Goal: Task Accomplishment & Management: Manage account settings

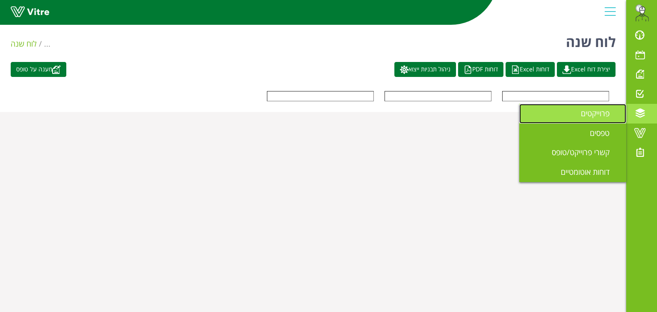
click at [599, 116] on span "פרוייקטים" at bounding box center [600, 113] width 39 height 10
click at [580, 115] on link "פרוייקטים" at bounding box center [572, 114] width 107 height 20
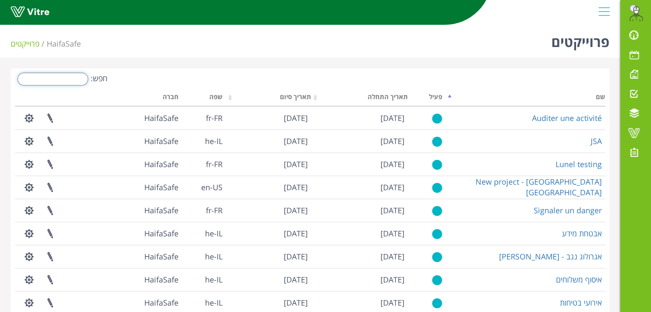
click at [73, 77] on input "חפש:" at bounding box center [53, 79] width 71 height 13
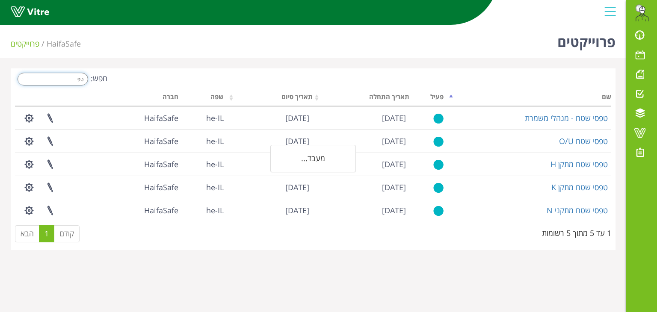
type input "ט"
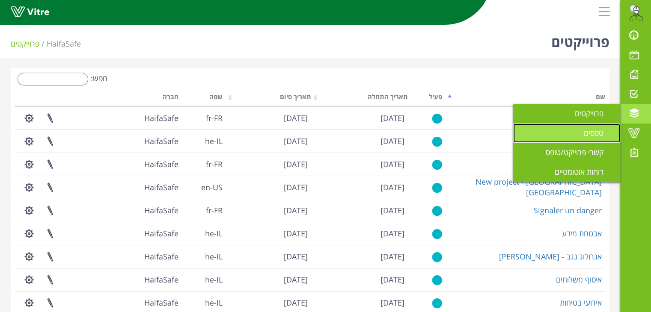
click at [597, 130] on span "טפסים" at bounding box center [599, 133] width 30 height 10
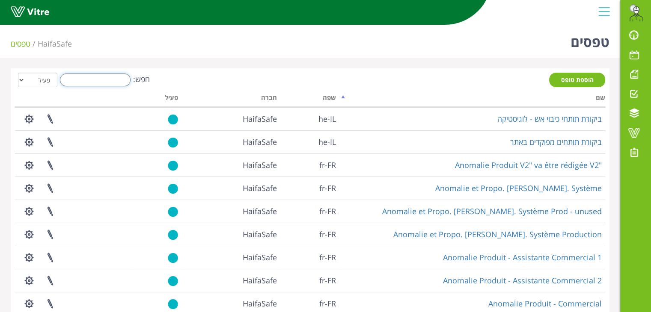
click at [99, 76] on input "חפש:" at bounding box center [95, 80] width 71 height 13
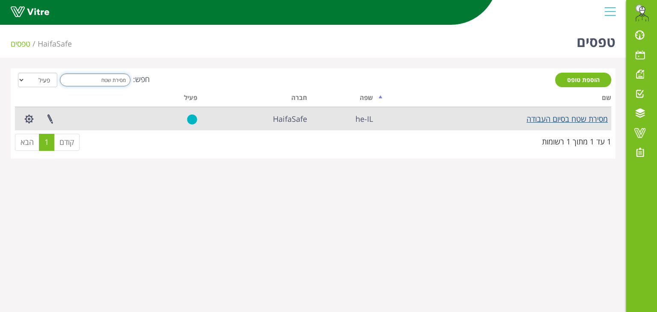
type input "מסירת שטח"
click at [590, 120] on link "מסירת שטח בסיום העבודה" at bounding box center [567, 119] width 81 height 10
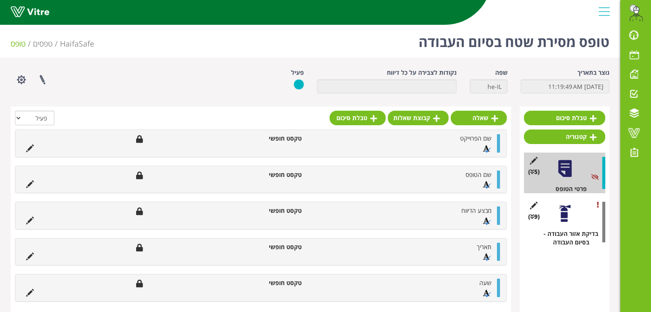
click at [113, 69] on div "פרוייקטים מקושרים הגדרת משתמשים ניהול תבניות שכפול טופס שכפול קטגוריה שפות נוספ…" at bounding box center [131, 79] width 255 height 23
click at [23, 75] on button "button" at bounding box center [21, 79] width 21 height 23
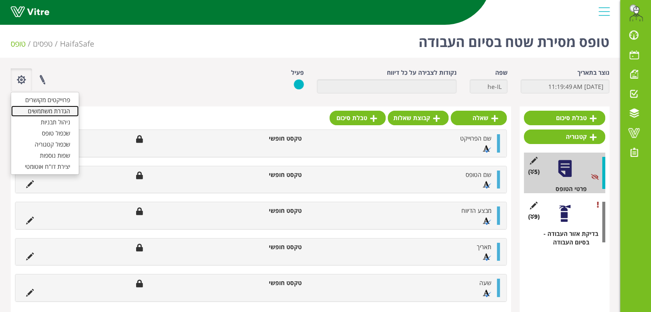
click at [62, 113] on link "הגדרת משתמשים" at bounding box center [45, 111] width 68 height 11
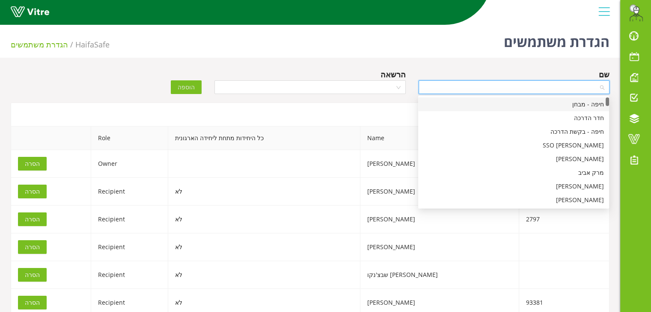
click at [540, 89] on input "search" at bounding box center [511, 87] width 175 height 13
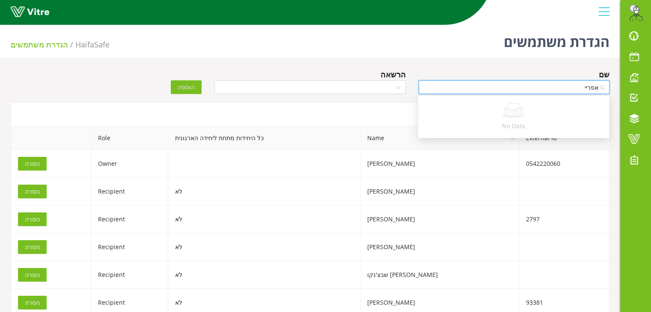
type input "אפרי"
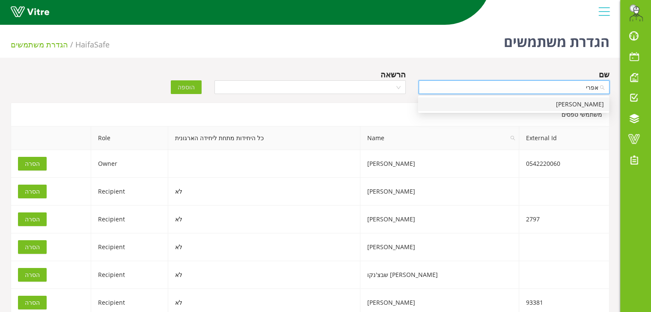
click at [537, 99] on div "אפרים סולומון" at bounding box center [513, 105] width 191 height 14
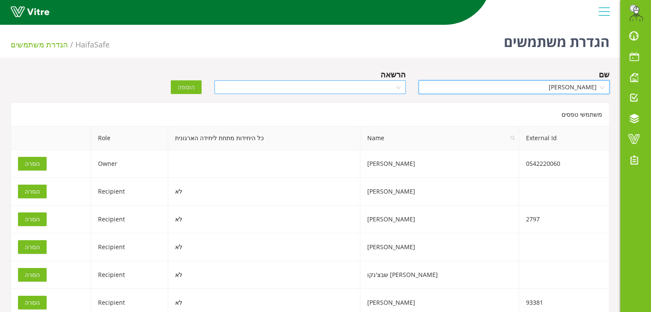
click at [382, 89] on input "search" at bounding box center [307, 87] width 175 height 13
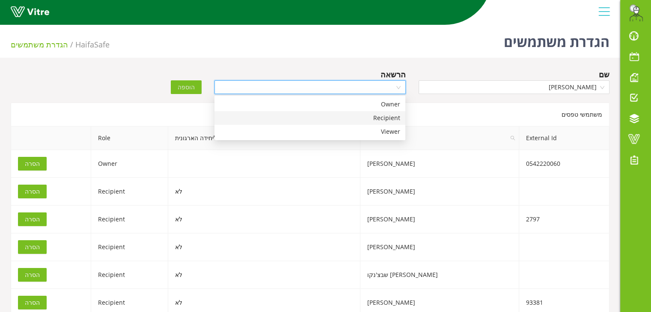
click at [383, 116] on div "Recipient" at bounding box center [310, 117] width 181 height 9
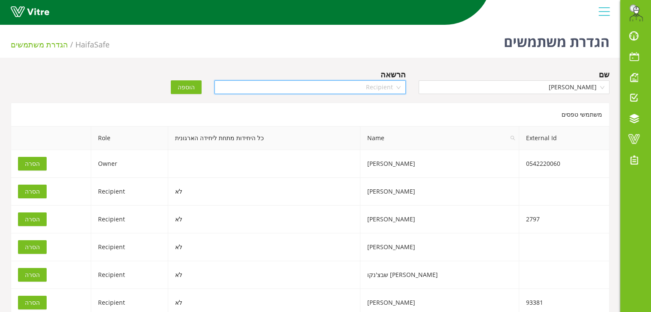
click at [333, 87] on span "Recipient" at bounding box center [310, 87] width 181 height 13
click at [193, 85] on span "הוספה" at bounding box center [186, 87] width 17 height 9
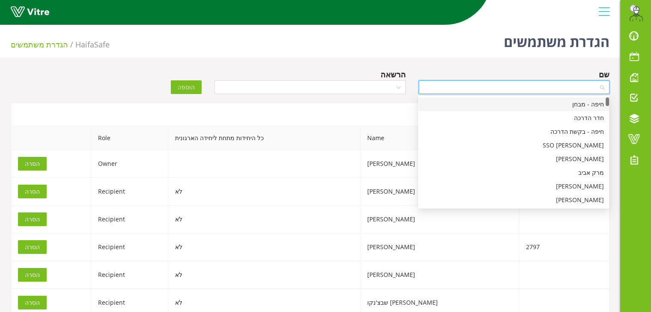
click at [436, 87] on input "search" at bounding box center [511, 87] width 175 height 13
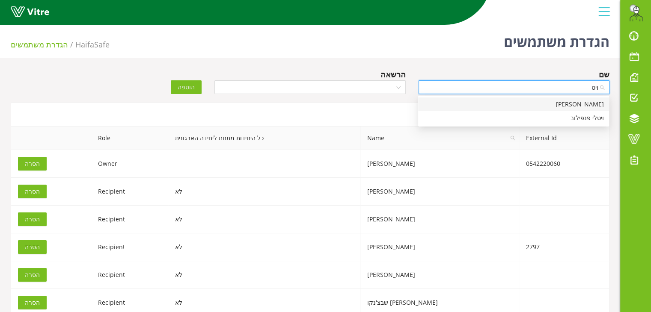
type input "ויטל"
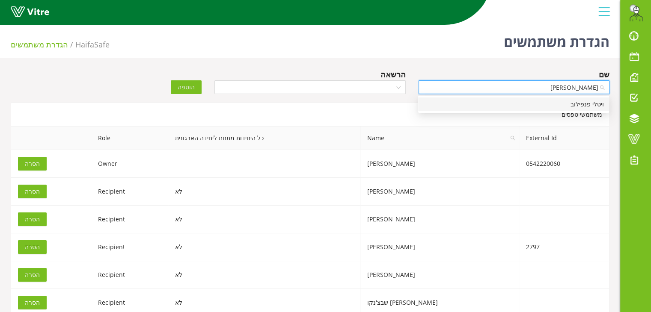
click at [461, 104] on div "ויטלי פנפילוב" at bounding box center [513, 104] width 181 height 9
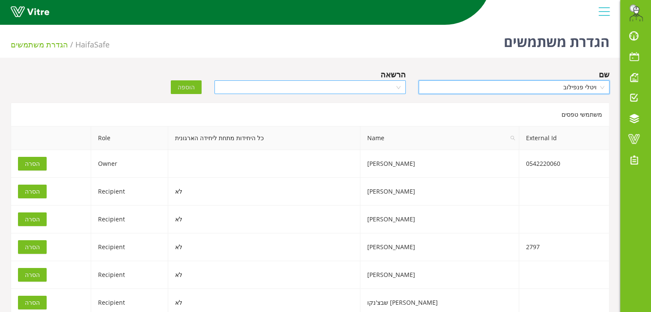
click at [382, 87] on input "search" at bounding box center [307, 87] width 175 height 13
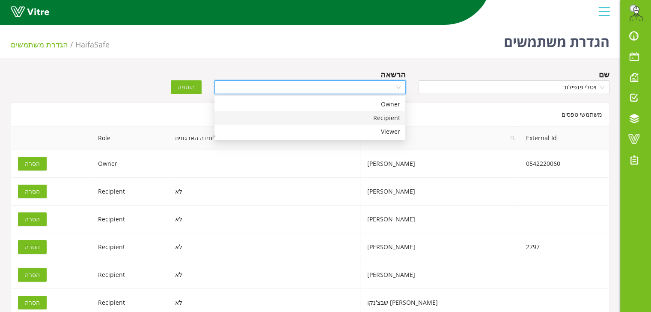
click at [371, 119] on div "Recipient" at bounding box center [310, 117] width 181 height 9
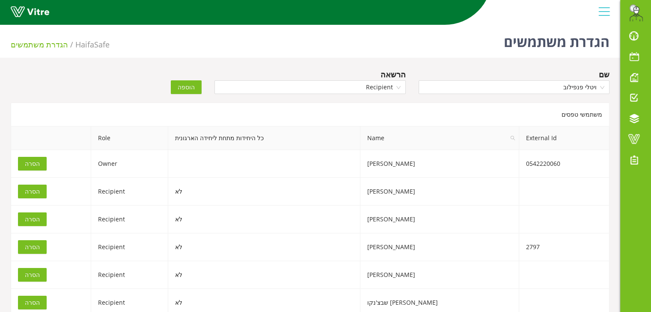
click at [187, 85] on span "הוספה" at bounding box center [186, 87] width 17 height 9
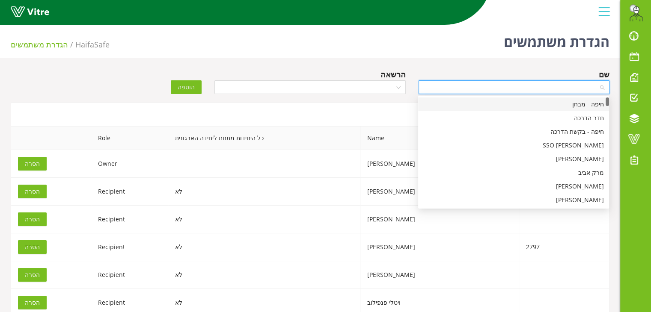
click at [483, 89] on input "search" at bounding box center [511, 87] width 175 height 13
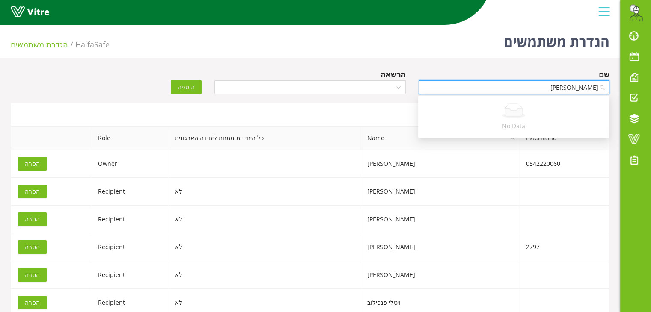
type input "אלבר"
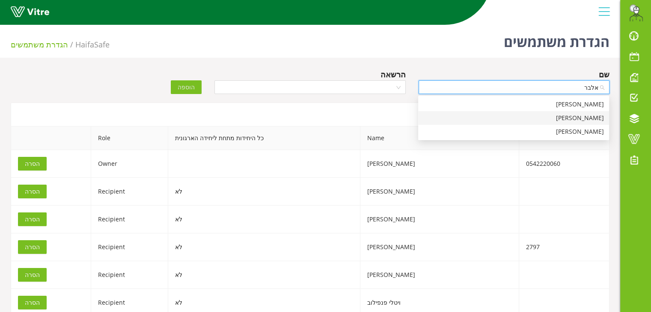
click at [558, 120] on div "אלברטו דניאל" at bounding box center [513, 117] width 181 height 9
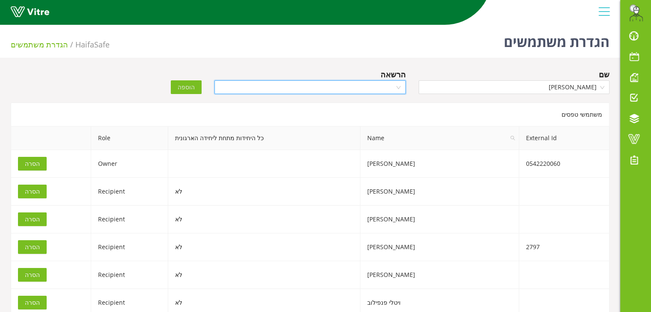
click at [372, 91] on input "search" at bounding box center [307, 87] width 175 height 13
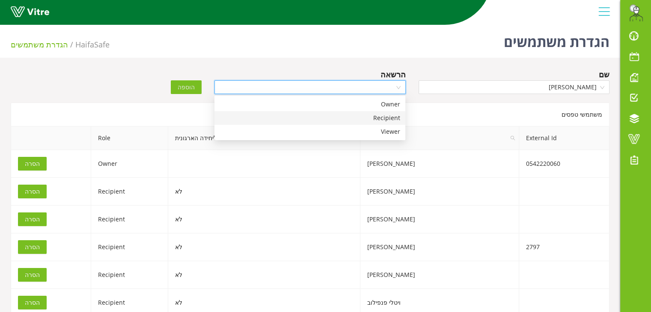
click at [369, 117] on div "Recipient" at bounding box center [310, 117] width 181 height 9
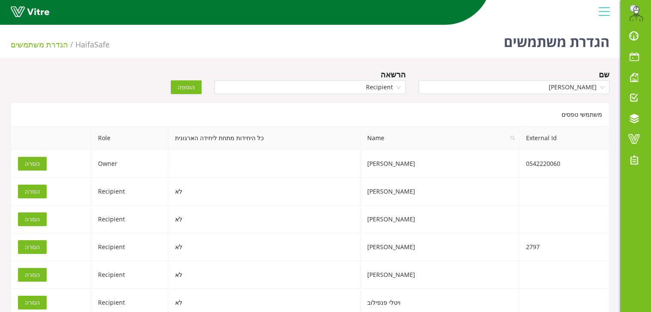
click at [190, 88] on span "הוספה" at bounding box center [186, 87] width 17 height 9
click at [513, 85] on input "search" at bounding box center [511, 87] width 175 height 13
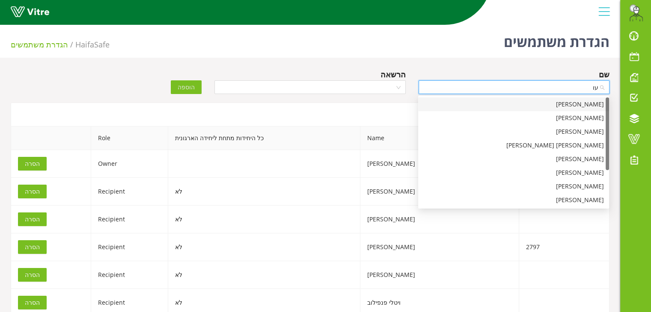
type input "עוז"
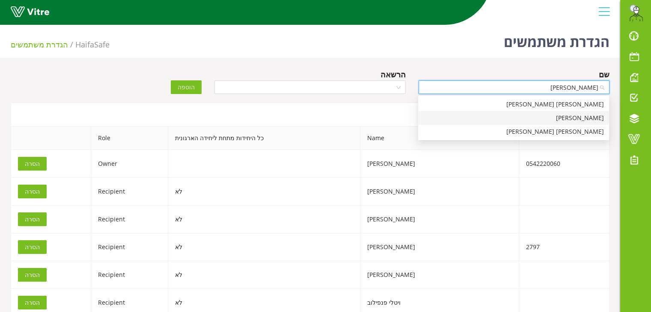
click at [598, 122] on div "עוזי פצרקר" at bounding box center [513, 117] width 181 height 9
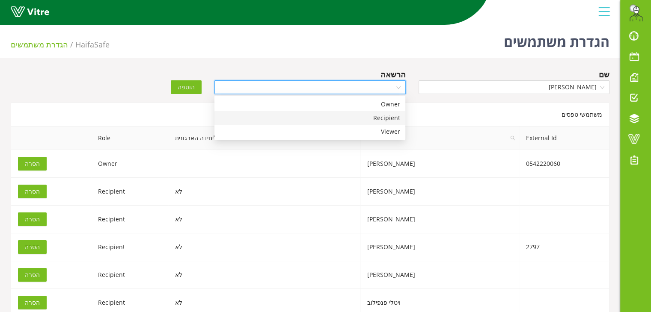
click at [371, 87] on input "search" at bounding box center [307, 87] width 175 height 13
click at [371, 118] on div "Recipient" at bounding box center [310, 117] width 181 height 9
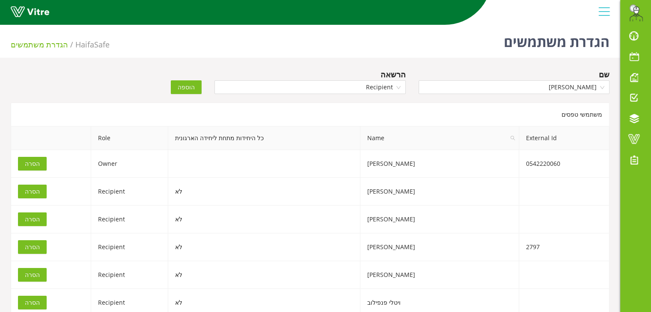
click at [188, 91] on span "הוספה" at bounding box center [186, 87] width 17 height 9
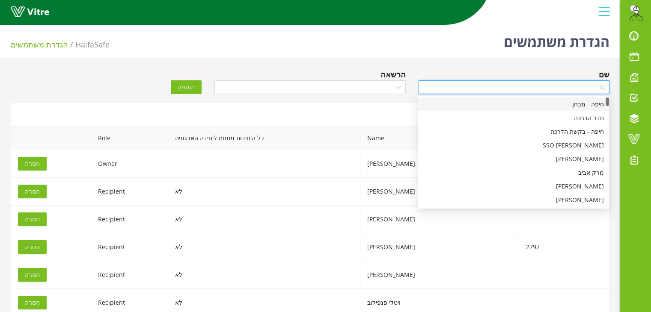
click at [480, 89] on input "search" at bounding box center [511, 87] width 175 height 13
type input "מימ"
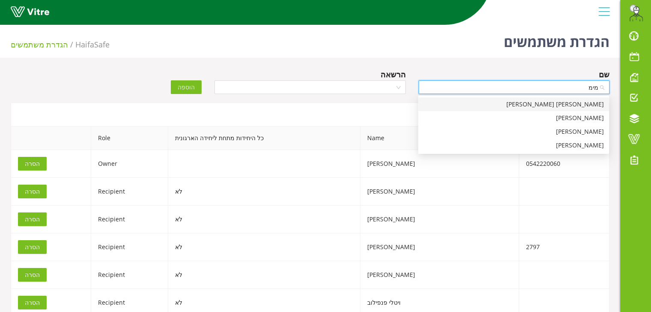
click at [532, 104] on div "מימון אלול" at bounding box center [513, 104] width 181 height 9
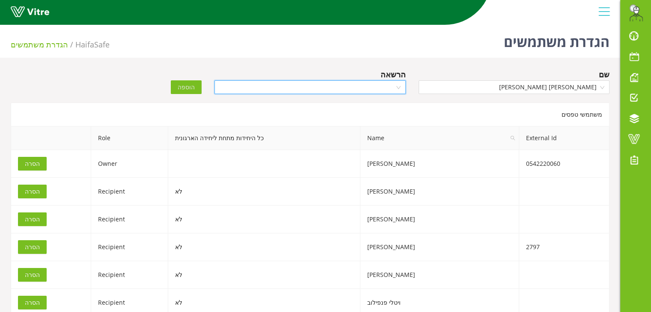
click at [382, 84] on input "search" at bounding box center [307, 87] width 175 height 13
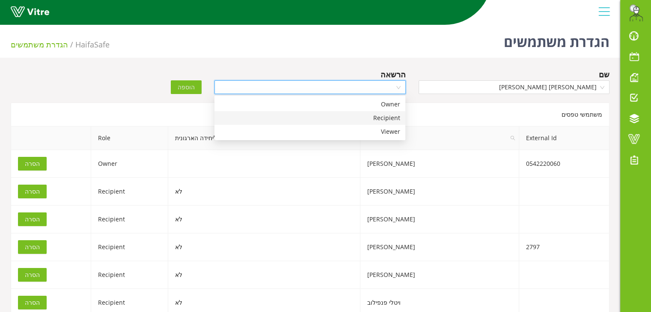
click at [374, 118] on div "Recipient" at bounding box center [310, 117] width 181 height 9
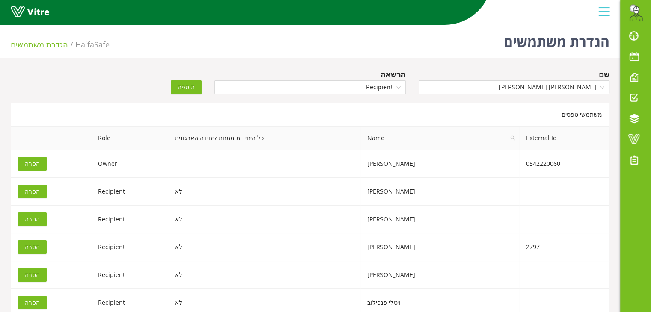
click at [188, 89] on span "הוספה" at bounding box center [186, 87] width 17 height 9
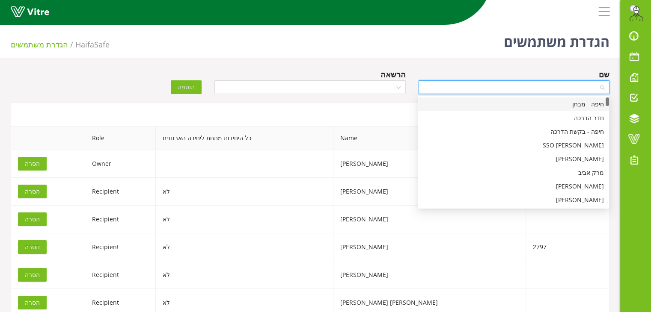
click at [446, 92] on input "search" at bounding box center [511, 87] width 175 height 13
type input "ד"
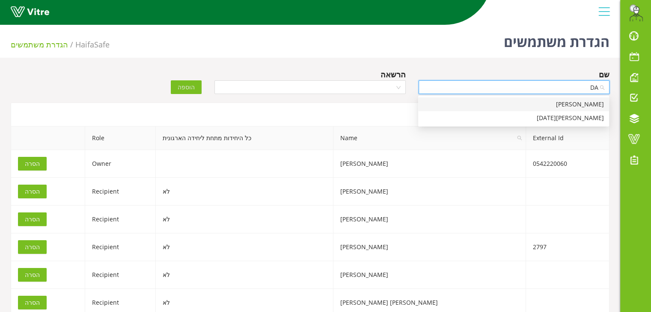
type input "D"
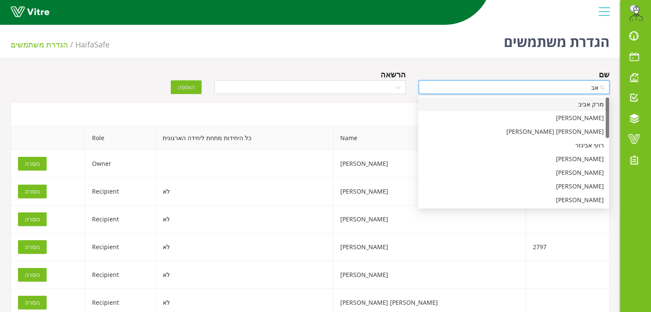
type input "א"
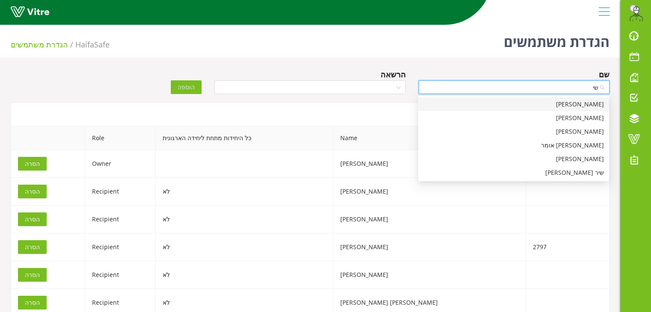
type input "שי"
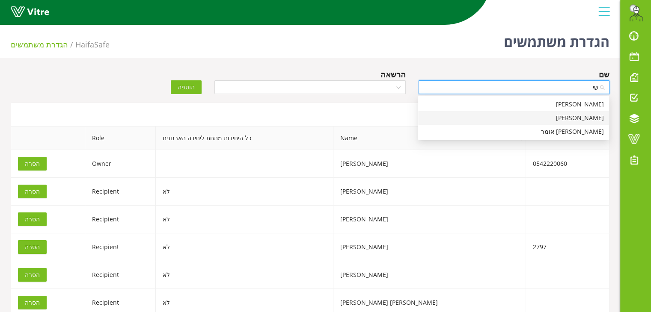
click at [489, 118] on div "שי סטמקר" at bounding box center [513, 117] width 181 height 9
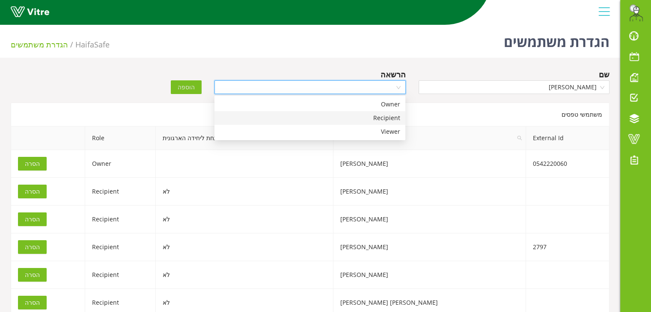
click at [390, 86] on input "search" at bounding box center [307, 87] width 175 height 13
click at [377, 118] on div "Recipient" at bounding box center [310, 117] width 181 height 9
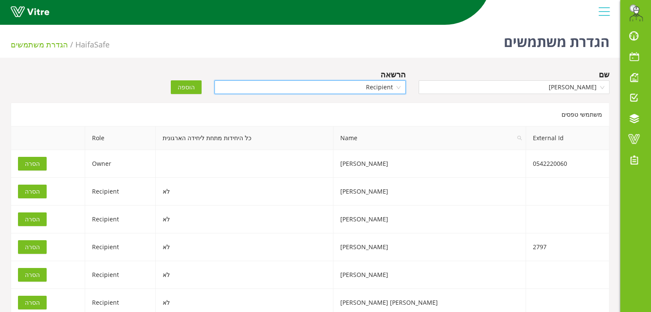
click at [183, 89] on span "הוספה" at bounding box center [186, 87] width 17 height 9
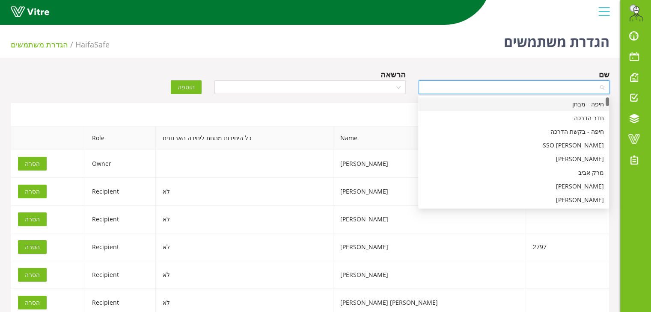
click at [496, 86] on input "search" at bounding box center [511, 87] width 175 height 13
type input "עוז"
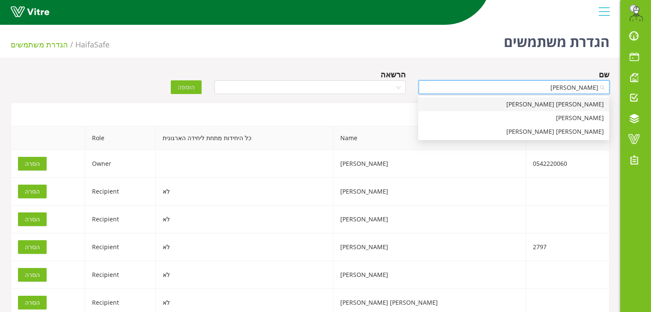
click at [513, 103] on div "עוז כהן" at bounding box center [513, 104] width 181 height 9
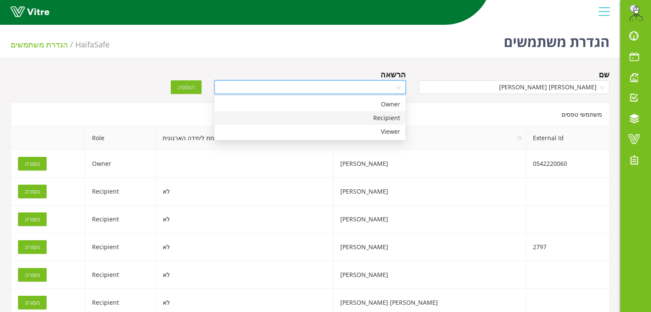
click at [384, 84] on input "search" at bounding box center [307, 87] width 175 height 13
click at [374, 119] on div "Recipient" at bounding box center [310, 117] width 181 height 9
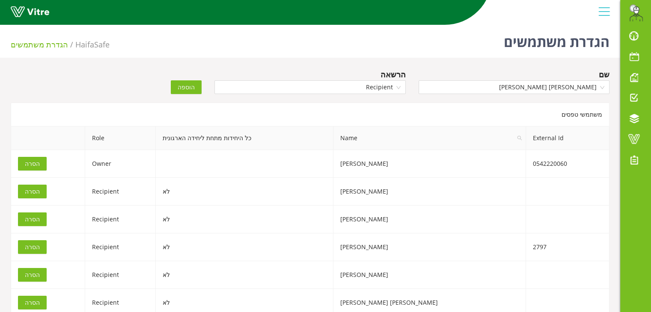
click at [198, 83] on button "הוספה" at bounding box center [186, 87] width 31 height 14
click at [475, 87] on input "search" at bounding box center [511, 87] width 175 height 13
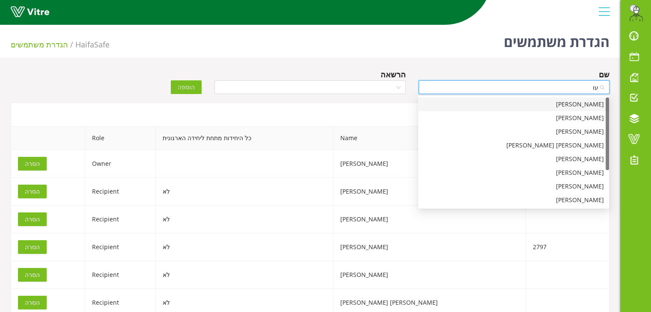
type input "עוז"
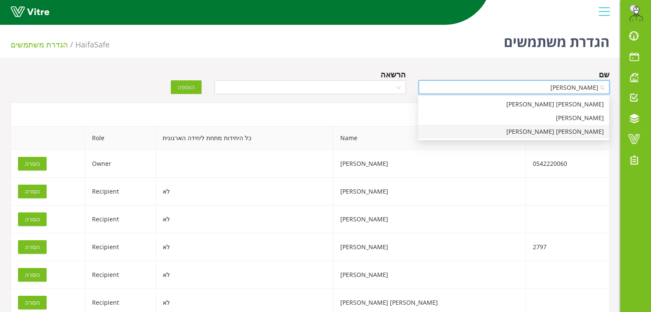
click at [526, 132] on div "[PERSON_NAME] [PERSON_NAME]" at bounding box center [513, 131] width 181 height 9
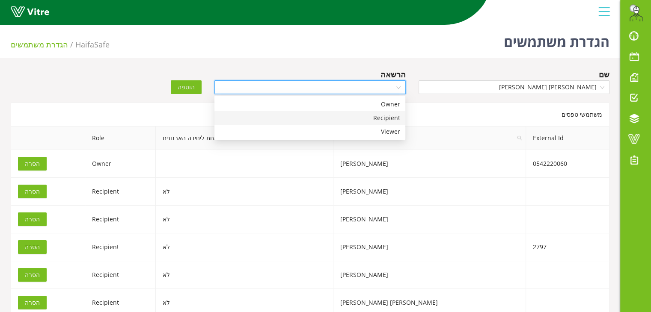
click at [384, 88] on input "search" at bounding box center [307, 87] width 175 height 13
click at [372, 120] on div "Recipient" at bounding box center [310, 117] width 181 height 9
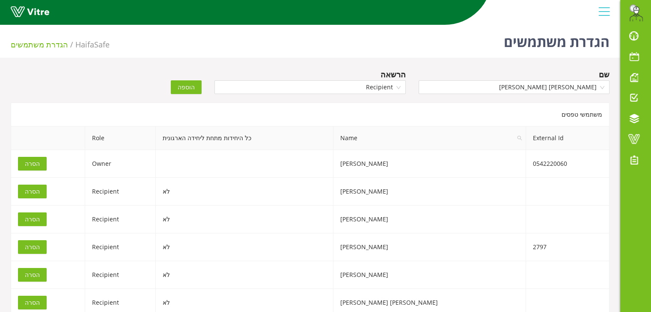
click at [184, 83] on span "הוספה" at bounding box center [186, 87] width 17 height 9
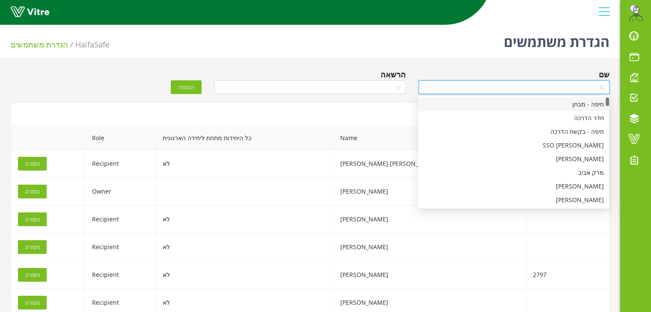
click at [486, 85] on input "search" at bounding box center [511, 87] width 175 height 13
type input "יור"
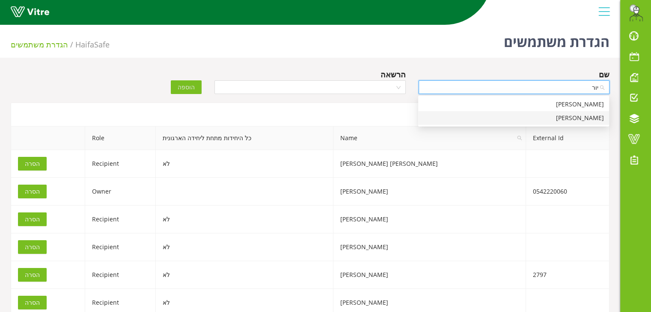
click at [580, 117] on div "[PERSON_NAME]" at bounding box center [513, 117] width 181 height 9
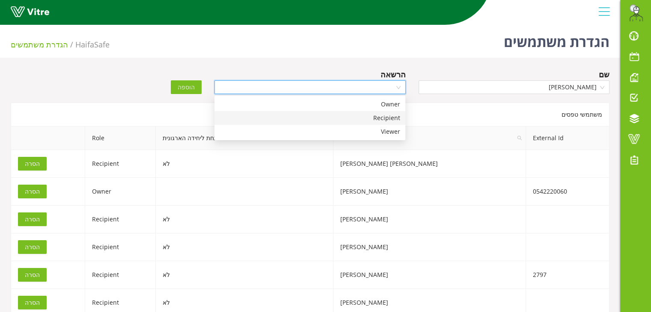
click at [377, 86] on input "search" at bounding box center [307, 87] width 175 height 13
click at [364, 117] on div "Recipient" at bounding box center [310, 117] width 181 height 9
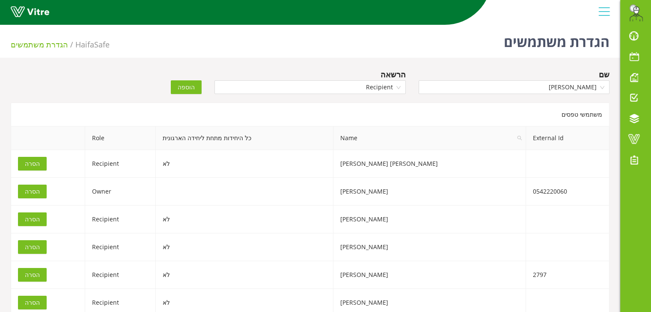
click at [181, 84] on span "הוספה" at bounding box center [186, 87] width 17 height 9
click at [446, 90] on input "search" at bounding box center [511, 87] width 175 height 13
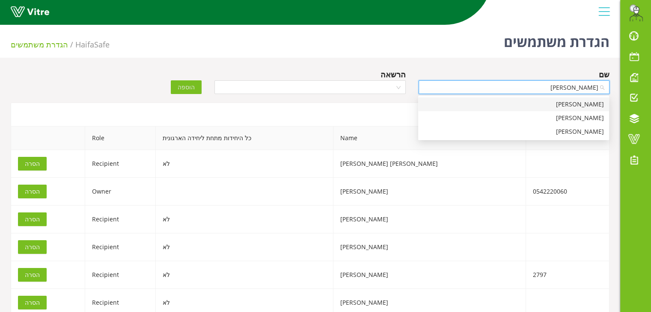
type input "נתנאל"
click at [571, 136] on div "[PERSON_NAME]" at bounding box center [513, 131] width 181 height 9
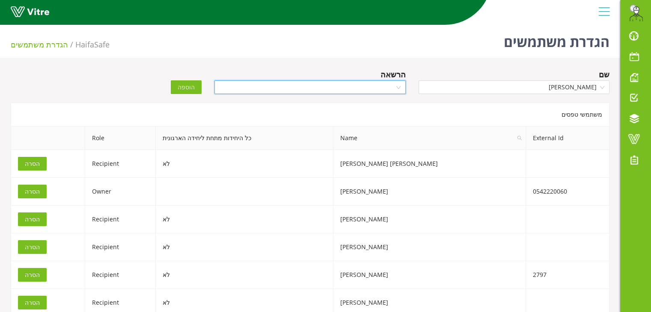
click at [380, 88] on input "search" at bounding box center [307, 87] width 175 height 13
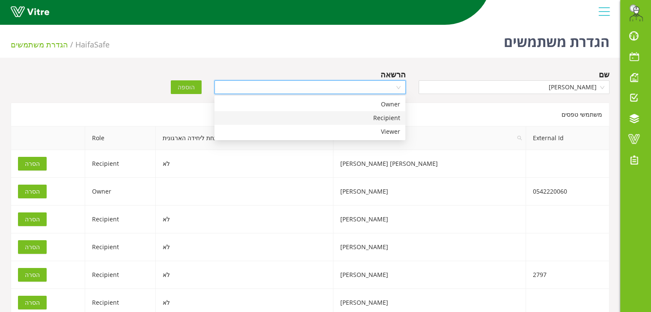
click at [374, 119] on div "Recipient" at bounding box center [310, 117] width 181 height 9
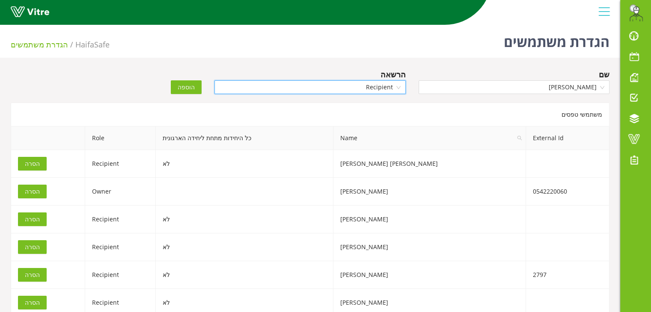
click at [185, 84] on span "הוספה" at bounding box center [186, 87] width 17 height 9
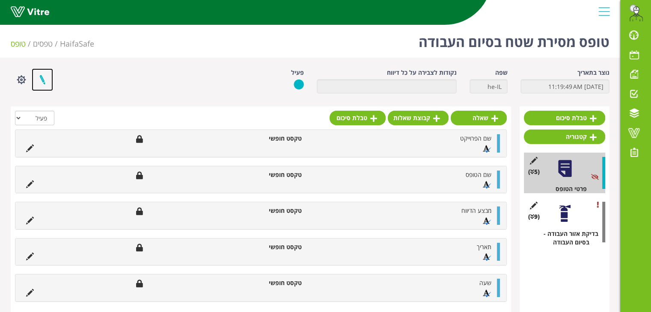
click at [46, 82] on link at bounding box center [42, 79] width 21 height 23
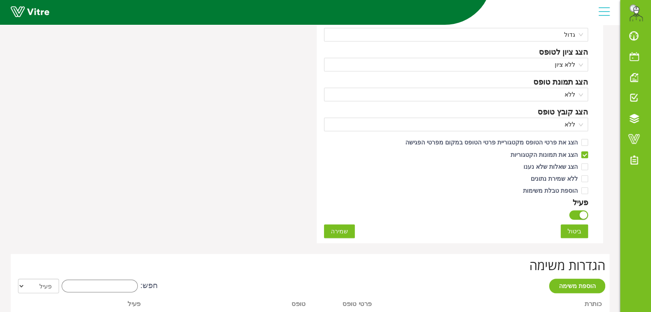
scroll to position [547, 0]
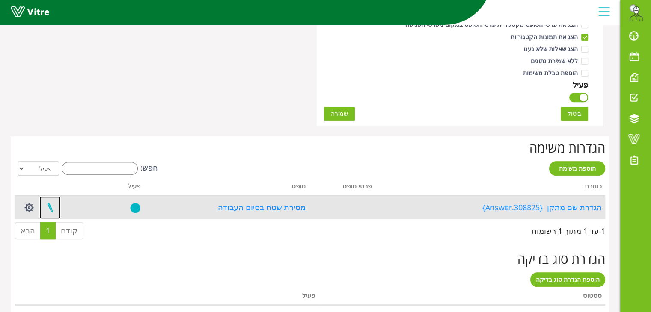
click at [51, 207] on link at bounding box center [49, 207] width 21 height 23
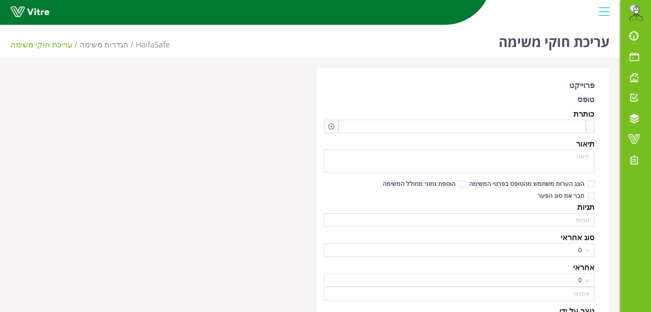
type input "ערן עזרן"
type input "168"
type textarea "הגדרת שם המתקן"
checkbox input "true"
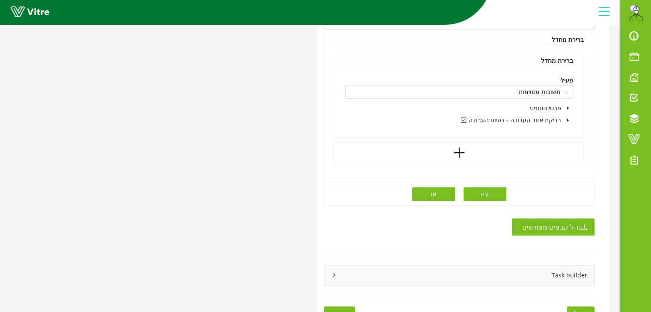
scroll to position [533, 0]
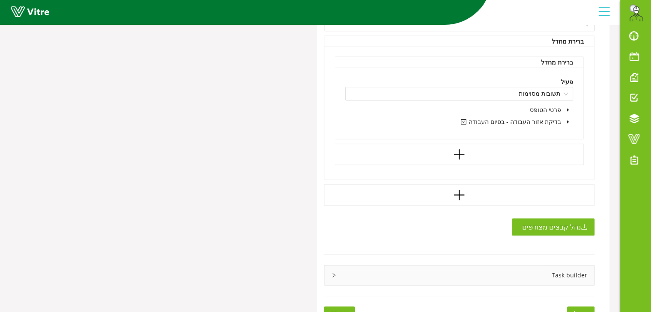
click at [395, 270] on div "Task builder" at bounding box center [459, 276] width 270 height 20
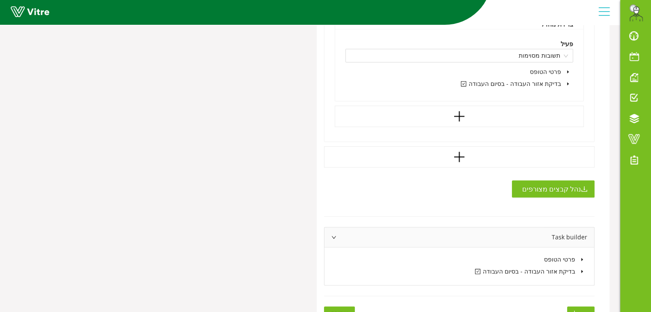
click at [582, 270] on icon "caret-down" at bounding box center [582, 271] width 2 height 3
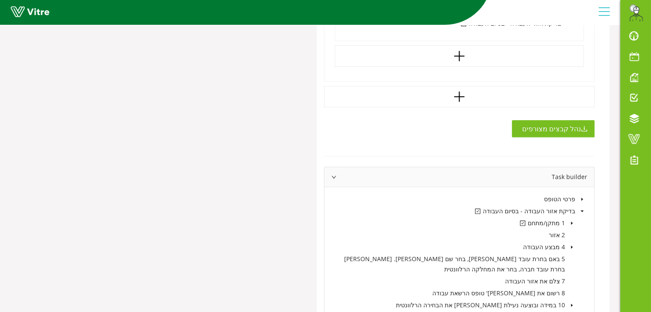
scroll to position [679, 0]
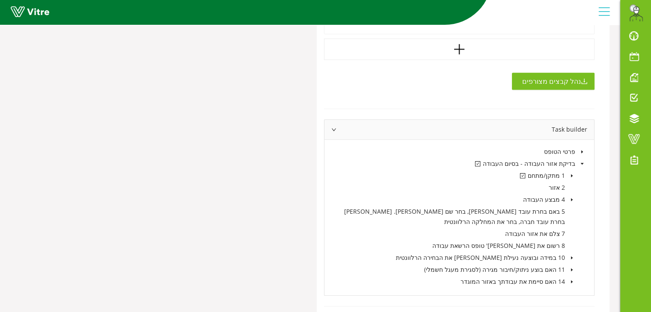
click at [572, 175] on icon "caret-down" at bounding box center [572, 176] width 2 height 3
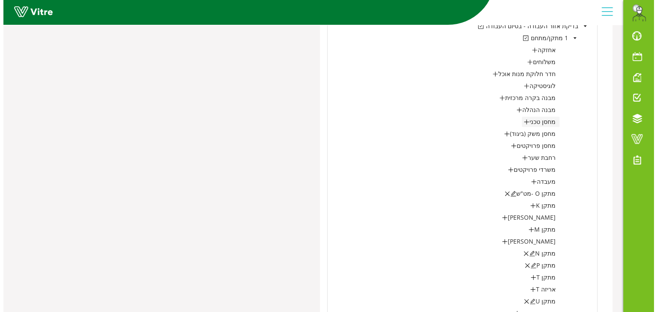
scroll to position [817, 0]
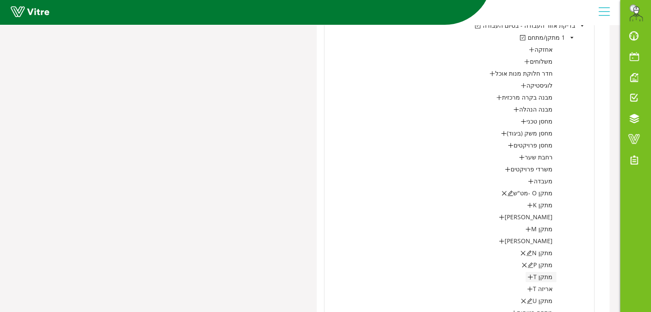
click at [532, 274] on icon "plus" at bounding box center [530, 277] width 6 height 6
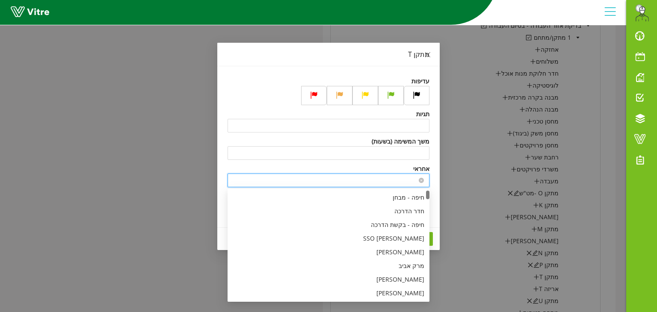
click at [401, 179] on input "search" at bounding box center [329, 180] width 192 height 13
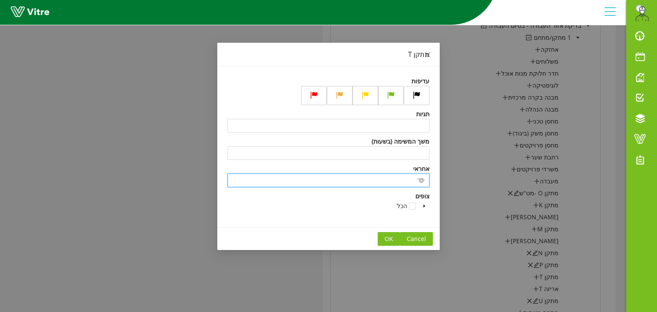
type input "T"
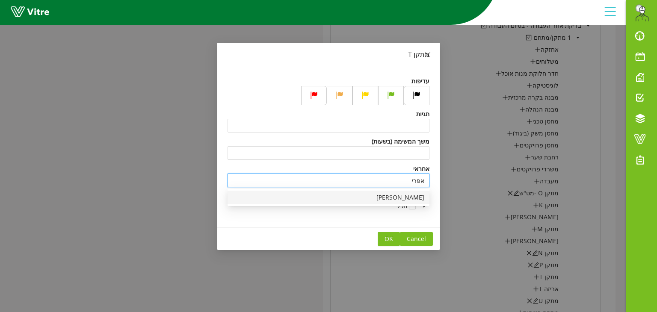
click at [398, 199] on div "[PERSON_NAME]" at bounding box center [329, 197] width 192 height 9
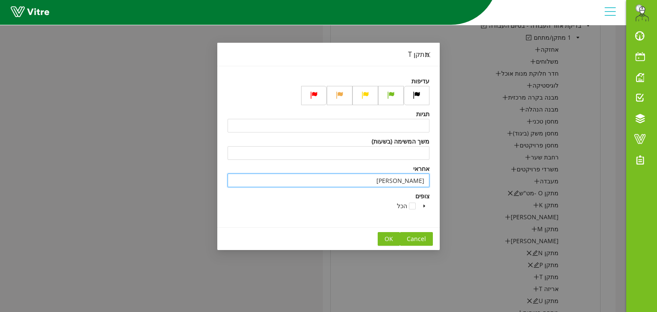
type input "[PERSON_NAME]"
click at [421, 206] on span at bounding box center [424, 206] width 10 height 10
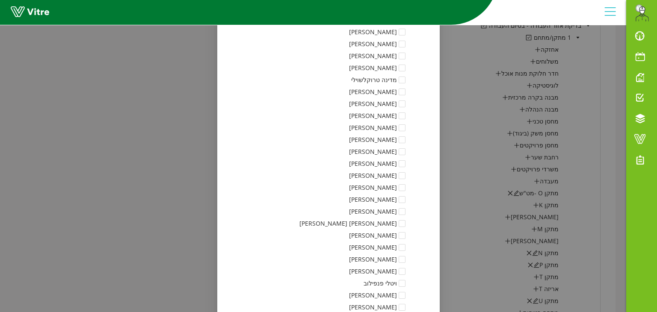
scroll to position [1412, 0]
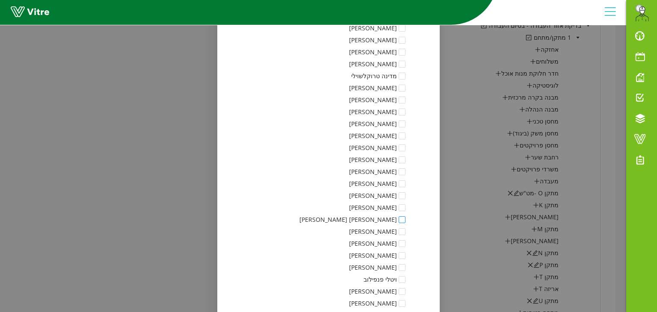
click at [404, 221] on span at bounding box center [402, 220] width 7 height 7
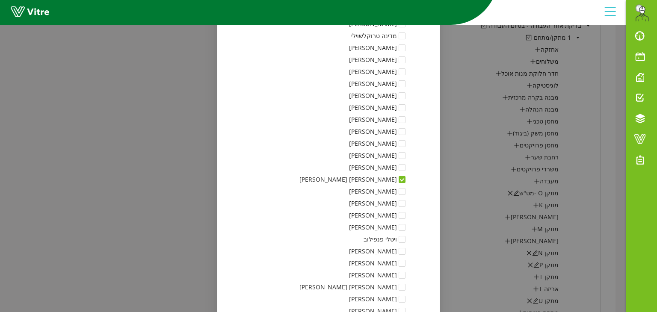
scroll to position [1456, 0]
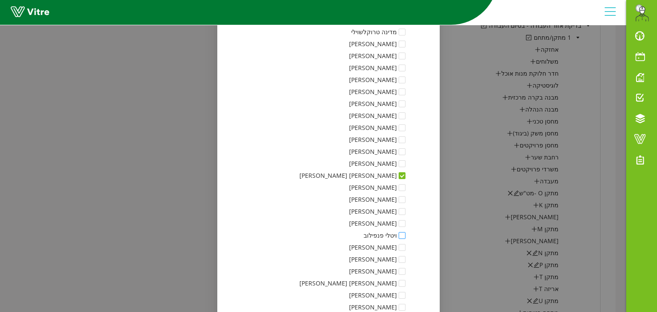
click at [405, 237] on span at bounding box center [402, 235] width 7 height 7
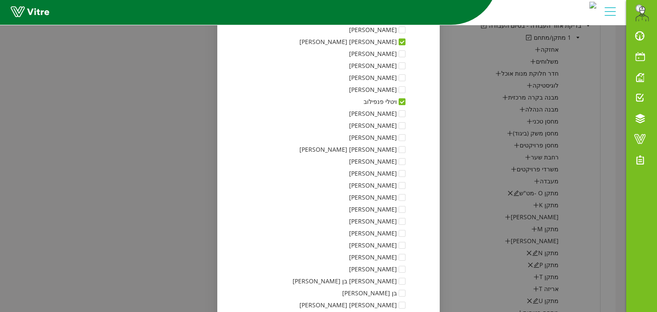
scroll to position [1590, 0]
click at [406, 223] on span at bounding box center [402, 221] width 7 height 7
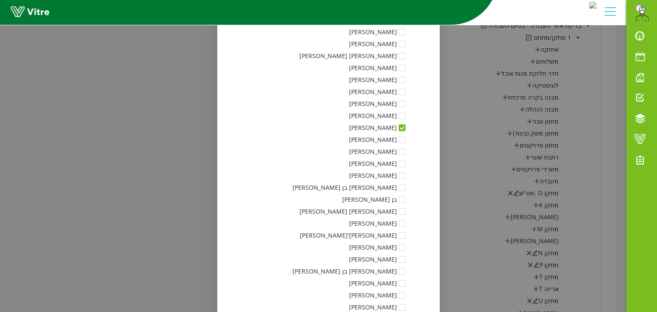
scroll to position [1689, 0]
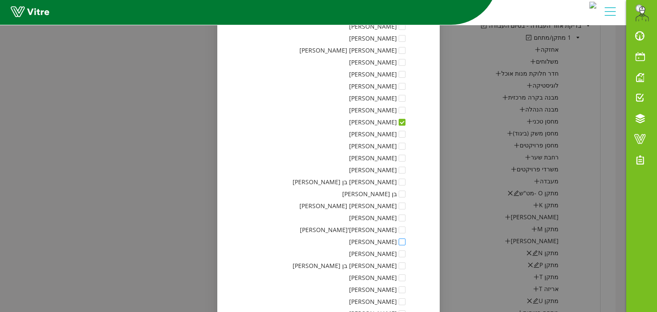
click at [406, 243] on span at bounding box center [402, 242] width 7 height 7
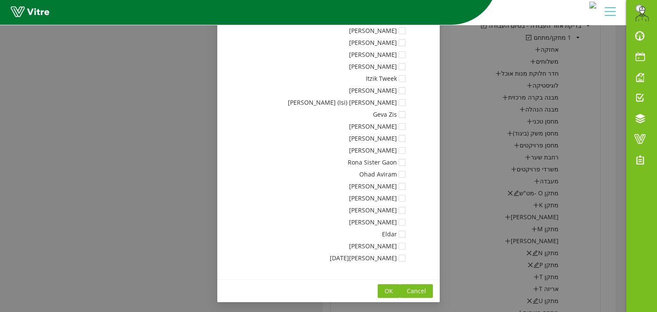
click at [392, 291] on span "OK" at bounding box center [389, 291] width 9 height 9
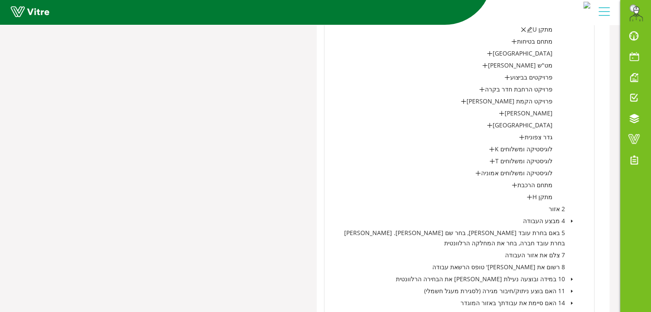
scroll to position [1110, 0]
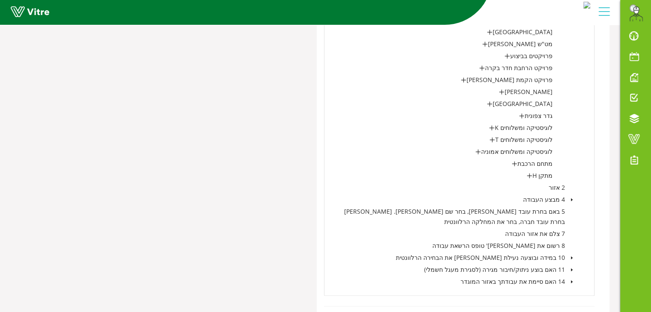
click span "שמירה"
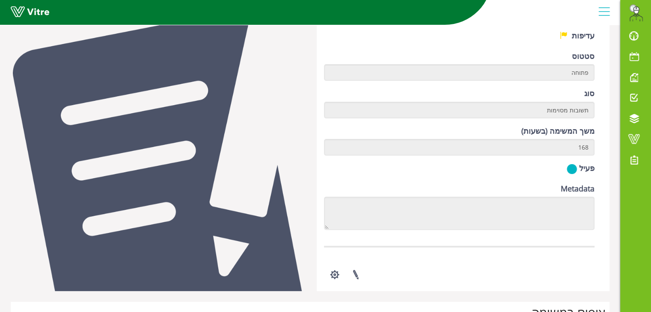
scroll to position [223, 0]
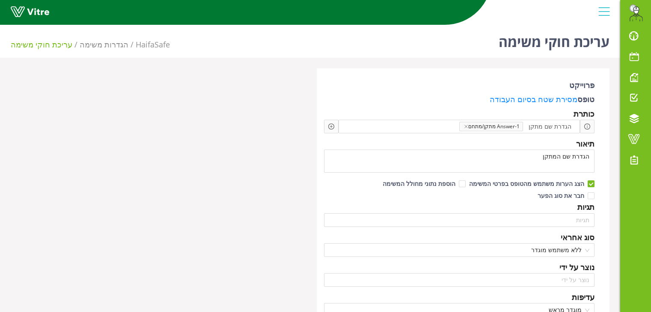
scroll to position [533, 0]
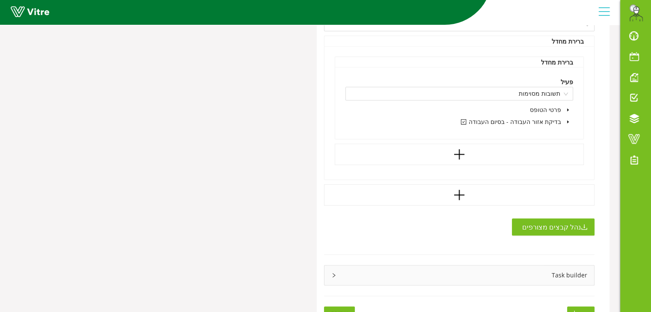
click at [339, 266] on div "Task builder" at bounding box center [459, 276] width 270 height 20
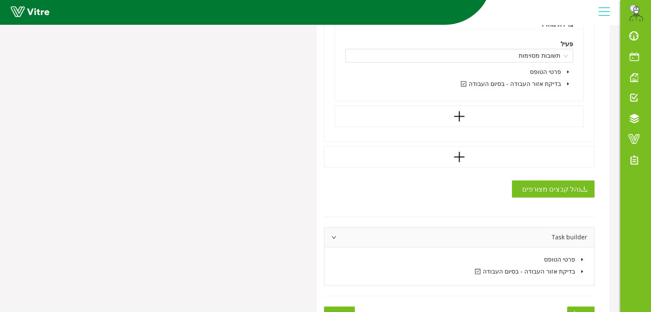
click at [581, 270] on icon "caret-down" at bounding box center [582, 272] width 4 height 4
click at [572, 282] on icon "caret-down" at bounding box center [572, 284] width 4 height 4
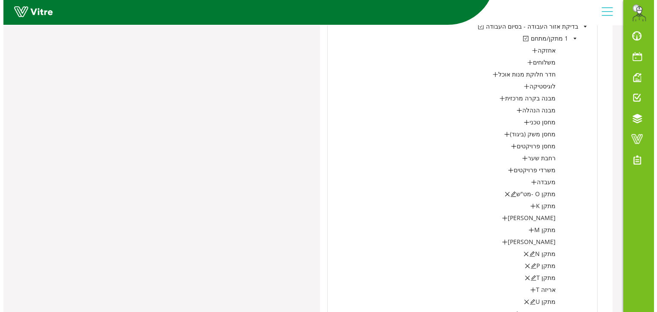
scroll to position [816, 0]
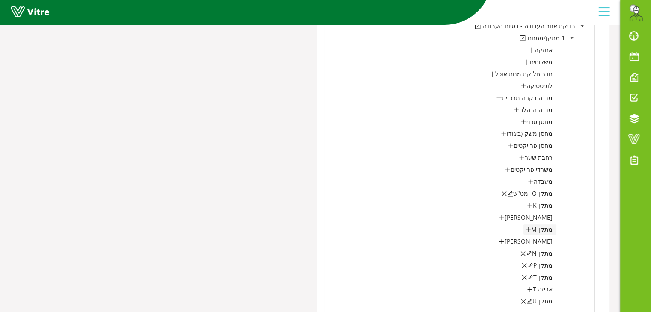
click at [531, 227] on icon "plus" at bounding box center [528, 230] width 6 height 6
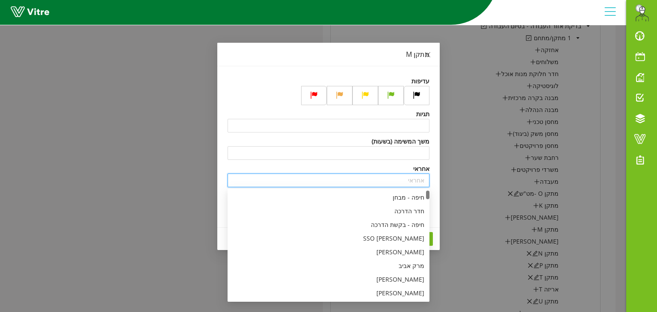
click at [419, 179] on input "search" at bounding box center [329, 180] width 192 height 13
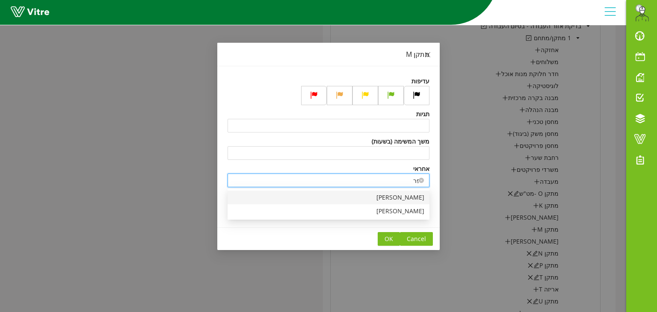
click at [409, 197] on div "[PERSON_NAME]" at bounding box center [329, 197] width 192 height 9
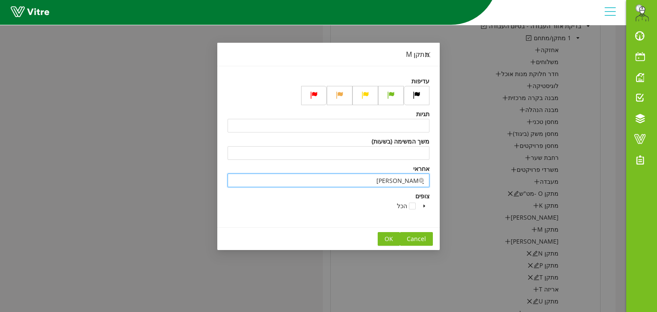
type input "[PERSON_NAME]"
click at [425, 209] on span at bounding box center [424, 206] width 10 height 10
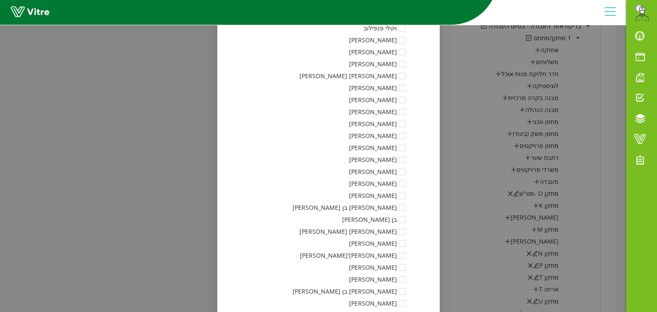
scroll to position [1665, 0]
click at [404, 267] on span at bounding box center [402, 267] width 7 height 7
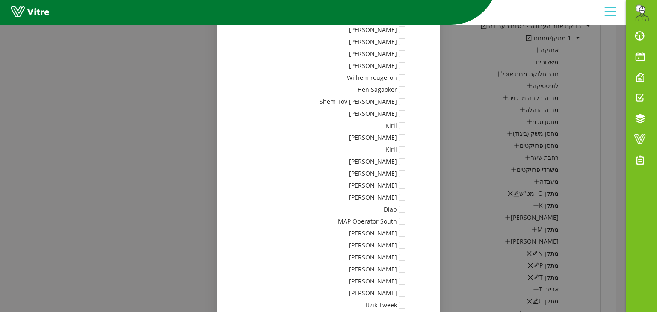
scroll to position [8059, 0]
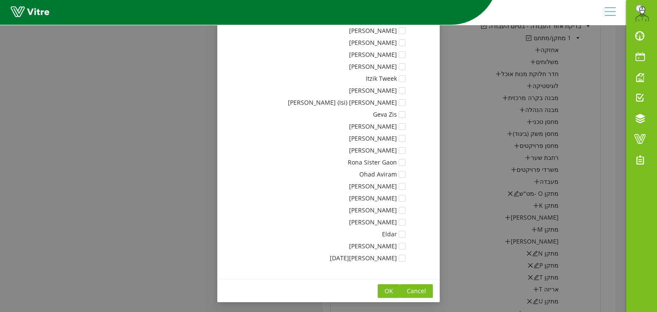
click at [391, 292] on span "OK" at bounding box center [389, 291] width 9 height 9
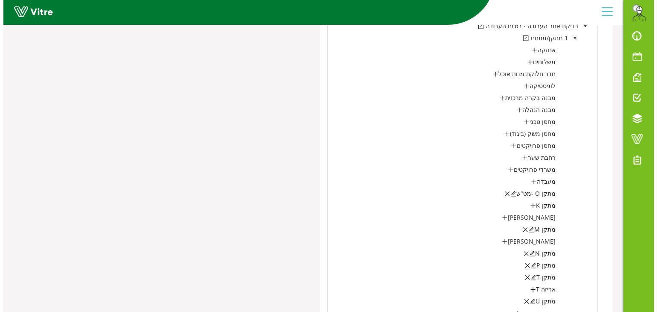
scroll to position [0, 0]
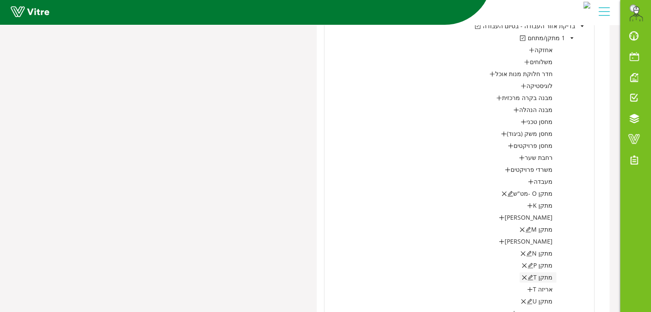
click at [533, 275] on icon "edit" at bounding box center [530, 278] width 6 height 6
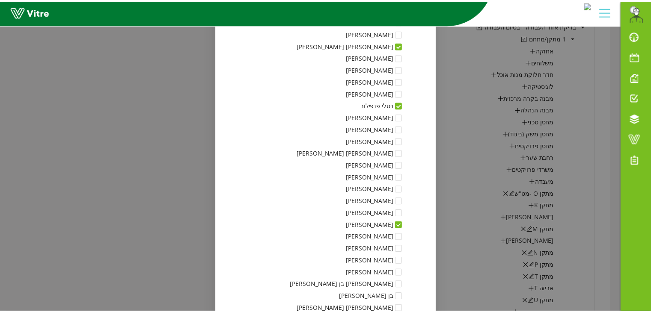
scroll to position [1587, 0]
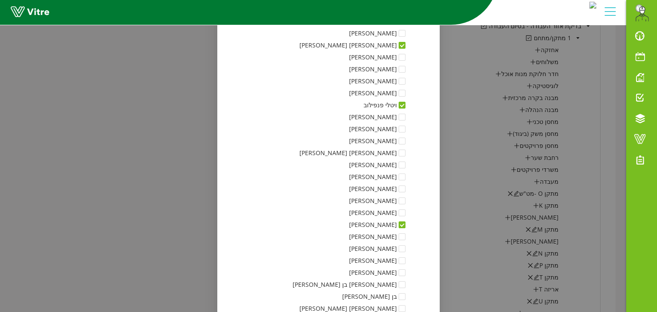
click at [476, 221] on div "מתקן T עדיפות תגיות משך המשימה (בשעות) אחראי אפרים סולומון צופים הכל חיפה - מבח…" at bounding box center [328, 156] width 657 height 312
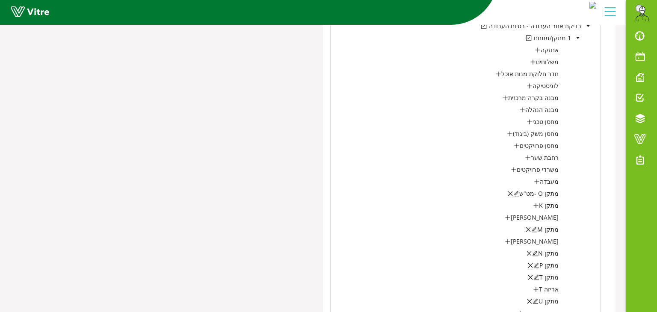
scroll to position [0, 0]
click at [530, 227] on icon "edit" at bounding box center [528, 230] width 6 height 6
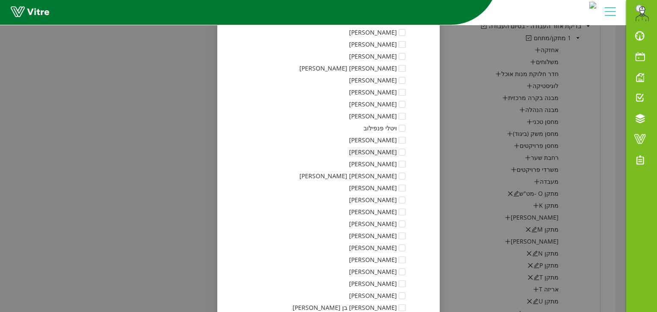
scroll to position [1558, 0]
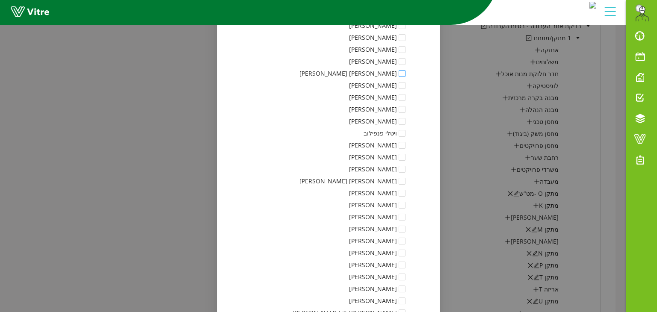
click at [404, 73] on span at bounding box center [402, 73] width 7 height 7
click at [404, 136] on span at bounding box center [402, 133] width 7 height 7
click at [405, 252] on span at bounding box center [402, 253] width 7 height 7
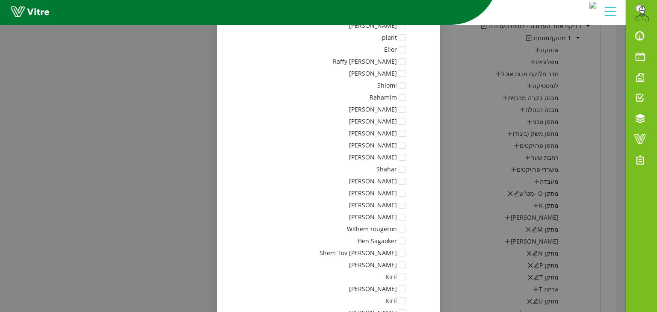
scroll to position [8059, 0]
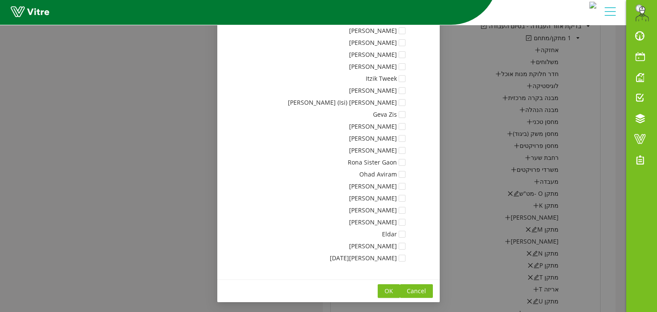
click at [393, 290] on span "OK" at bounding box center [389, 291] width 9 height 9
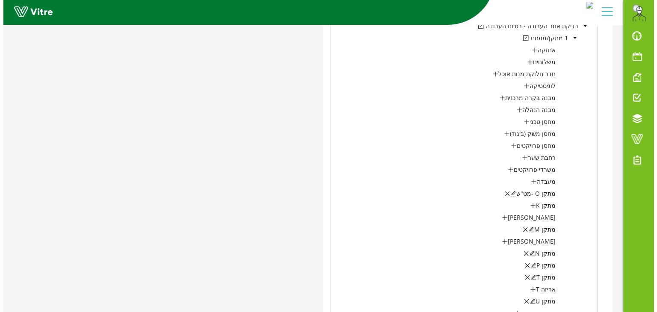
scroll to position [0, 0]
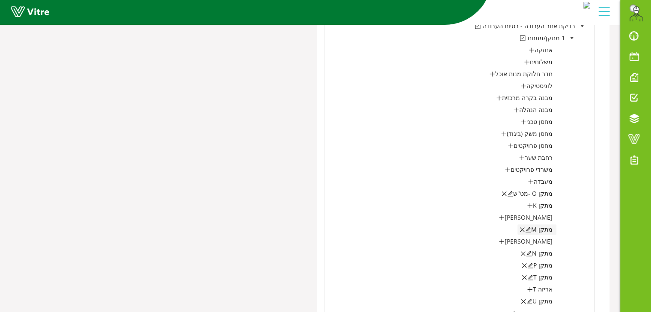
click at [529, 227] on icon "edit" at bounding box center [528, 230] width 6 height 6
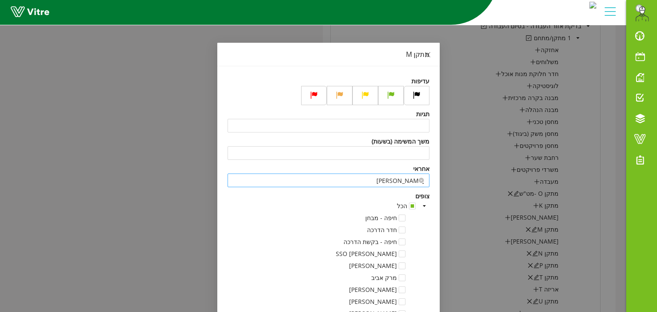
click at [491, 215] on div "מתקן M עדיפות תגיות משך המשימה (בשעות) אחראי אפרים סולומון צופים הכל חיפה - מבח…" at bounding box center [328, 156] width 657 height 312
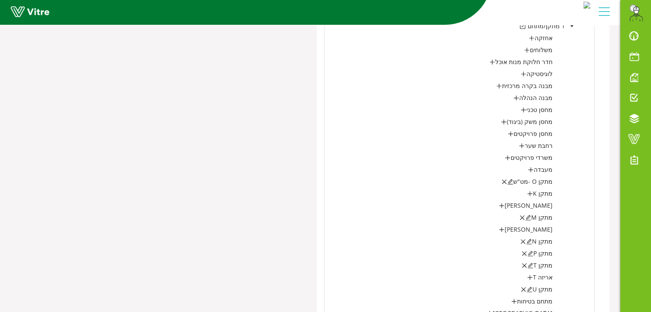
scroll to position [1110, 0]
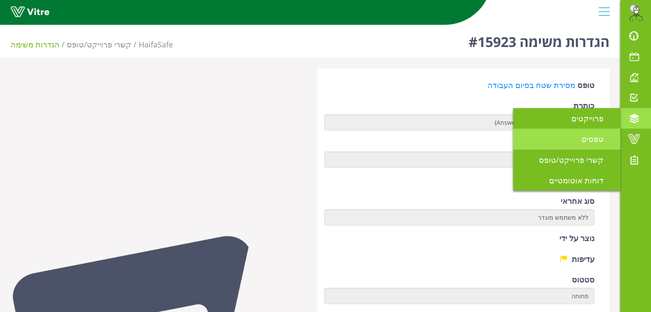
click at [589, 143] on span "טפסים" at bounding box center [598, 139] width 32 height 10
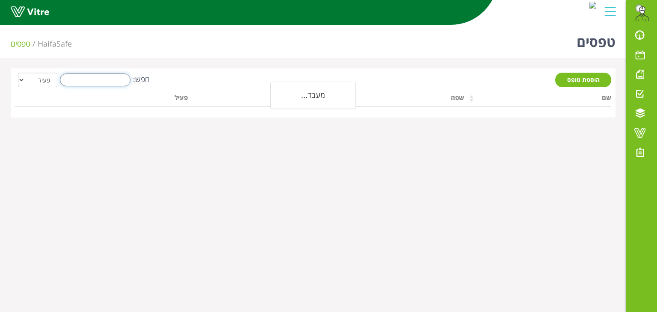
click at [113, 79] on input "חפש:" at bounding box center [95, 80] width 71 height 13
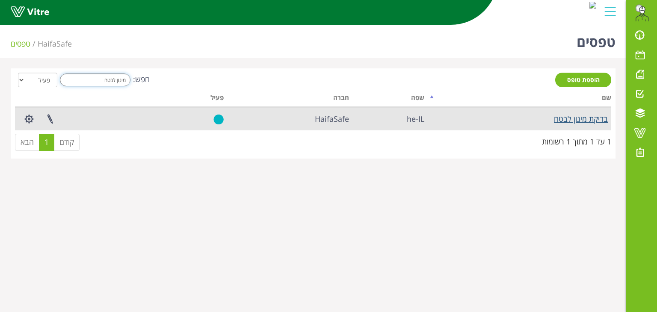
type input "מיגון לבטח"
click at [577, 116] on link "בדיקת מיגון לבטח" at bounding box center [581, 119] width 54 height 10
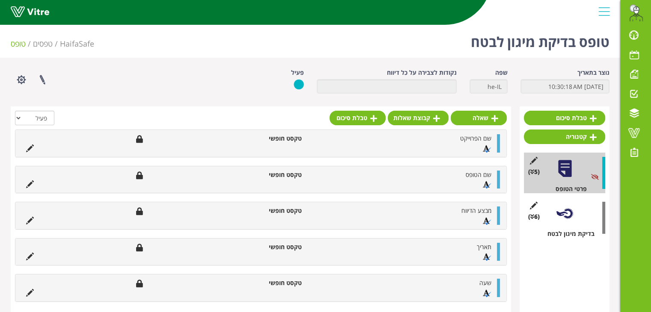
scroll to position [13, 0]
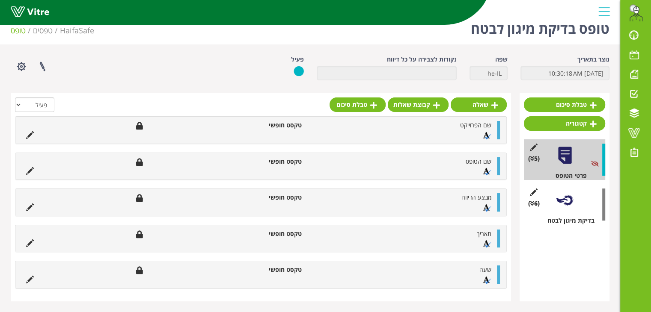
click at [570, 199] on div at bounding box center [564, 200] width 19 height 19
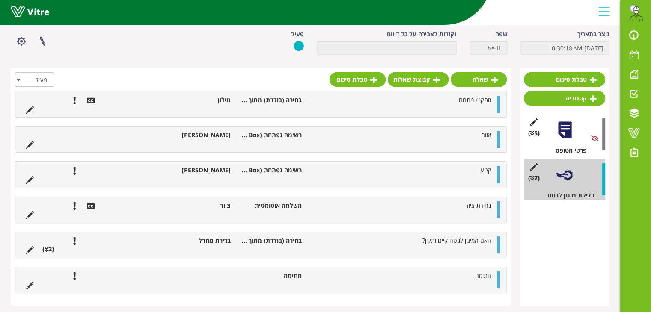
scroll to position [39, 0]
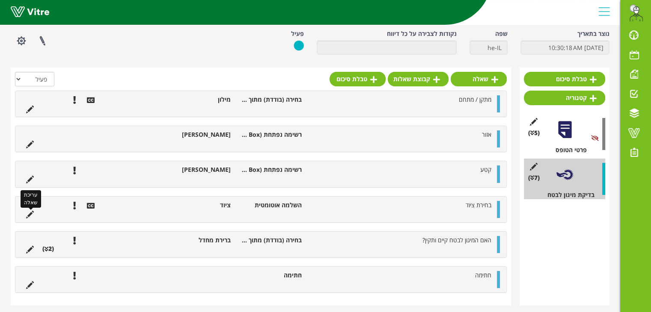
click at [27, 214] on icon at bounding box center [30, 215] width 8 height 8
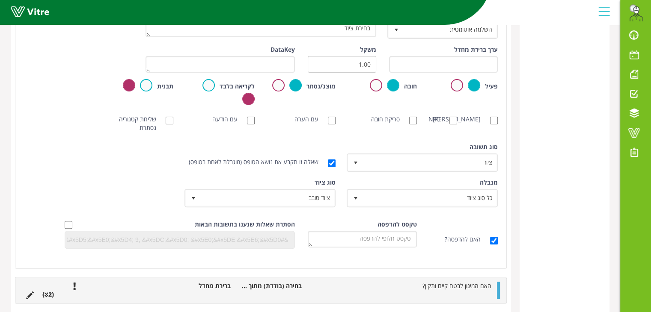
scroll to position [243, 0]
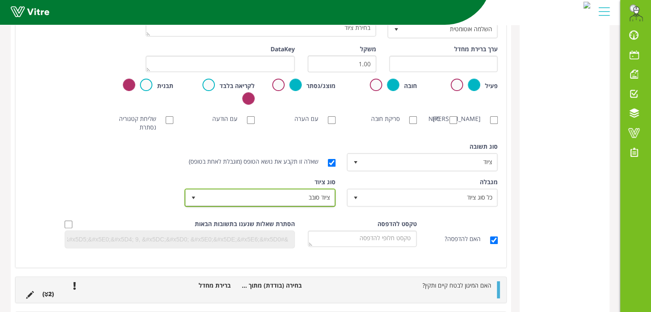
click at [192, 196] on span "select" at bounding box center [193, 198] width 7 height 7
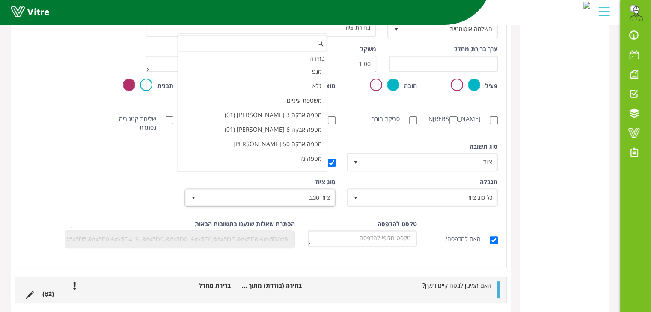
scroll to position [212, 0]
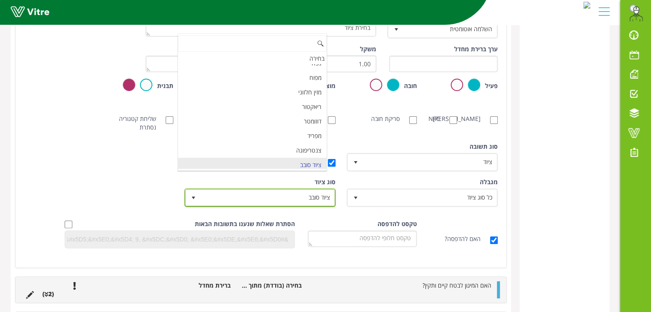
click at [192, 196] on span "select" at bounding box center [193, 198] width 7 height 7
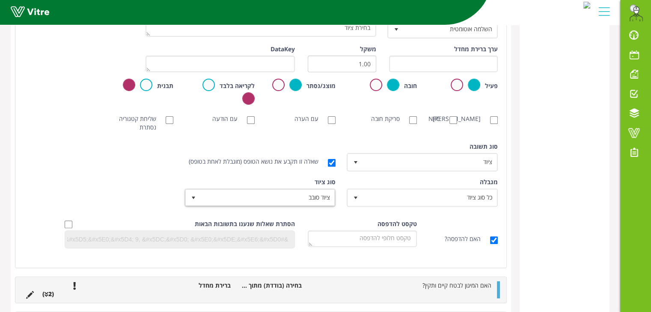
click at [430, 217] on div "סוג שאלה השלמה אוטומטית 11 טקסט בחירת ציוד ערך ברירת מחדל משקל 1.00 DataKey פעי…" at bounding box center [261, 132] width 474 height 246
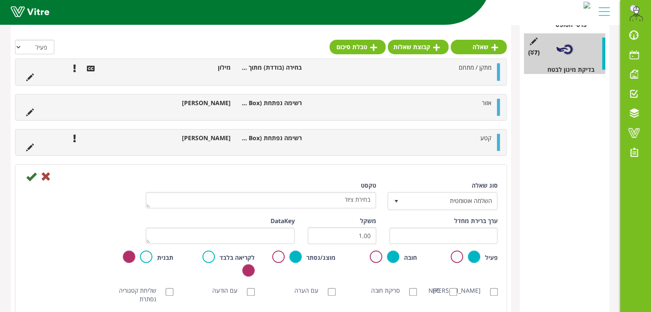
scroll to position [163, 0]
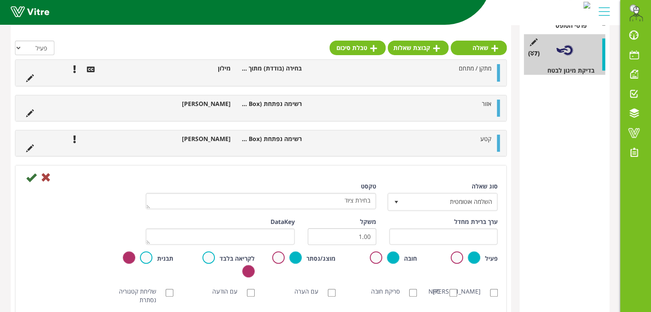
click at [410, 137] on li "קטע" at bounding box center [401, 139] width 190 height 9
click at [50, 178] on icon at bounding box center [46, 177] width 10 height 10
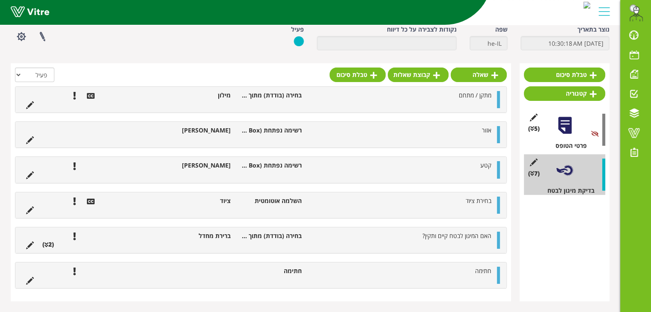
scroll to position [43, 0]
click at [180, 209] on ul "בחירת ציוד השלמה אוטומטית ציוד" at bounding box center [259, 205] width 474 height 17
click at [487, 77] on link "שאלה" at bounding box center [479, 75] width 56 height 15
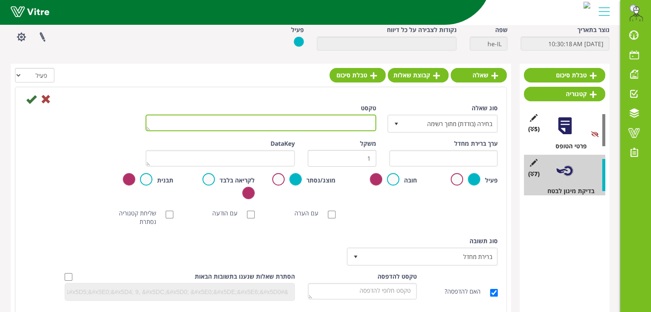
click at [342, 124] on textarea "טקסט" at bounding box center [260, 123] width 231 height 17
click at [305, 122] on textarea "האם ב" at bounding box center [260, 123] width 231 height 17
drag, startPoint x: 357, startPoint y: 119, endPoint x: 388, endPoint y: 124, distance: 31.2
click at [388, 124] on div "סוג שאלה בחירה (בודדת) מתוך רשימה 3 טקסט בהאם" at bounding box center [261, 122] width 487 height 36
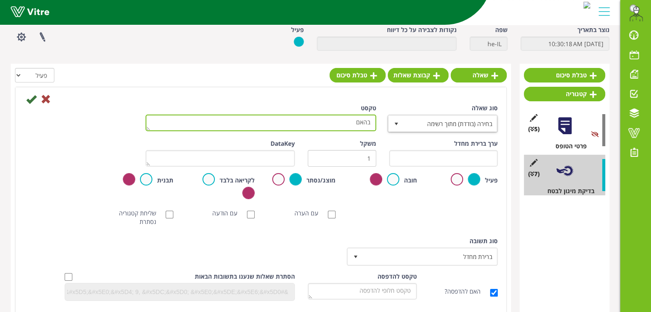
paste textarea "אם ביצעת פעולה מידית לנטרול הסכנה?"
type textarea "האם ביצעת פעולה מידית לנטרול הסכנה?"
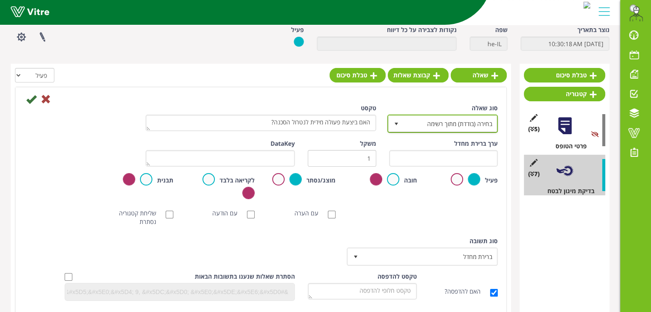
click at [418, 122] on span "בחירה (בודדת) מתוך רשימה" at bounding box center [450, 123] width 93 height 15
click at [423, 125] on span "בחירה (בודדת) מתוך רשימה" at bounding box center [450, 123] width 93 height 15
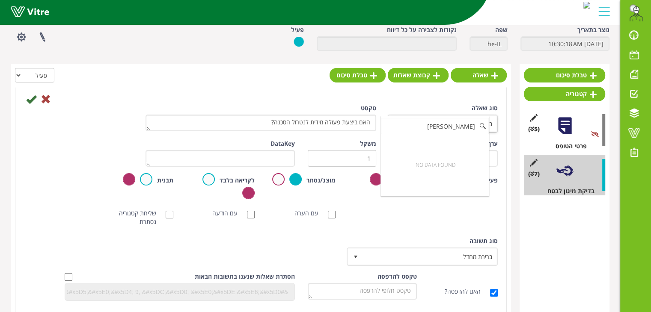
type input "כפ"
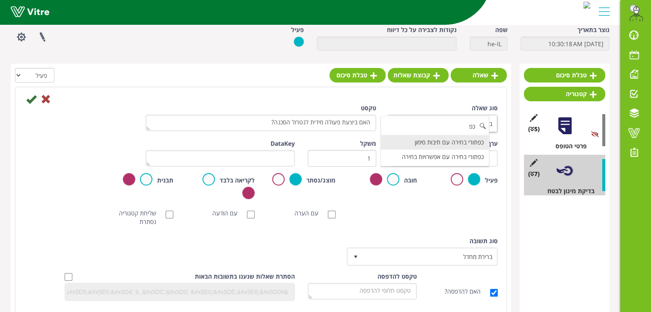
click at [442, 140] on li "כפתורי בחירה עם תיבות סימון" at bounding box center [435, 142] width 108 height 15
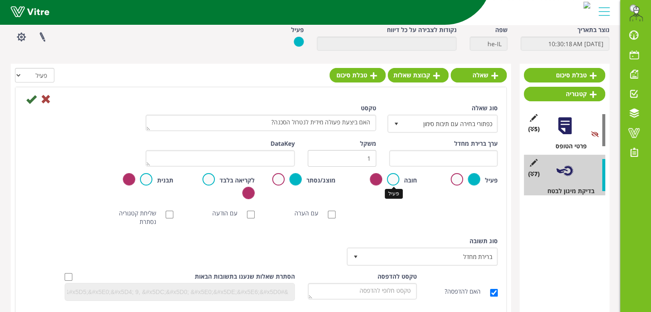
click at [393, 180] on label at bounding box center [393, 179] width 12 height 12
click at [0, 0] on input "radio" at bounding box center [0, 0] width 0 height 0
click at [29, 100] on icon at bounding box center [31, 99] width 10 height 10
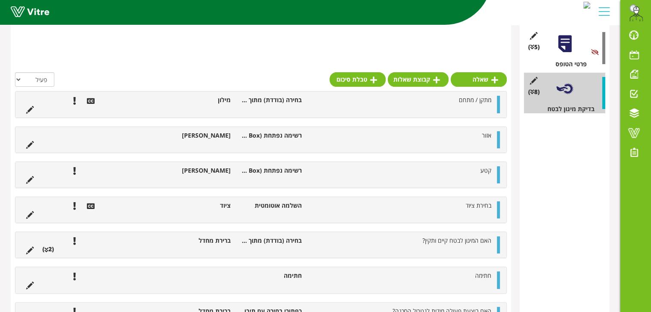
scroll to position [172, 0]
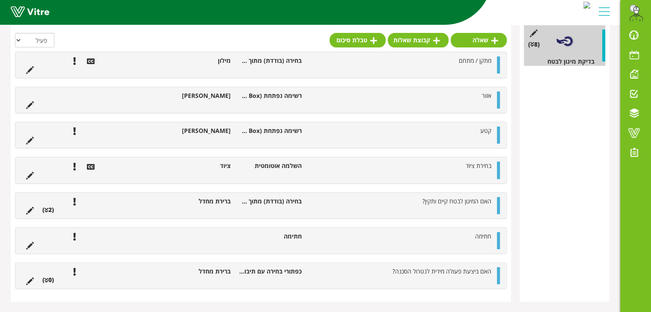
click at [501, 282] on div "האם ביצעת פעולה מידית לנטרול הסכנה? כפתורי בחירה עם תיבות סימון ברירת מחדל (0 )" at bounding box center [260, 276] width 491 height 26
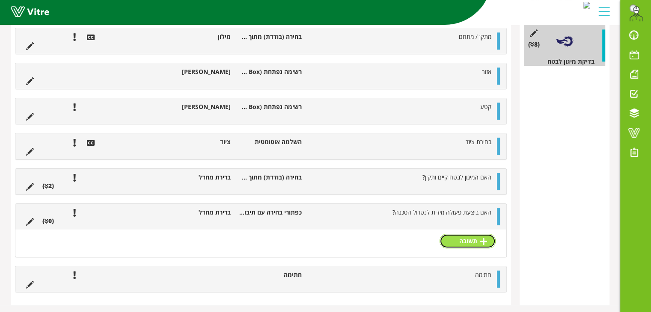
click at [475, 246] on link "תשובה" at bounding box center [467, 241] width 56 height 15
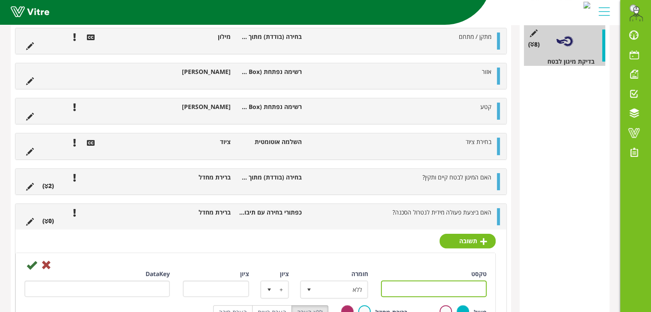
click at [441, 291] on input "טקסט" at bounding box center [434, 289] width 106 height 17
type input "כן"
click at [31, 267] on icon at bounding box center [32, 265] width 10 height 10
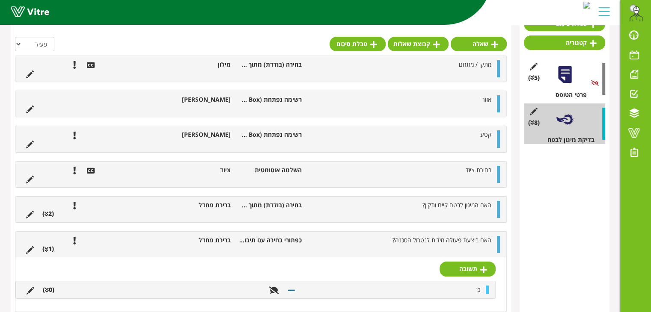
scroll to position [98, 0]
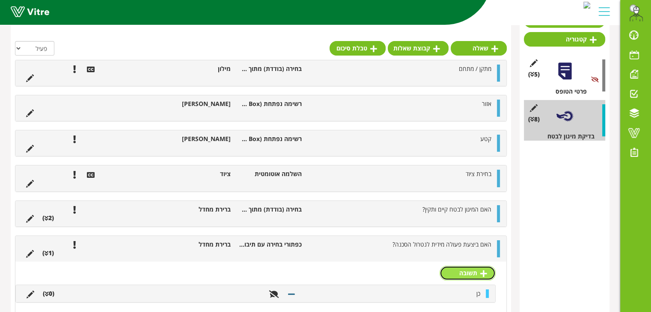
click at [466, 273] on link "תשובה" at bounding box center [467, 273] width 56 height 15
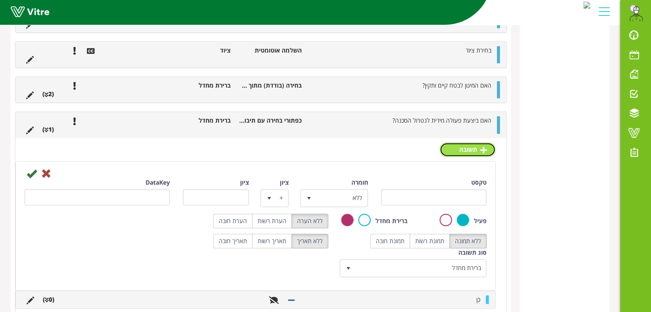
scroll to position [282, 0]
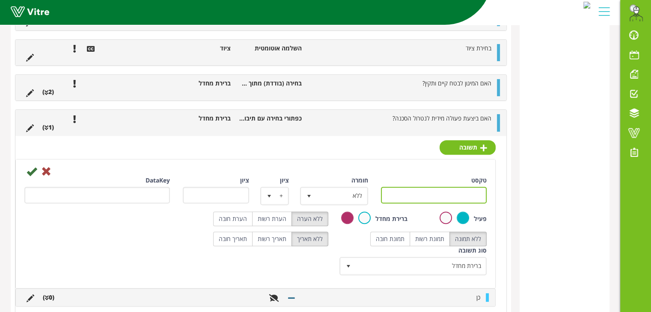
click at [440, 194] on input "טקסט" at bounding box center [434, 195] width 106 height 17
type input "לא"
click at [31, 170] on icon at bounding box center [32, 171] width 10 height 10
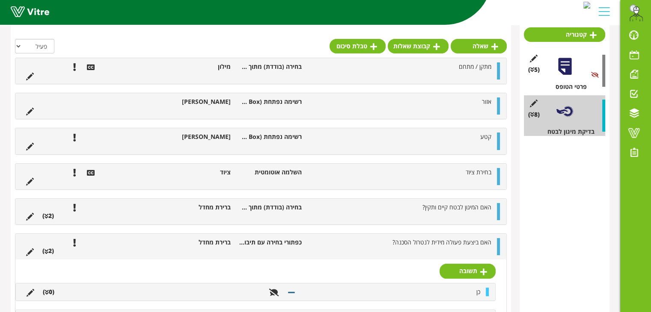
scroll to position [103, 0]
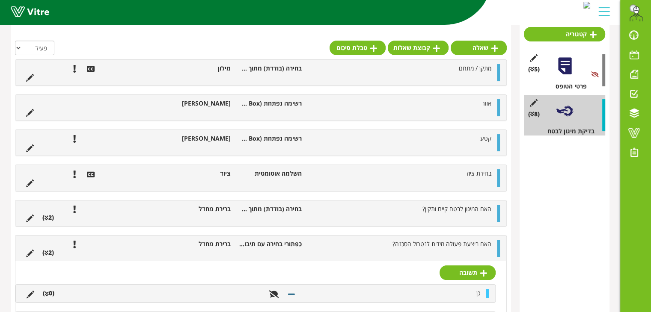
click at [47, 293] on icon at bounding box center [47, 294] width 4 height 6
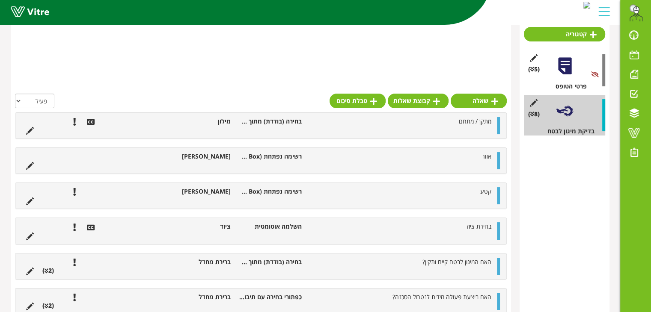
scroll to position [186, 0]
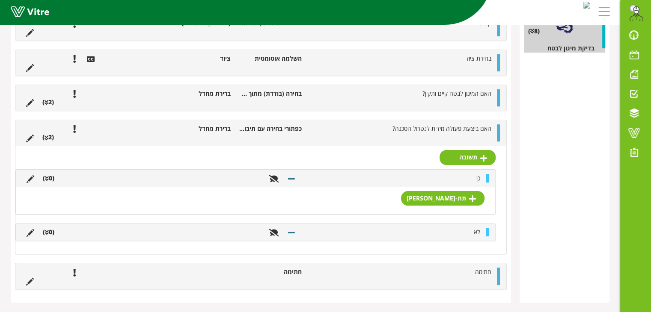
click at [47, 176] on icon at bounding box center [47, 179] width 4 height 6
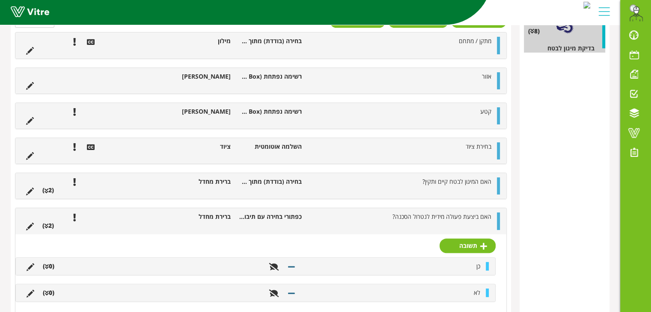
click at [47, 176] on div "האם המיגון לבטח קיים ותקין? בחירה (בודדת) מתוך רשימה ברירת מחדל (2 )" at bounding box center [260, 186] width 491 height 26
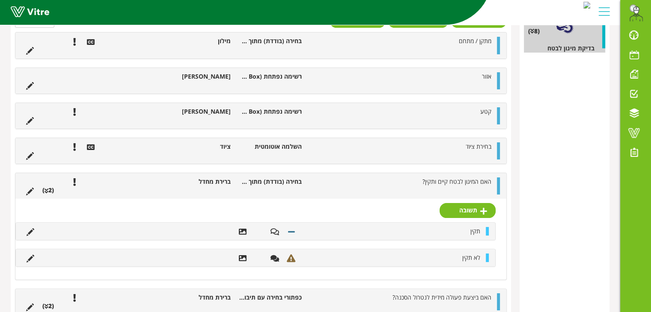
click at [47, 188] on icon at bounding box center [47, 191] width 4 height 6
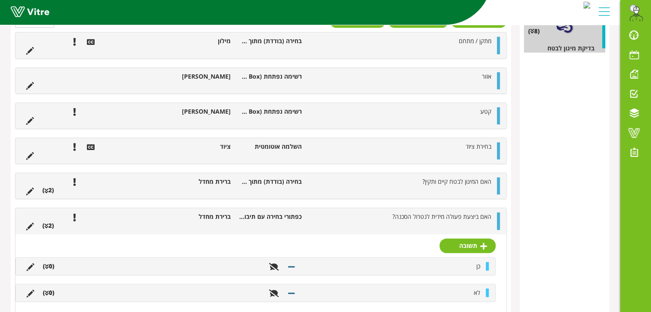
click at [50, 267] on li "(0 )" at bounding box center [49, 266] width 20 height 9
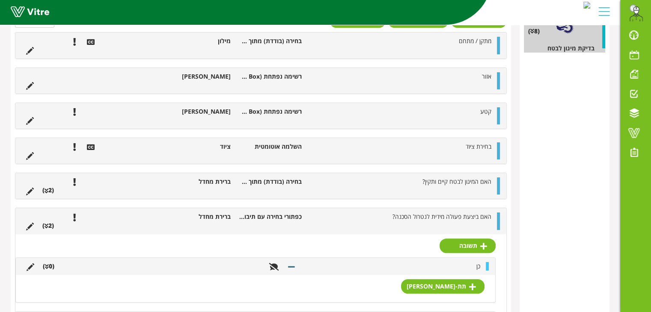
scroll to position [274, 0]
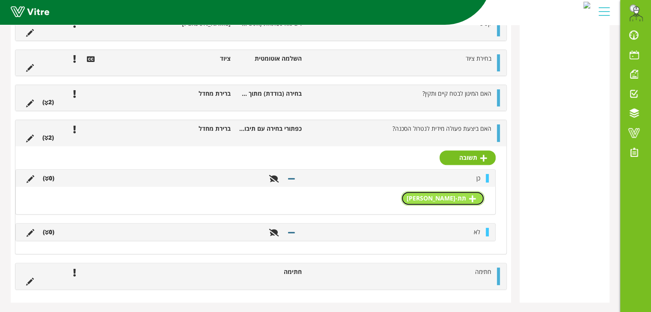
click at [462, 194] on link "תת-תשובה" at bounding box center [442, 198] width 83 height 15
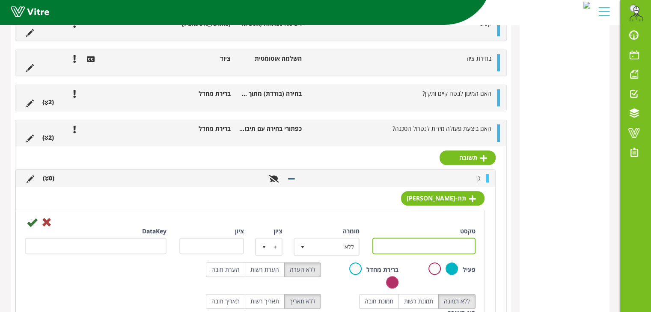
click at [437, 248] on input "טקסט" at bounding box center [423, 246] width 103 height 17
type input "סימון ו/או גידור המקום"
click at [33, 223] on icon at bounding box center [32, 222] width 10 height 10
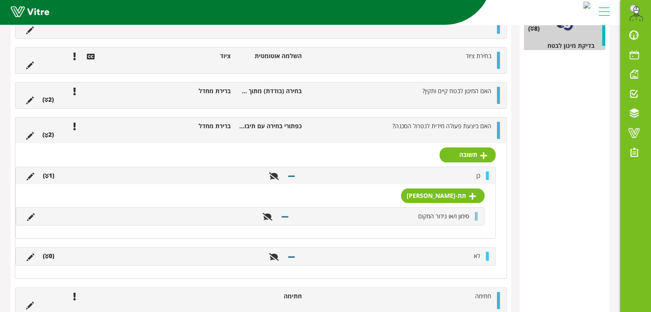
scroll to position [189, 0]
click at [439, 198] on link "תת-תשובה" at bounding box center [442, 195] width 83 height 15
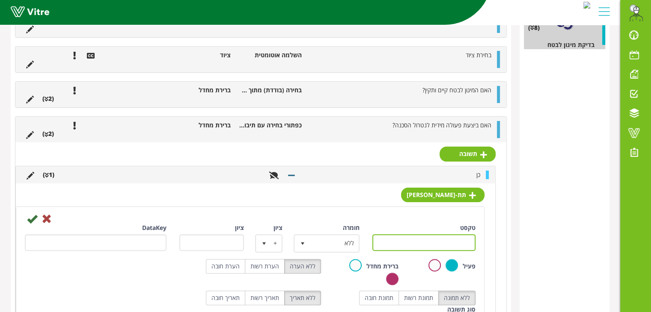
click at [433, 242] on input "טקסט" at bounding box center [423, 242] width 103 height 17
type input "עדכון של מנהל המתקן ו/או ממונה בטיחות"
click at [32, 219] on icon at bounding box center [32, 219] width 10 height 10
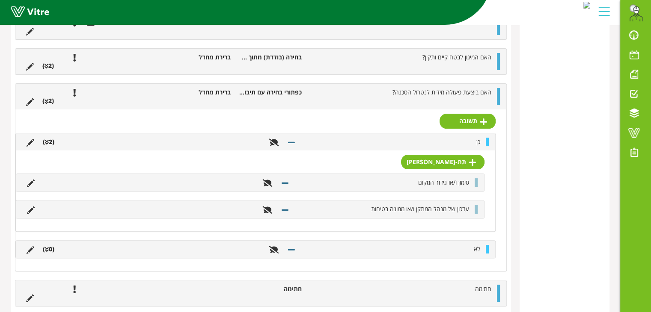
scroll to position [223, 0]
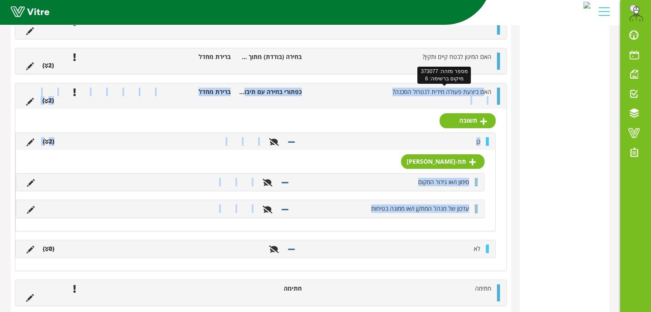
drag, startPoint x: 215, startPoint y: 230, endPoint x: 486, endPoint y: 95, distance: 302.3
click at [486, 95] on div "האם ביצעת פעולה מידית לנטרול הסכנה? כפתורי בחירה עם תיבות סימון ברירת מחדל (2 )…" at bounding box center [261, 177] width 492 height 188
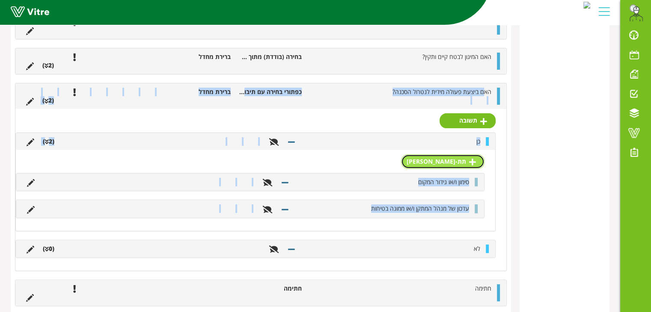
click at [457, 163] on link "תת-תשובה" at bounding box center [442, 161] width 83 height 15
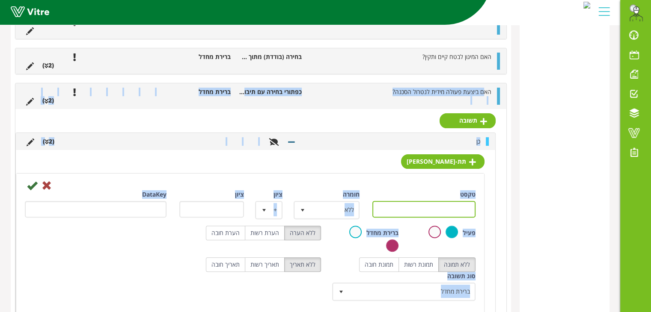
click at [439, 205] on input "טקסט" at bounding box center [423, 209] width 103 height 17
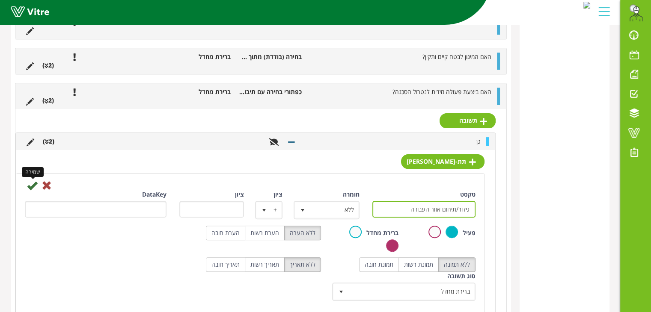
type input "גידור/תיחום אזור העבודה"
click at [33, 187] on icon at bounding box center [32, 186] width 10 height 10
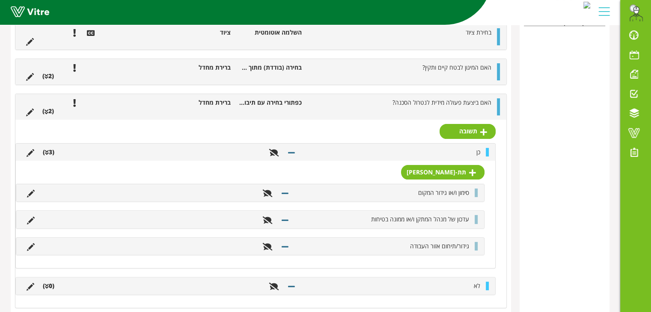
scroll to position [212, 0]
click at [464, 170] on link "תת-תשובה" at bounding box center [442, 172] width 83 height 15
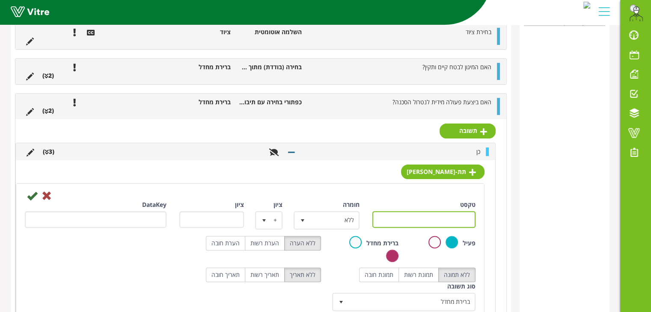
click at [428, 223] on input "טקסט" at bounding box center [423, 219] width 103 height 17
type input "הרחקת עובדים ועדכון של המנהל הישיר"
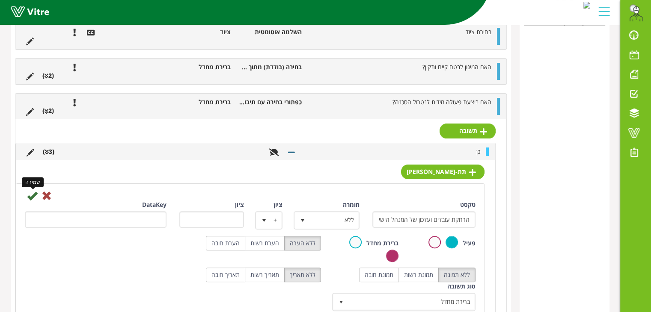
click at [34, 194] on icon at bounding box center [32, 196] width 10 height 10
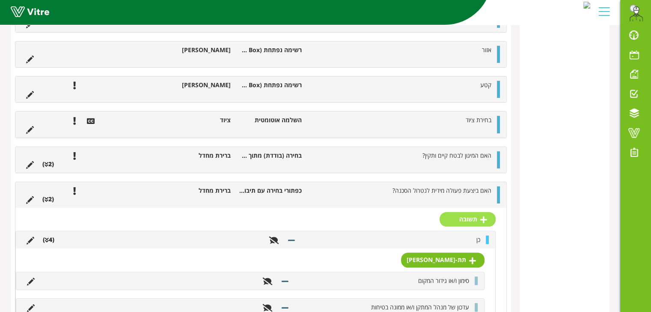
scroll to position [217, 0]
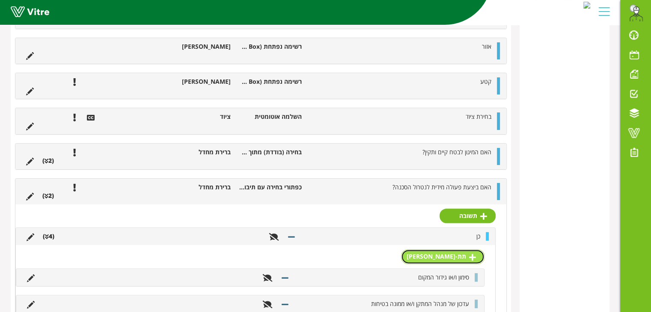
click at [462, 256] on link "תת-תשובה" at bounding box center [442, 256] width 83 height 15
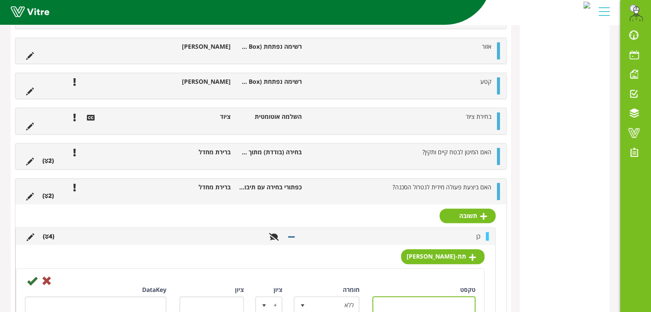
click at [445, 300] on input "טקסט" at bounding box center [423, 305] width 103 height 17
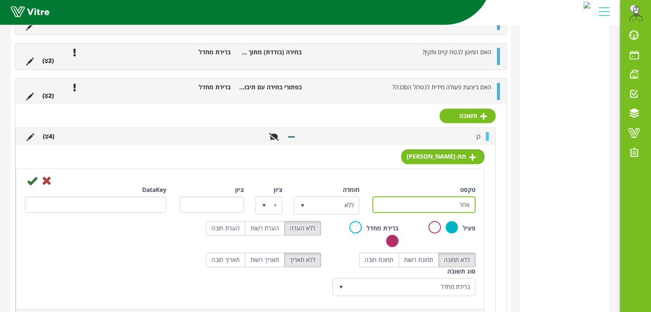
scroll to position [318, 0]
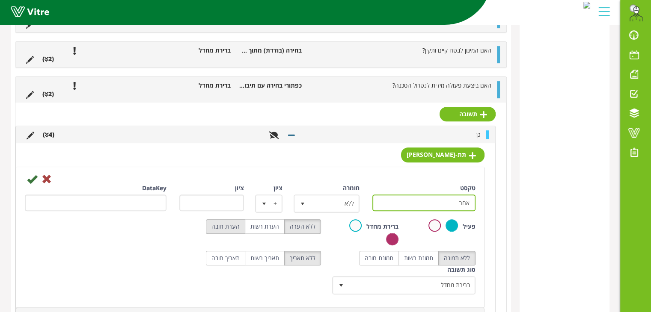
type input "אחר"
click at [233, 225] on label "הערת חובה" at bounding box center [225, 227] width 39 height 15
radio input "true"
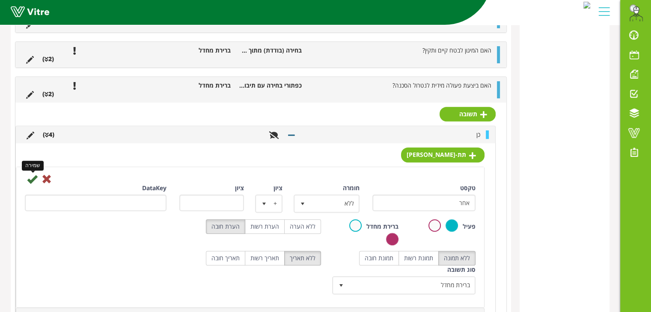
click at [30, 179] on icon at bounding box center [32, 179] width 10 height 10
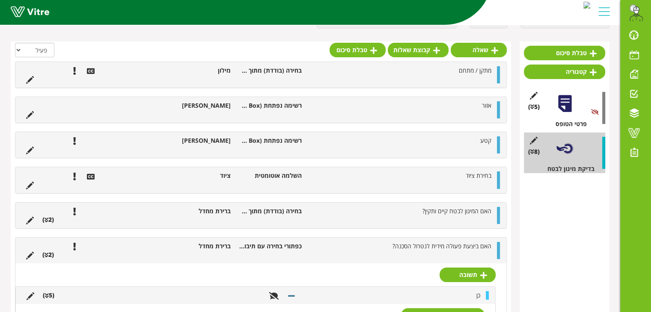
scroll to position [72, 0]
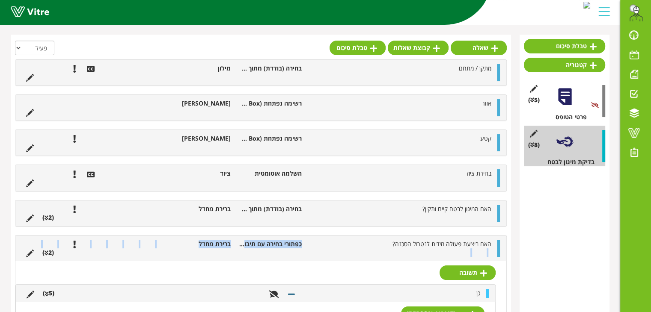
drag, startPoint x: 342, startPoint y: 257, endPoint x: 369, endPoint y: 246, distance: 29.0
click at [369, 246] on div "האם ביצעת פעולה מידית לנטרול הסכנה? כפתורי בחירה עם תיבות סימון ברירת מחדל (2 )" at bounding box center [260, 249] width 491 height 26
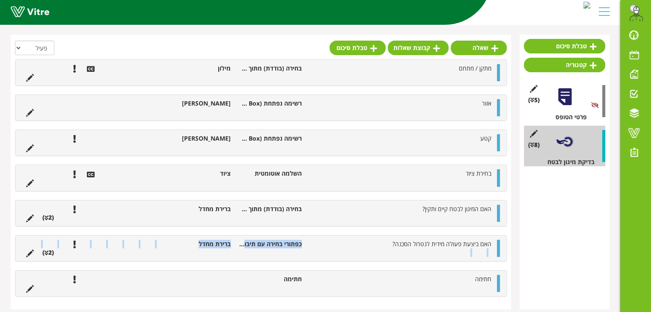
click at [369, 246] on li "האם ביצעת פעולה מידית לנטרול הסכנה?" at bounding box center [401, 244] width 190 height 9
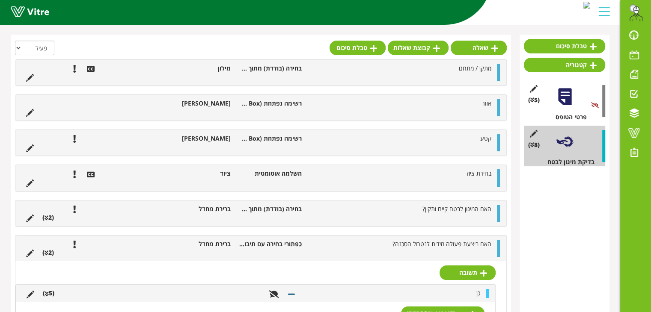
click at [369, 246] on li "האם ביצעת פעולה מידית לנטרול הסכנה?" at bounding box center [401, 244] width 190 height 9
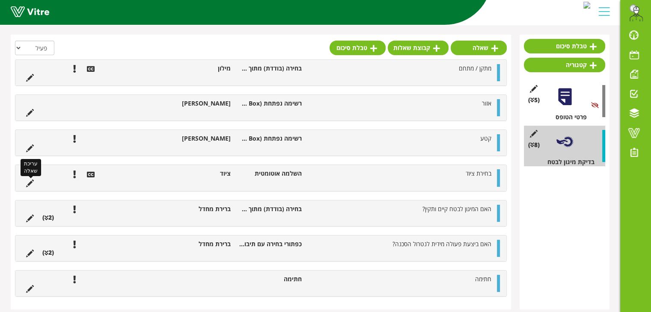
click at [31, 183] on icon at bounding box center [30, 184] width 8 height 8
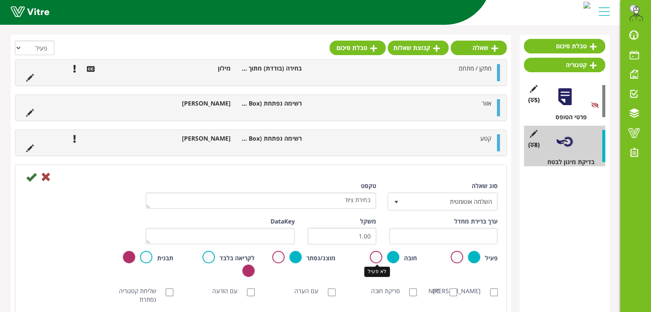
click at [377, 258] on label at bounding box center [376, 257] width 12 height 12
click at [0, 0] on input "radio" at bounding box center [0, 0] width 0 height 0
click at [397, 255] on label at bounding box center [393, 257] width 12 height 12
click at [0, 0] on input "radio" at bounding box center [0, 0] width 0 height 0
click at [30, 178] on icon at bounding box center [31, 177] width 10 height 10
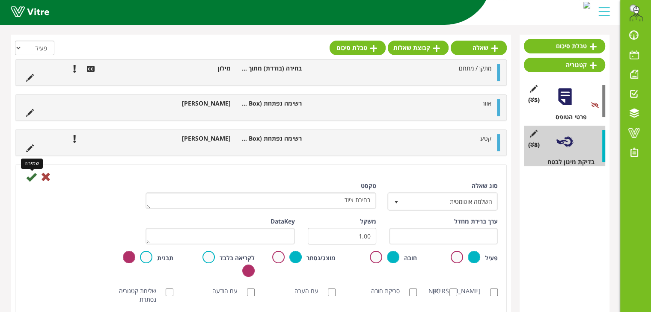
click at [30, 178] on icon at bounding box center [31, 177] width 10 height 10
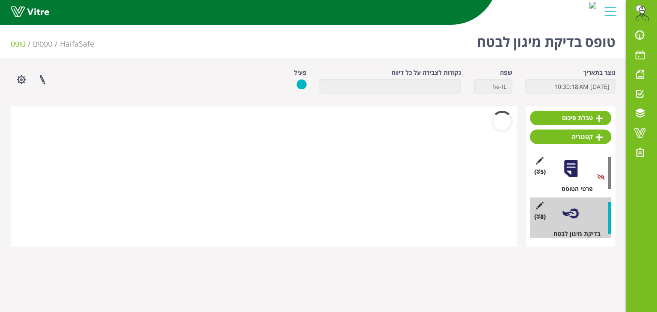
drag, startPoint x: 30, startPoint y: 178, endPoint x: 115, endPoint y: 172, distance: 84.5
click at [115, 172] on div at bounding box center [264, 177] width 507 height 140
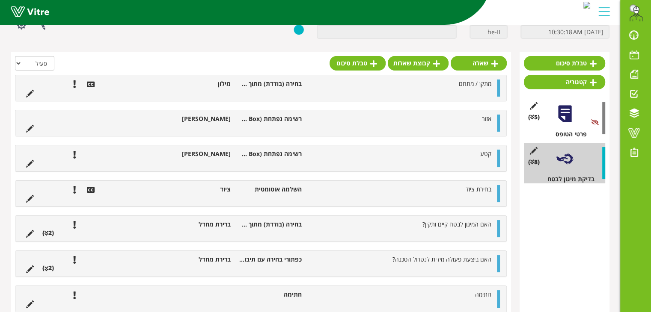
scroll to position [55, 0]
click at [484, 63] on link "שאלה" at bounding box center [479, 63] width 56 height 15
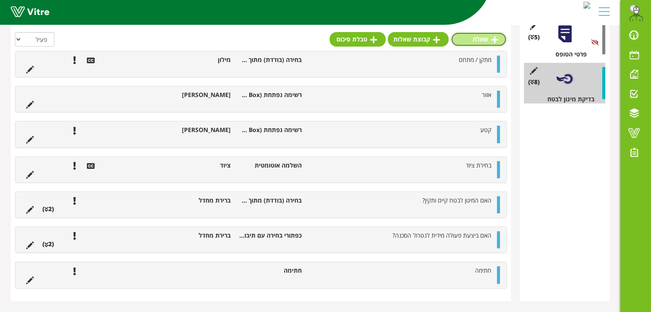
scroll to position [0, 0]
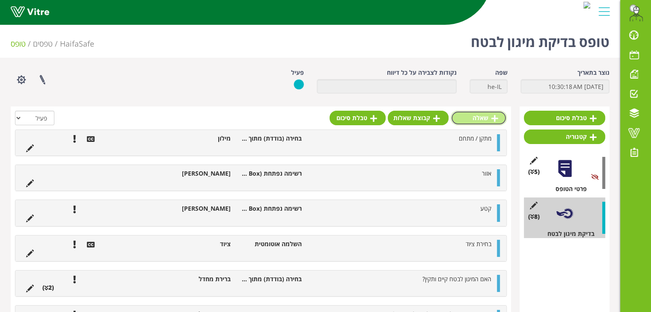
click at [488, 115] on link "שאלה" at bounding box center [479, 118] width 56 height 15
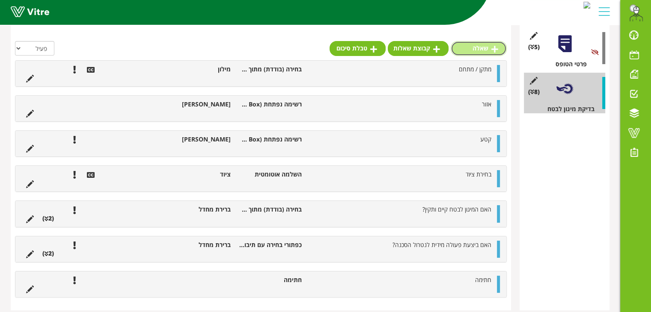
scroll to position [125, 0]
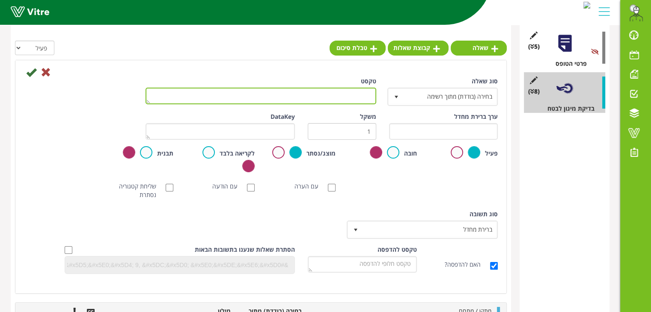
click at [354, 99] on textarea "טקסט" at bounding box center [260, 96] width 231 height 17
type textarea "צ"
click at [370, 94] on textarea "במידה והציוד לא קיים ברשימה" at bounding box center [260, 96] width 231 height 17
click at [255, 93] on textarea "ציין את שם הציוד (במידה והציוד לא קיים ברשימה" at bounding box center [260, 96] width 231 height 17
type textarea "ציין את שם הציוד (במידה והציוד לא קיים ברשימה)"
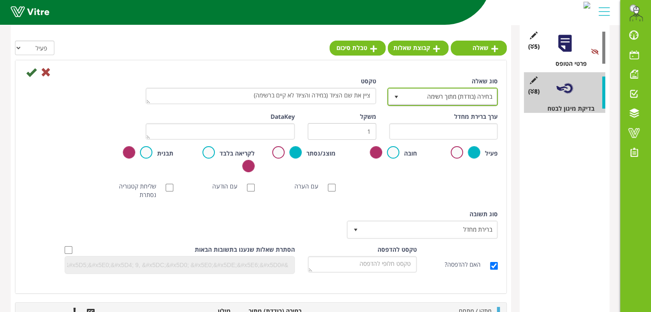
click at [406, 95] on span "בחירה (בודדת) מתוך רשימה" at bounding box center [450, 96] width 93 height 15
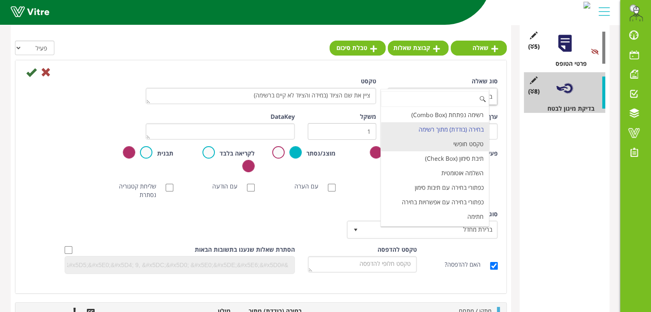
click at [455, 139] on li "טקסט חופשי" at bounding box center [435, 144] width 108 height 15
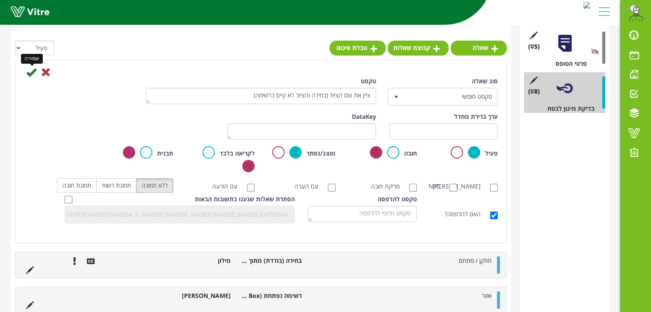
click at [27, 72] on icon at bounding box center [31, 72] width 10 height 10
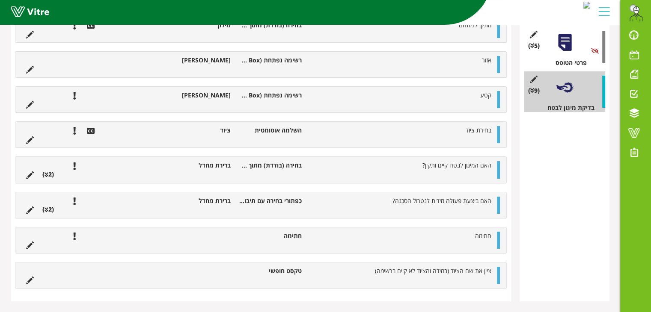
scroll to position [0, 0]
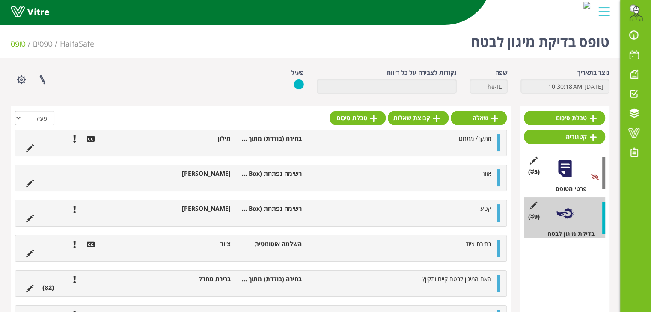
click at [269, 116] on div at bounding box center [261, 120] width 492 height 19
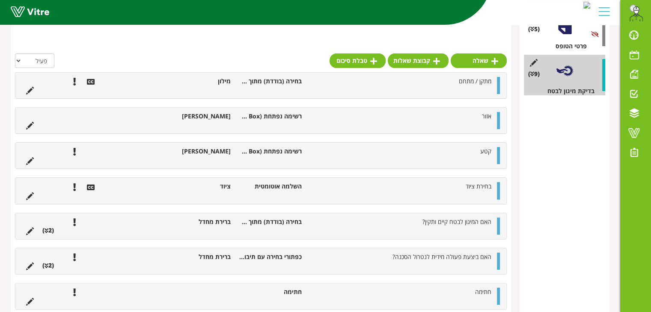
scroll to position [199, 0]
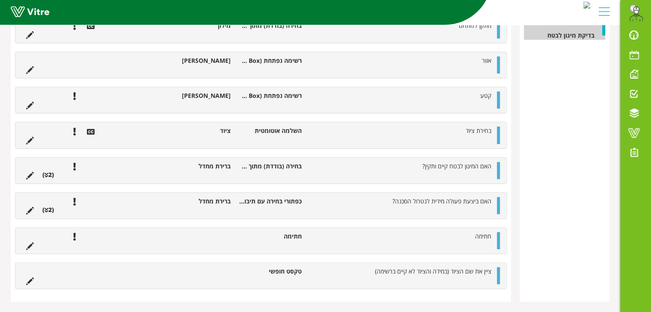
click at [49, 175] on li "(2 )" at bounding box center [48, 175] width 20 height 9
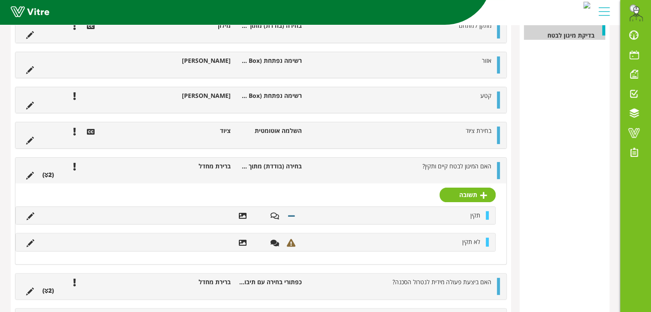
click at [49, 175] on li "(2 )" at bounding box center [48, 175] width 20 height 9
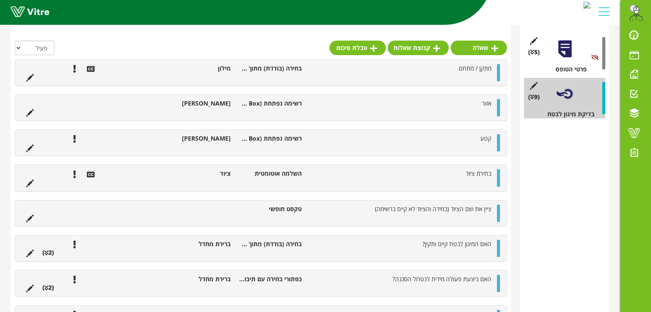
scroll to position [0, 0]
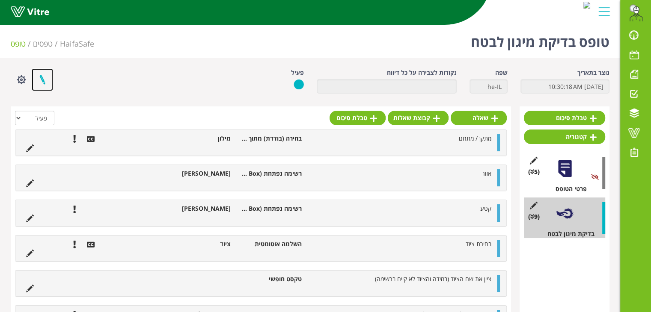
click at [44, 83] on link at bounding box center [42, 79] width 21 height 23
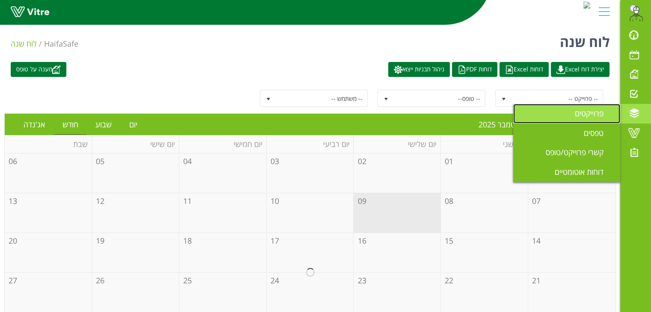
click at [602, 111] on span "פרוייקטים" at bounding box center [594, 113] width 39 height 10
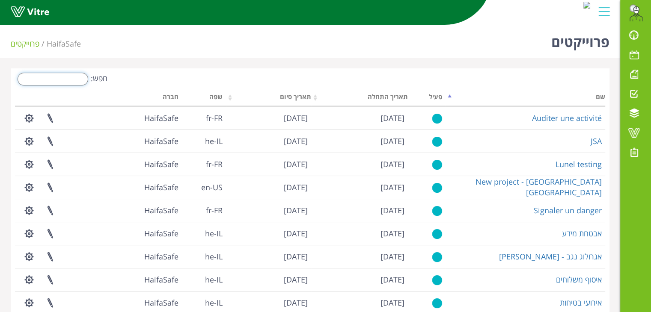
click at [58, 80] on input "חפש:" at bounding box center [53, 79] width 71 height 13
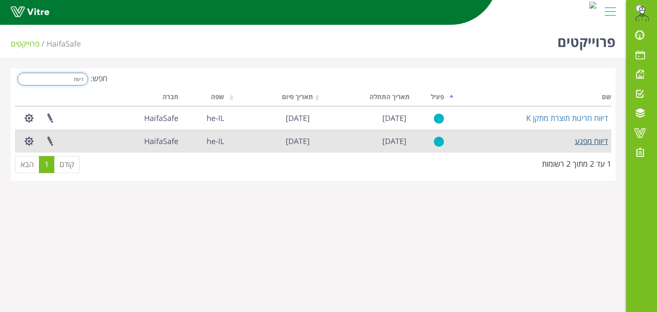
type input "דיווח"
click at [587, 142] on link "דיווח מפגע" at bounding box center [591, 141] width 33 height 10
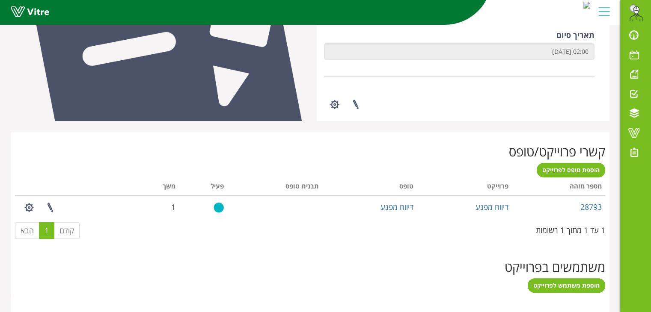
scroll to position [238, 0]
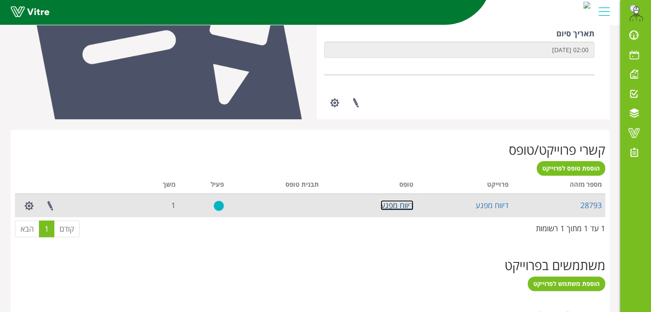
click at [404, 206] on link "דיווח מפגע" at bounding box center [396, 205] width 33 height 10
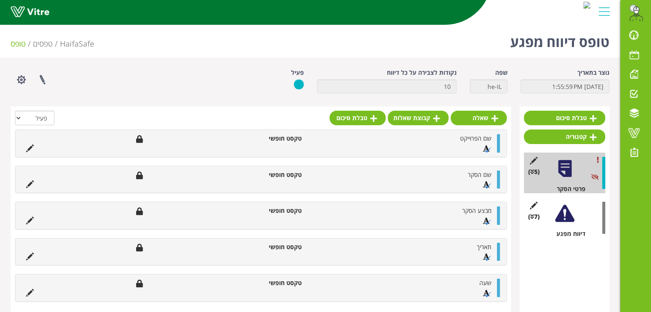
scroll to position [13, 0]
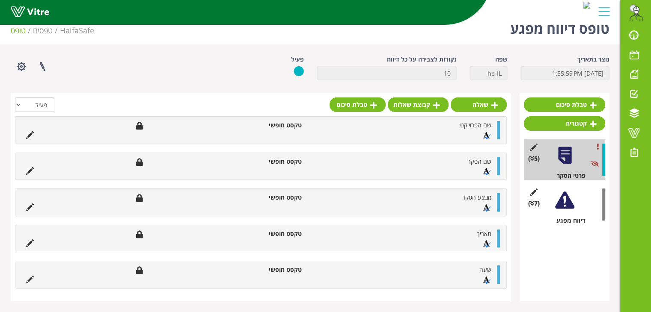
click at [563, 201] on div at bounding box center [564, 200] width 19 height 19
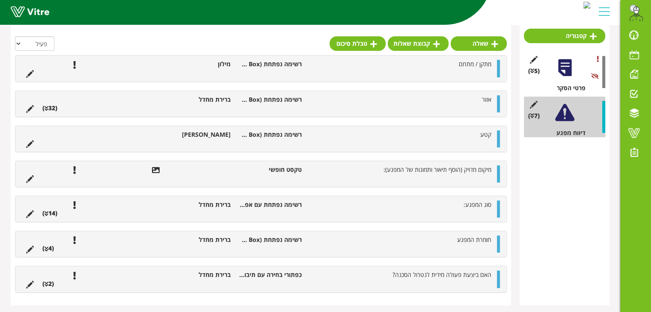
scroll to position [111, 0]
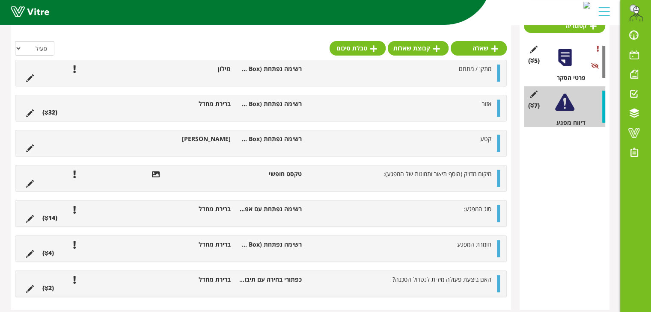
click at [44, 286] on li "(2 )" at bounding box center [48, 288] width 20 height 9
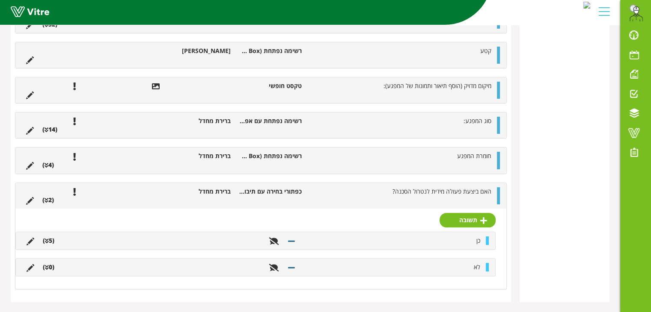
scroll to position [246, 0]
click at [31, 202] on icon at bounding box center [30, 202] width 8 height 8
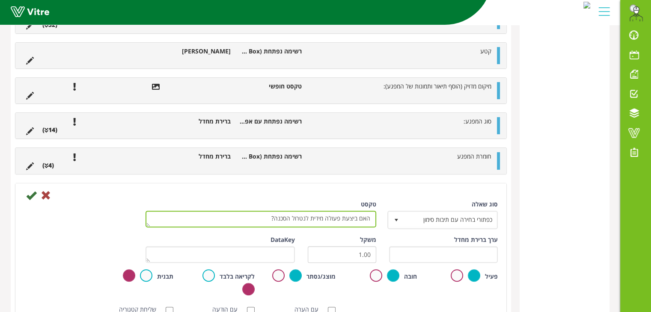
drag, startPoint x: 241, startPoint y: 214, endPoint x: 371, endPoint y: 263, distance: 138.7
click at [371, 263] on div "סוג שאלה כפתורי בחירה עם תיבות סימון 12 טקסט האם ביצעת פעולה מידית לנטרול הסכנה…" at bounding box center [261, 302] width 474 height 204
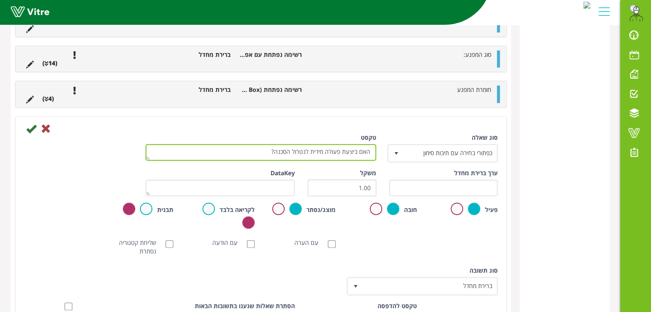
scroll to position [313, 0]
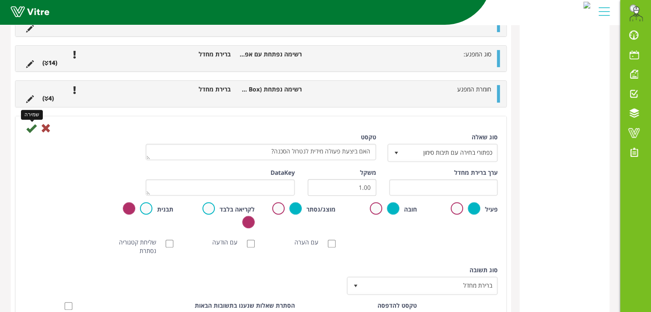
click at [28, 127] on icon at bounding box center [31, 128] width 10 height 10
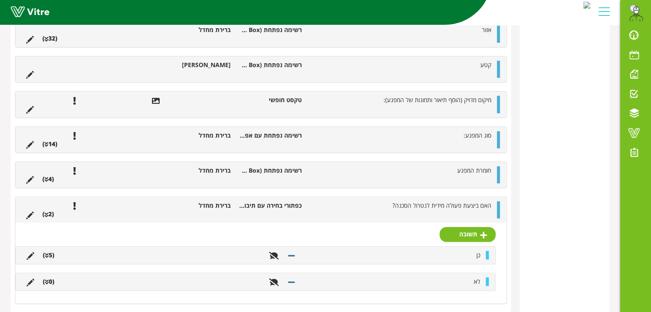
scroll to position [226, 0]
click at [49, 257] on li "(5 )" at bounding box center [49, 255] width 20 height 9
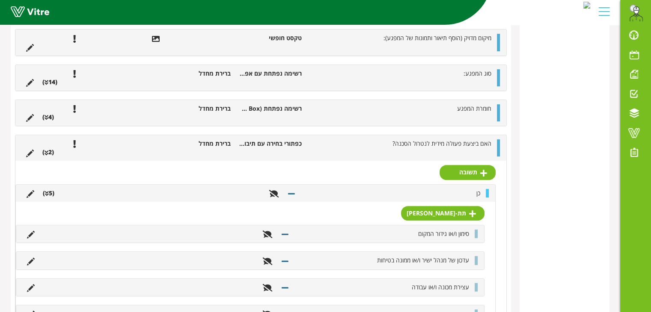
scroll to position [369, 0]
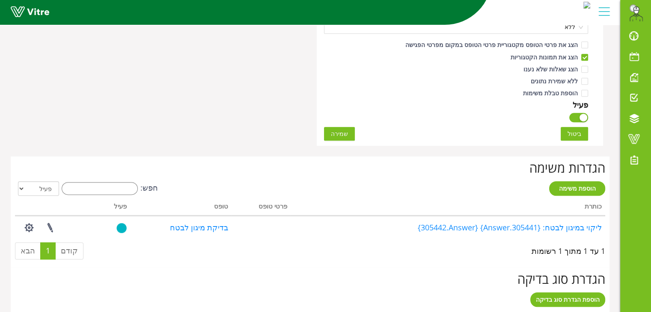
scroll to position [527, 0]
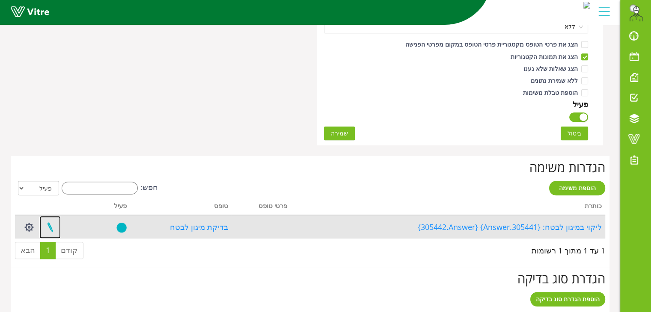
click at [50, 224] on link at bounding box center [49, 227] width 21 height 23
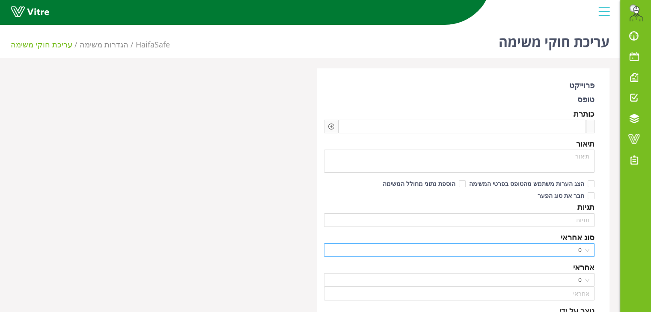
type input "[PERSON_NAME]"
type input "168"
type input "72"
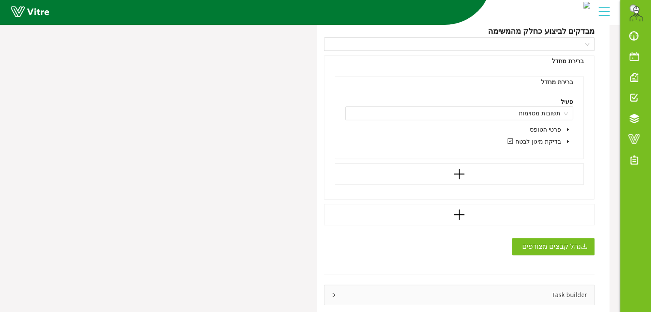
scroll to position [586, 0]
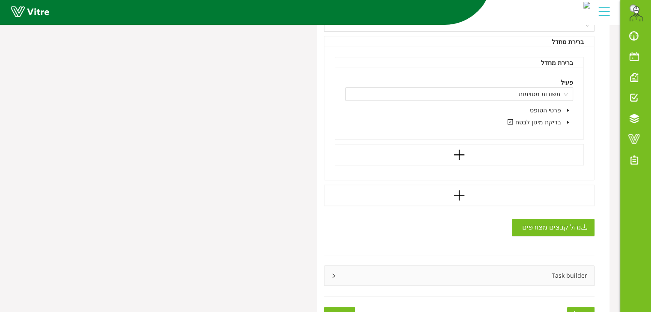
click at [512, 266] on div "Task builder" at bounding box center [459, 276] width 270 height 20
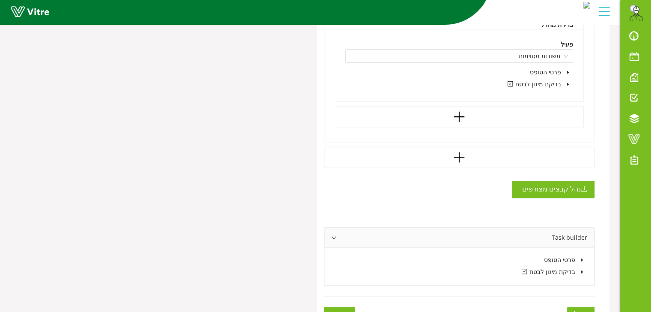
click at [582, 270] on icon "caret-down" at bounding box center [582, 271] width 2 height 3
click at [570, 282] on icon "caret-down" at bounding box center [572, 284] width 4 height 4
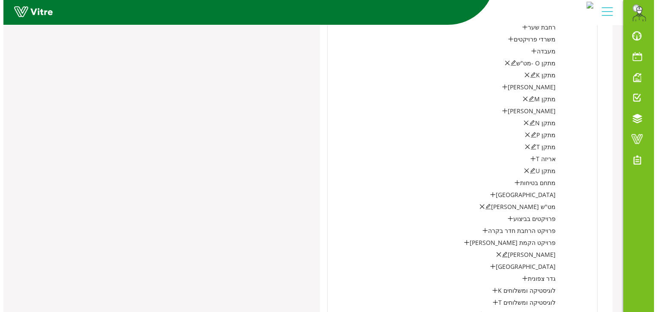
scroll to position [963, 0]
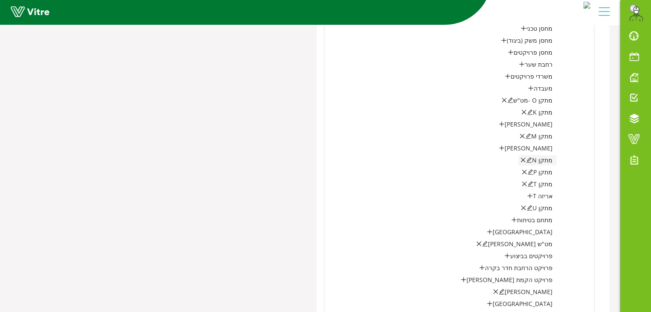
click at [528, 157] on icon "edit" at bounding box center [529, 160] width 6 height 6
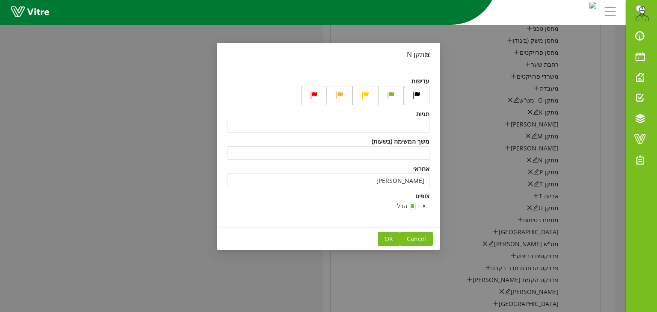
click at [424, 207] on icon "caret-down" at bounding box center [425, 206] width 2 height 3
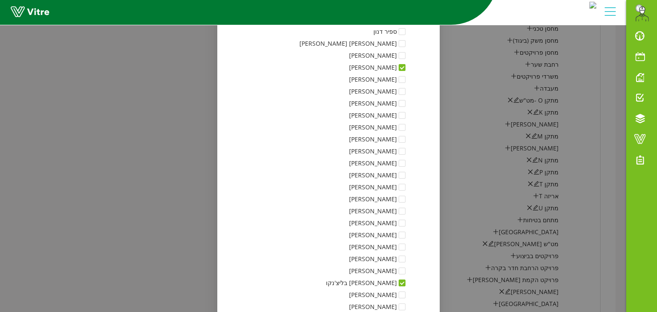
scroll to position [441, 0]
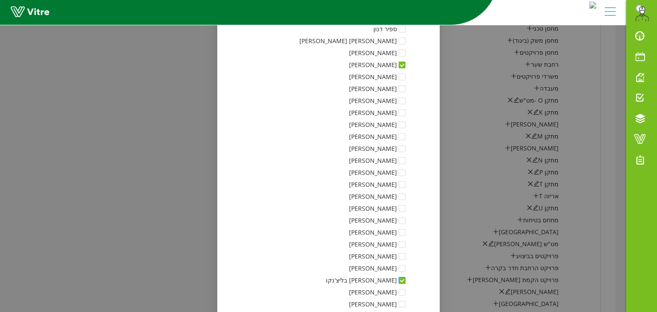
click at [406, 282] on span at bounding box center [402, 280] width 7 height 7
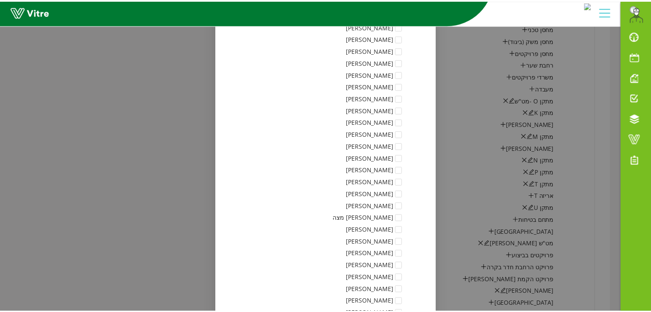
scroll to position [995, 0]
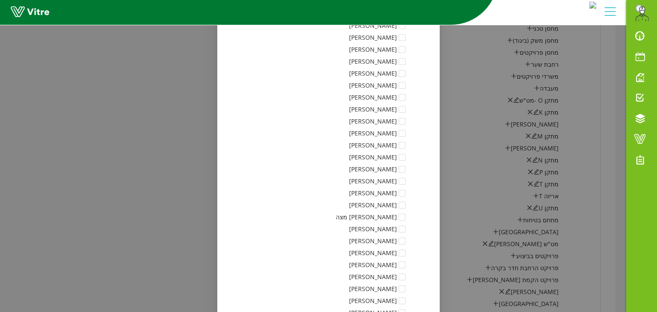
click at [202, 136] on div "מתקן N עדיפות תגיות משך המשימה (בשעות) אחראי אלכס יארמולינץ צופים הכל חיפה - מב…" at bounding box center [328, 156] width 657 height 312
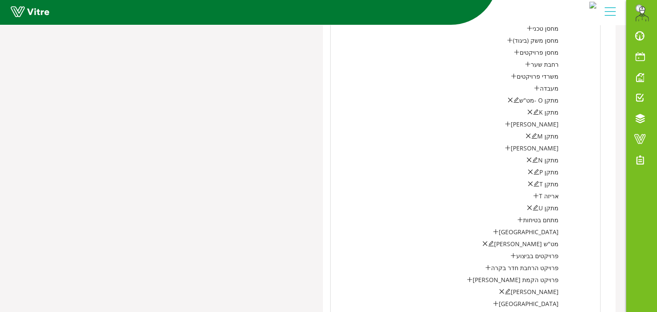
scroll to position [0, 0]
click at [390, 164] on div "פרטי הטופס בדיקת מיגון לבטח 1 מתקן / מתחם אחזקה משלוחים חדר חלוקת מנות אוכל לוג…" at bounding box center [459, 191] width 256 height 551
click at [531, 157] on icon "edit" at bounding box center [529, 160] width 6 height 6
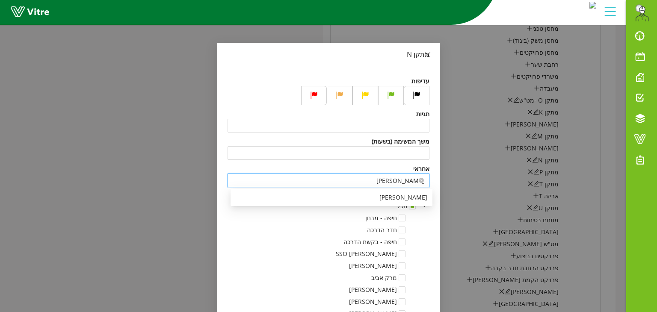
click at [382, 181] on input "[PERSON_NAME]" at bounding box center [329, 180] width 192 height 13
type input "א"
type input "נ"
click at [380, 196] on div "[PERSON_NAME]" at bounding box center [332, 197] width 192 height 9
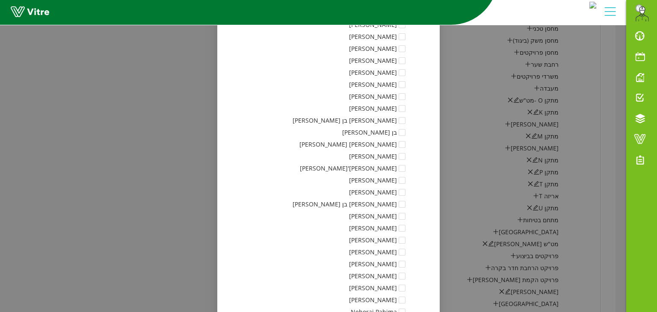
scroll to position [1752, 0]
type input "[PERSON_NAME]"
click at [404, 274] on span at bounding box center [402, 275] width 7 height 7
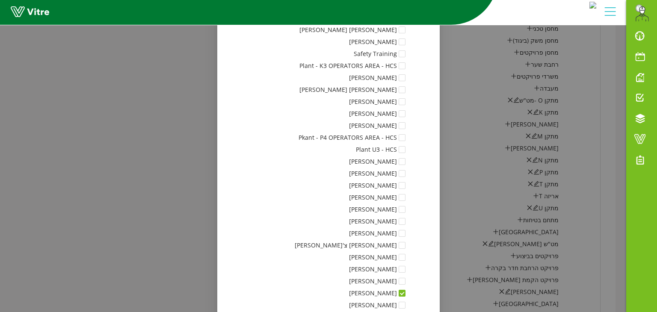
scroll to position [2109, 0]
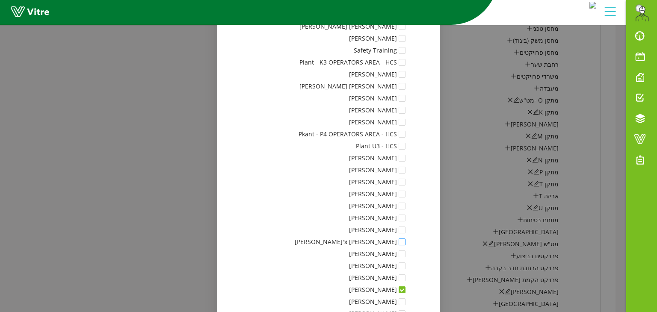
click at [404, 243] on span at bounding box center [402, 242] width 7 height 7
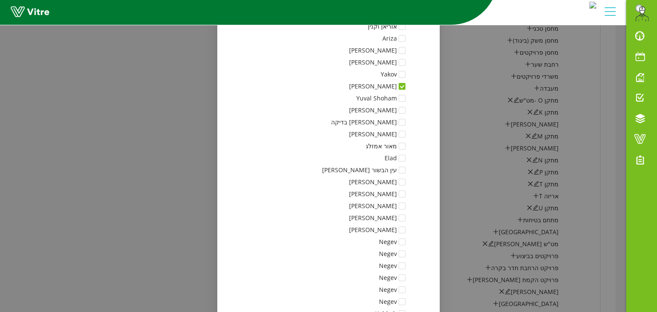
scroll to position [6281, 0]
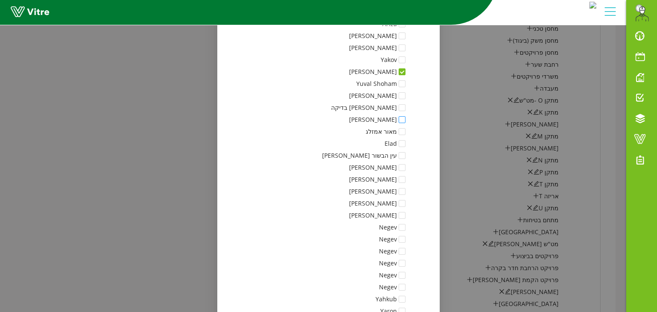
click at [404, 120] on span at bounding box center [402, 119] width 7 height 7
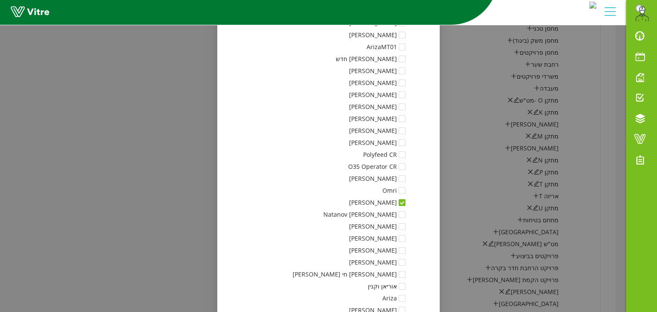
scroll to position [8047, 0]
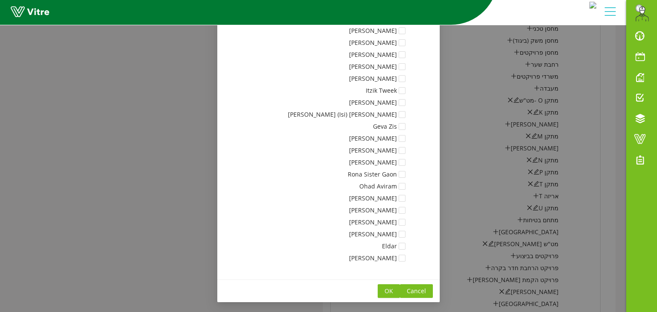
click at [392, 291] on span "OK" at bounding box center [389, 291] width 9 height 9
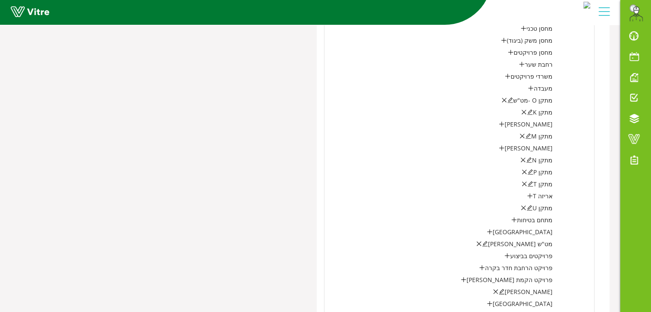
scroll to position [1151, 0]
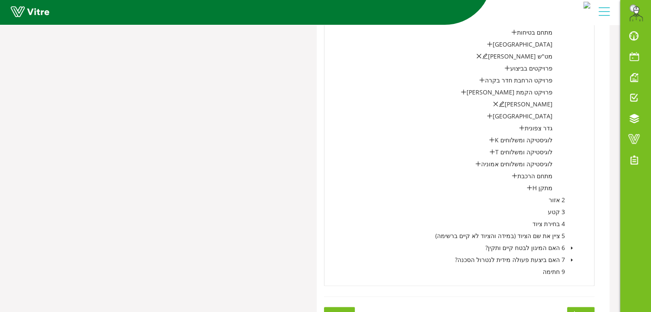
click at [342, 309] on span "שמירה" at bounding box center [339, 313] width 17 height 9
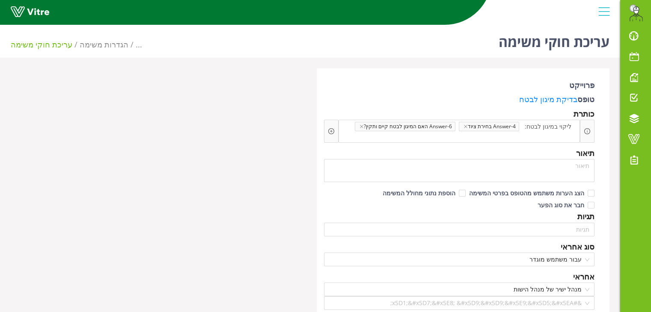
scroll to position [586, 0]
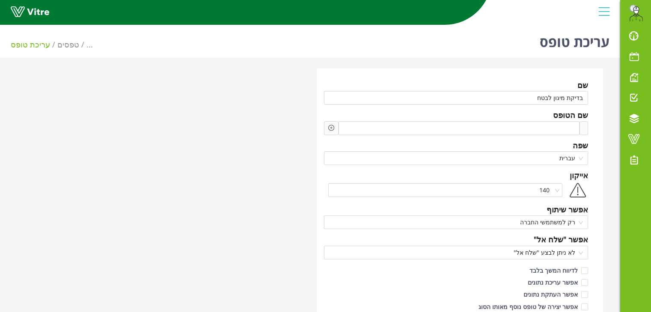
scroll to position [527, 0]
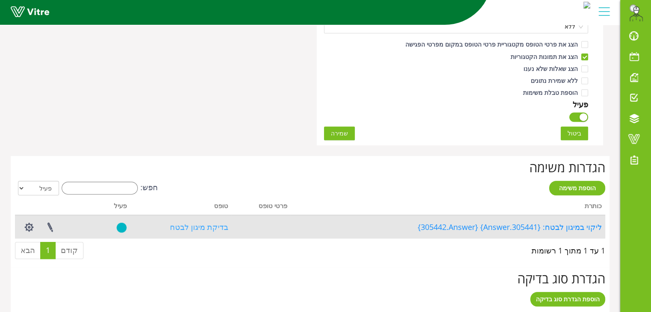
click at [188, 228] on link "בדיקת מיגון לבטח" at bounding box center [199, 227] width 58 height 10
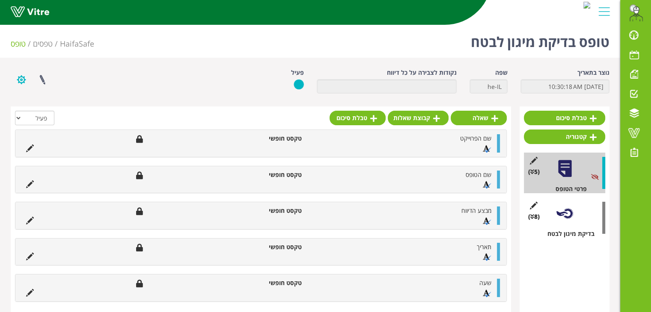
click at [19, 78] on button "button" at bounding box center [21, 79] width 21 height 23
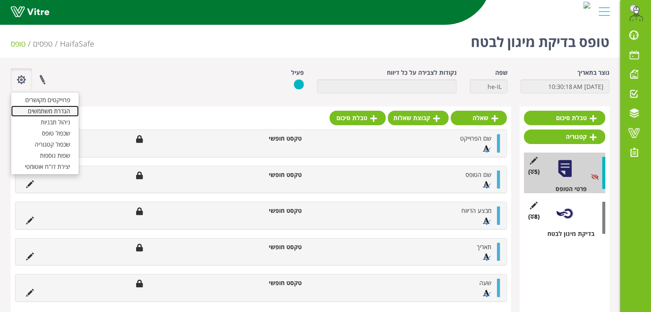
click at [62, 113] on link "הגדרת משתמשים" at bounding box center [45, 111] width 68 height 11
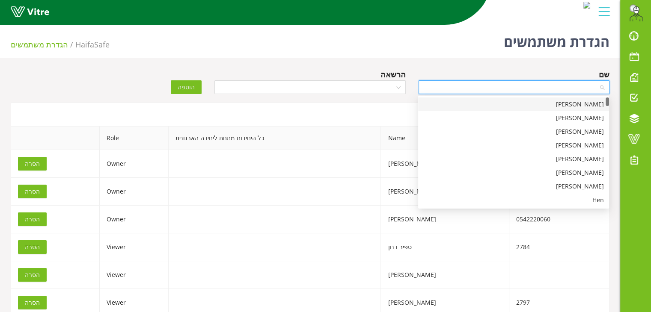
click at [526, 86] on input "search" at bounding box center [511, 87] width 175 height 13
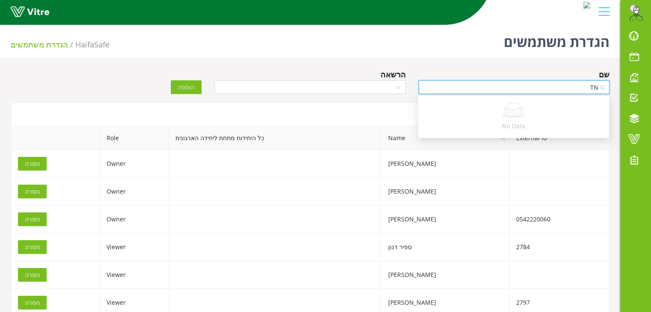
type input "T"
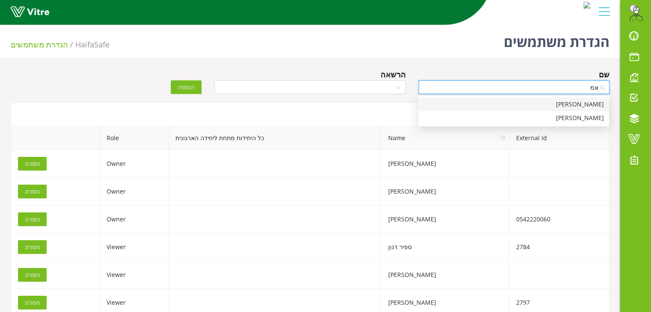
type input "א"
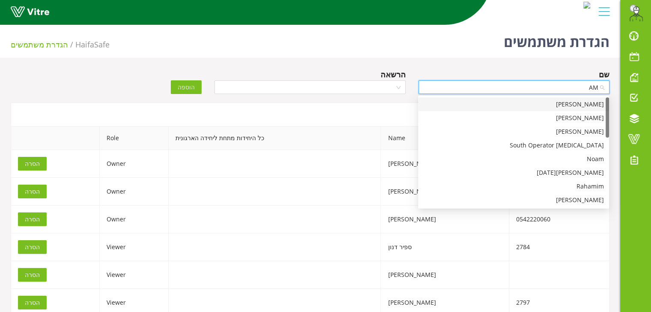
type input "AMI"
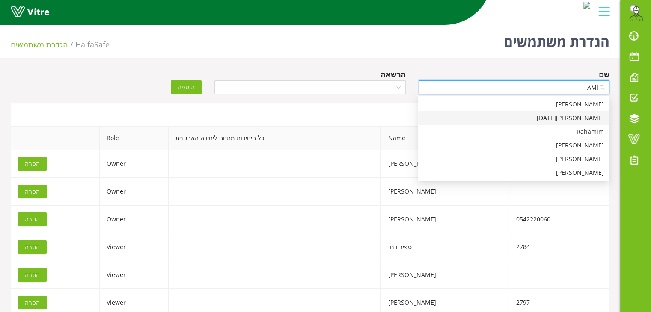
click at [583, 116] on div "[PERSON_NAME][DATE]" at bounding box center [513, 117] width 181 height 9
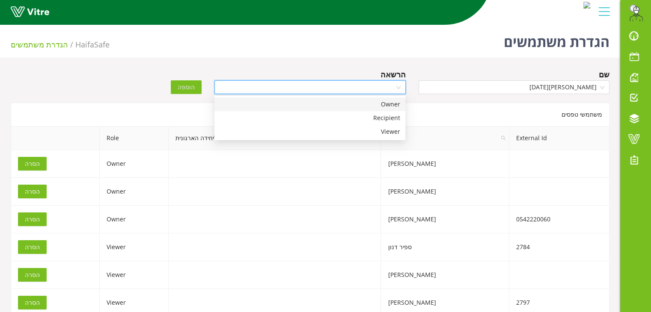
click at [385, 86] on input "search" at bounding box center [307, 87] width 175 height 13
click at [391, 120] on div "Recipient" at bounding box center [310, 117] width 181 height 9
click at [279, 88] on span "Recipient" at bounding box center [310, 87] width 181 height 13
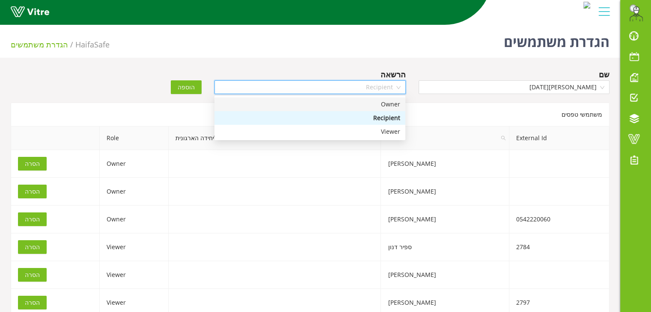
click at [300, 104] on div "Owner" at bounding box center [310, 104] width 181 height 9
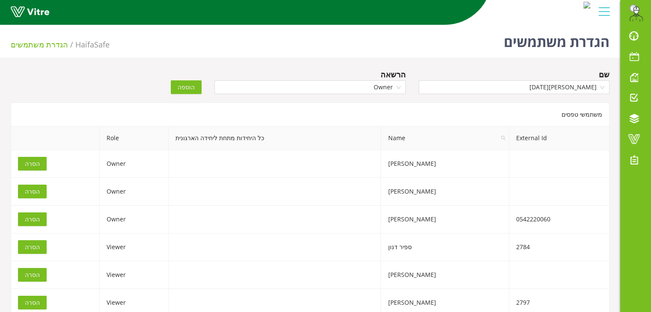
click at [191, 89] on span "הוספה" at bounding box center [186, 87] width 17 height 9
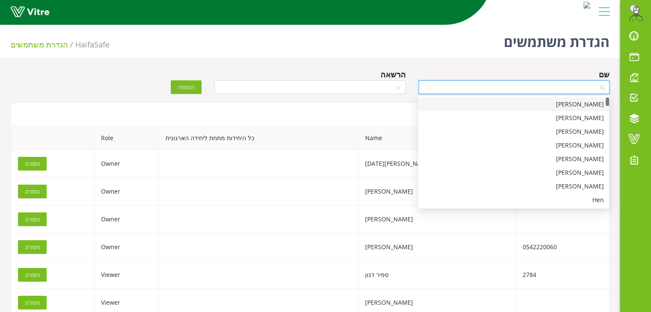
click at [486, 87] on input "search" at bounding box center [511, 87] width 175 height 13
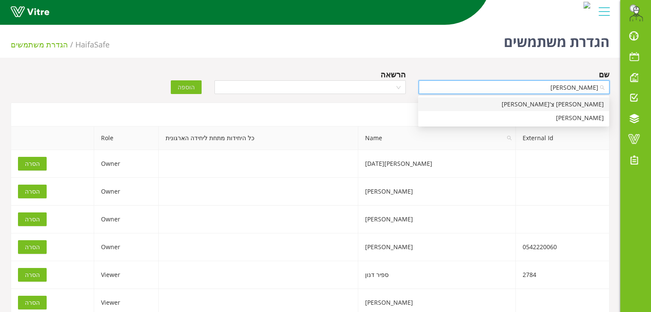
type input "[PERSON_NAME]"
click at [531, 106] on div "[PERSON_NAME] צ'[PERSON_NAME]" at bounding box center [513, 104] width 181 height 9
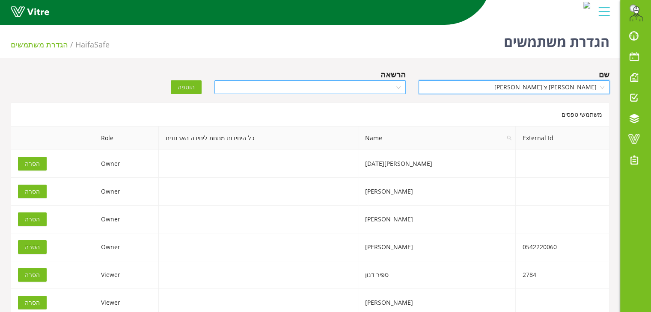
click at [385, 88] on input "search" at bounding box center [307, 87] width 175 height 13
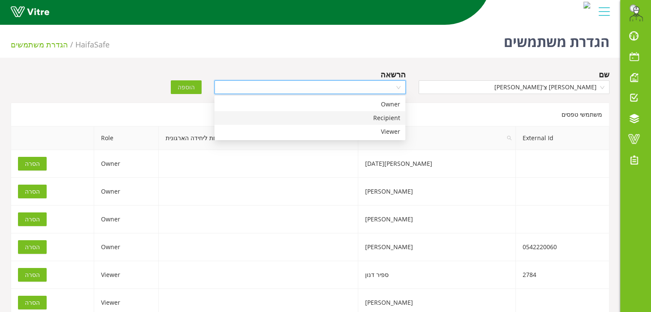
click at [380, 122] on div "Recipient" at bounding box center [310, 117] width 181 height 9
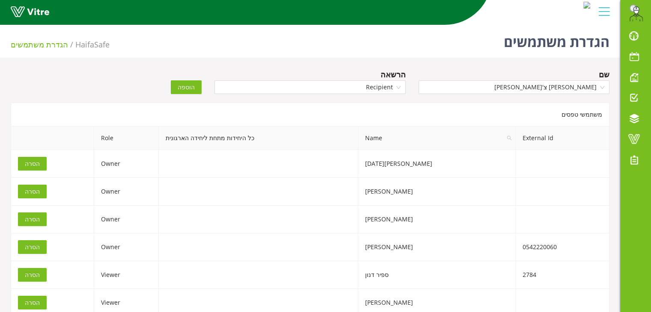
click at [194, 86] on span "הוספה" at bounding box center [186, 87] width 17 height 9
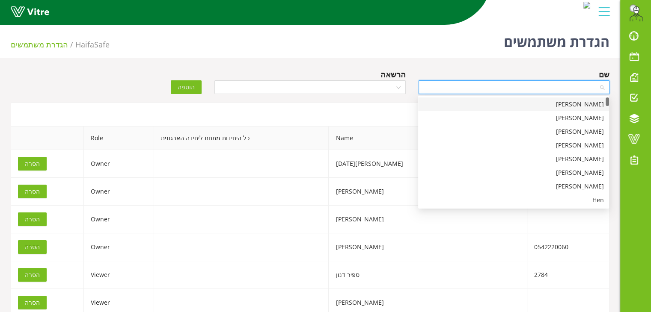
click at [473, 88] on input "search" at bounding box center [511, 87] width 175 height 13
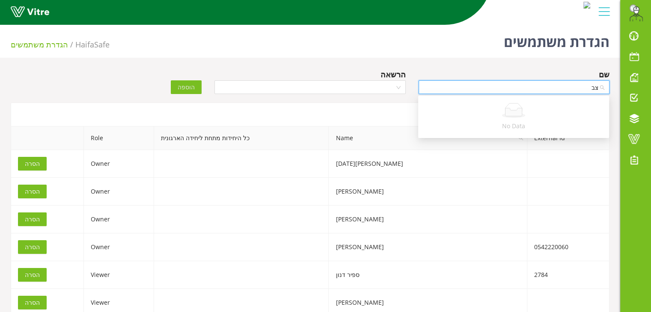
type input "צ"
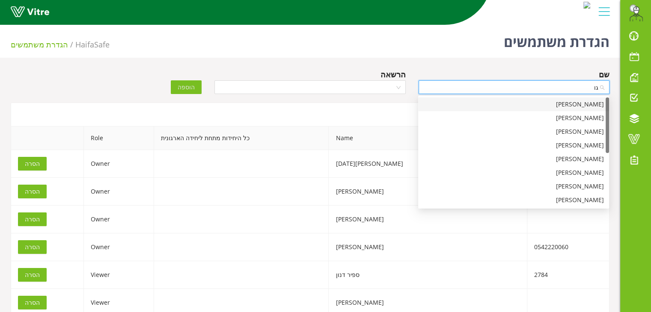
type input "ג"
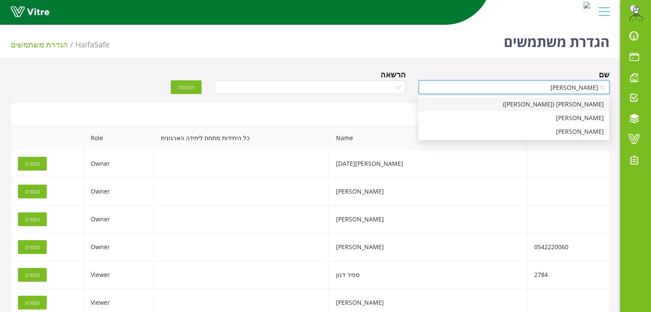
type input "[PERSON_NAME]"
click at [565, 129] on div "[PERSON_NAME]" at bounding box center [513, 131] width 181 height 9
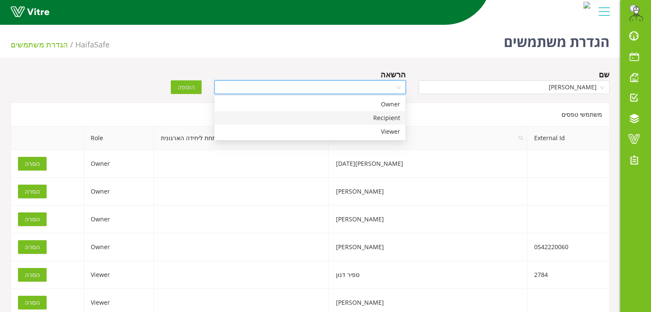
click at [368, 83] on input "search" at bounding box center [307, 87] width 175 height 13
click at [362, 121] on div "Recipient" at bounding box center [310, 117] width 181 height 9
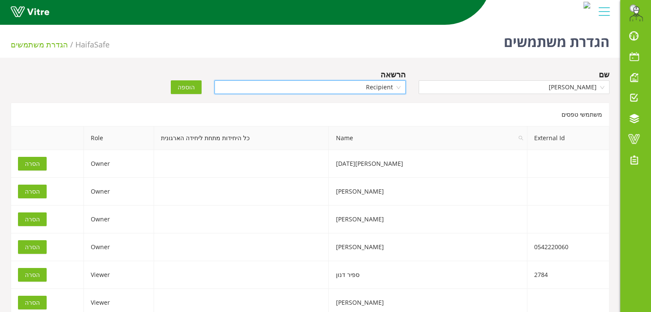
click at [190, 85] on span "הוספה" at bounding box center [186, 87] width 17 height 9
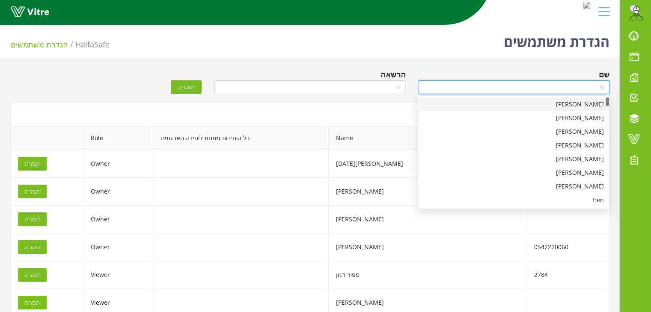
click at [501, 86] on input "search" at bounding box center [511, 87] width 175 height 13
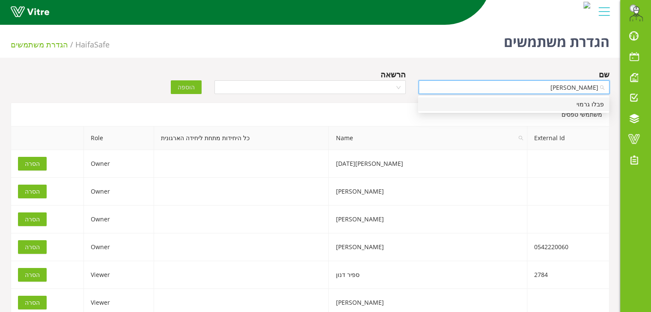
type input "[PERSON_NAME]"
click at [522, 101] on div "פבלו גרמוי" at bounding box center [513, 104] width 181 height 9
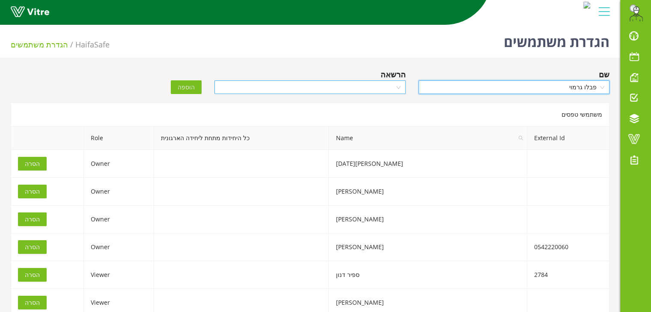
click at [380, 91] on input "search" at bounding box center [307, 87] width 175 height 13
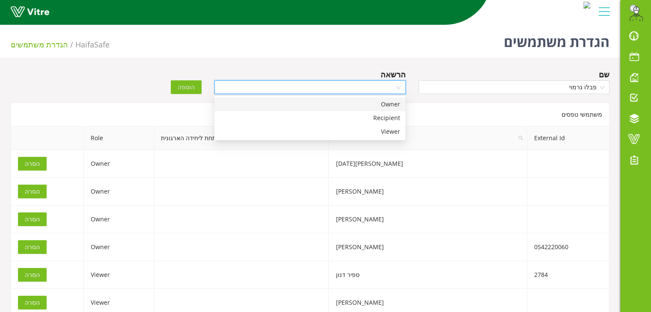
click at [380, 101] on div "Owner" at bounding box center [310, 104] width 181 height 9
click at [184, 87] on span "הוספה" at bounding box center [186, 87] width 17 height 9
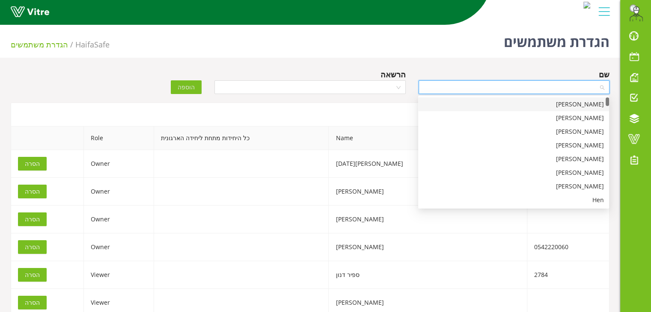
click at [498, 89] on input "search" at bounding box center [511, 87] width 175 height 13
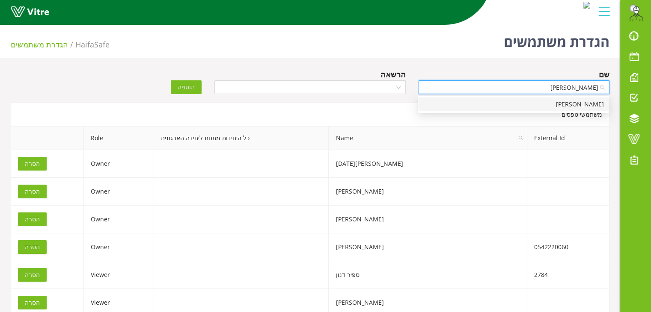
type input "[PERSON_NAME]"
click at [496, 103] on div "[PERSON_NAME]" at bounding box center [513, 104] width 181 height 9
click at [377, 87] on input "search" at bounding box center [307, 87] width 175 height 13
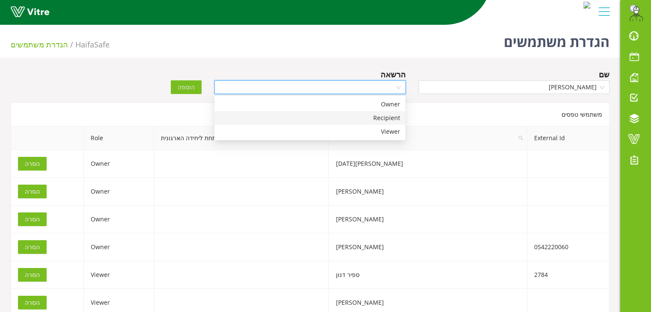
click at [385, 113] on div "Recipient" at bounding box center [310, 117] width 181 height 9
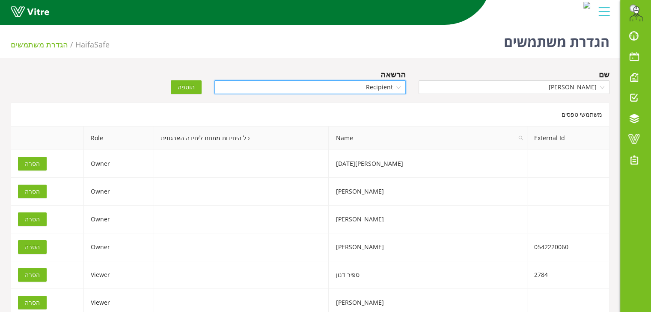
click at [189, 87] on span "הוספה" at bounding box center [186, 87] width 17 height 9
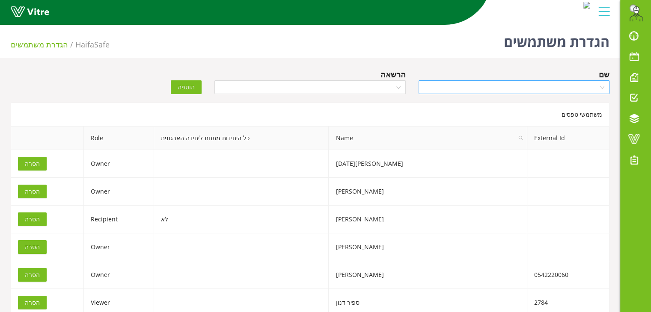
click at [443, 87] on input "search" at bounding box center [511, 87] width 175 height 13
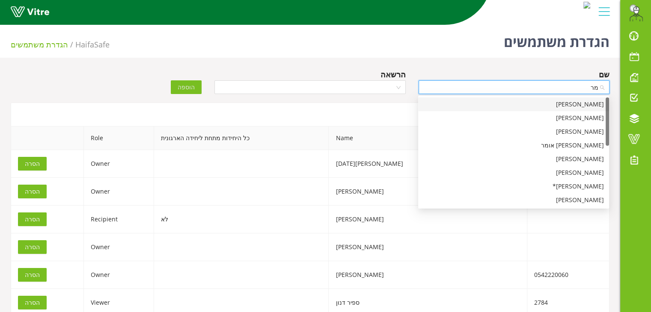
type input "מרק"
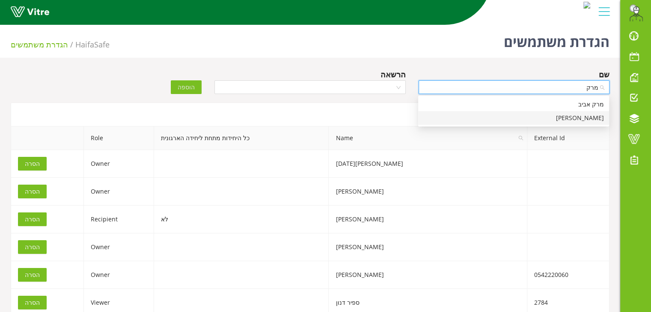
click at [499, 116] on div "[PERSON_NAME]" at bounding box center [513, 117] width 181 height 9
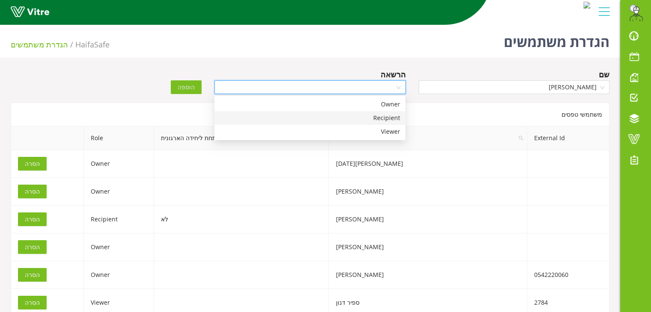
click at [378, 83] on input "search" at bounding box center [307, 87] width 175 height 13
click at [377, 114] on div "Recipient" at bounding box center [310, 117] width 181 height 9
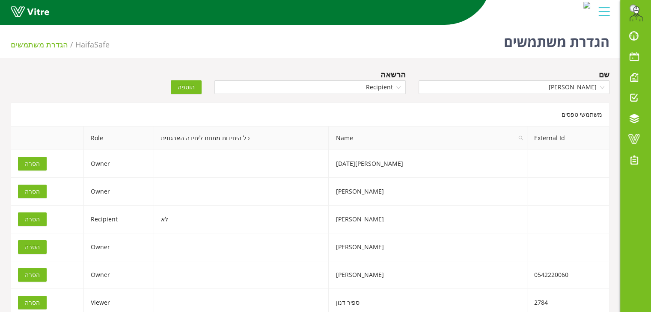
click at [189, 89] on span "הוספה" at bounding box center [186, 87] width 17 height 9
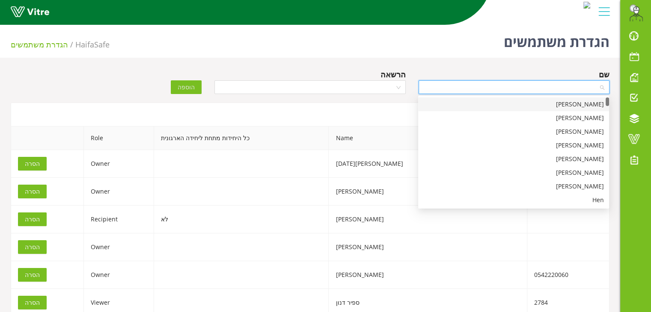
click at [454, 90] on input "search" at bounding box center [511, 87] width 175 height 13
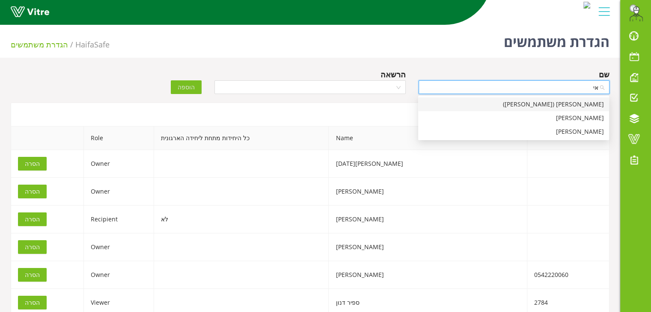
type input "א"
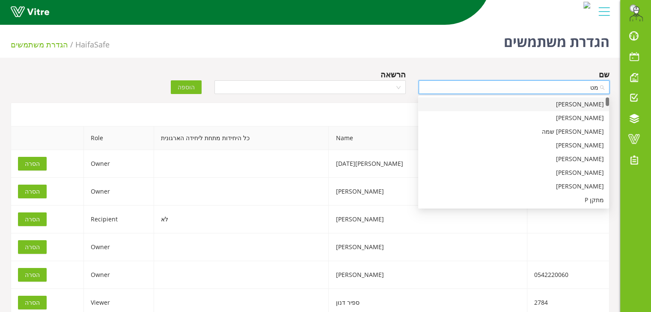
type input "מטט"
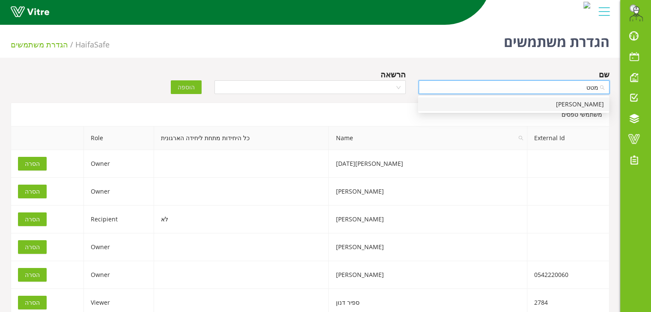
click at [585, 106] on div "[PERSON_NAME]" at bounding box center [513, 104] width 181 height 9
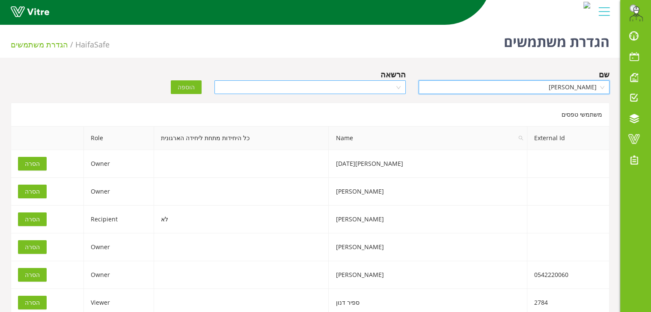
click at [390, 83] on input "search" at bounding box center [307, 87] width 175 height 13
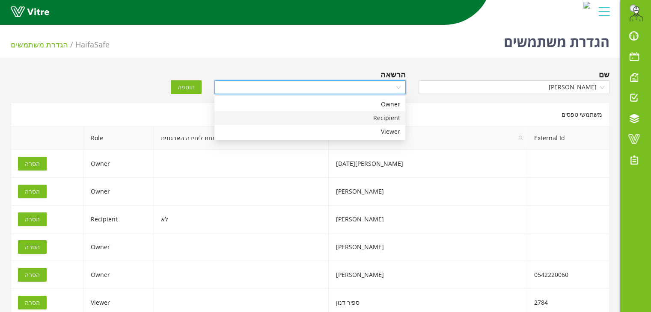
click at [363, 122] on div "Recipient" at bounding box center [310, 117] width 181 height 9
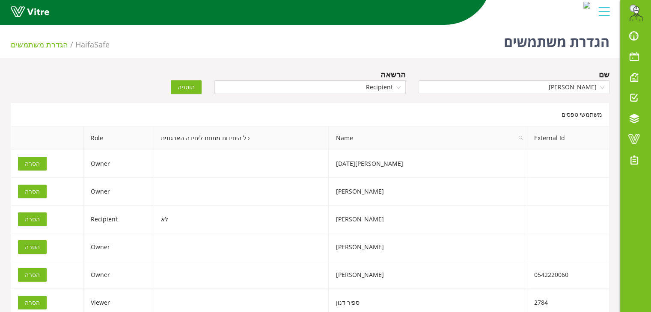
click at [190, 88] on span "הוספה" at bounding box center [186, 87] width 17 height 9
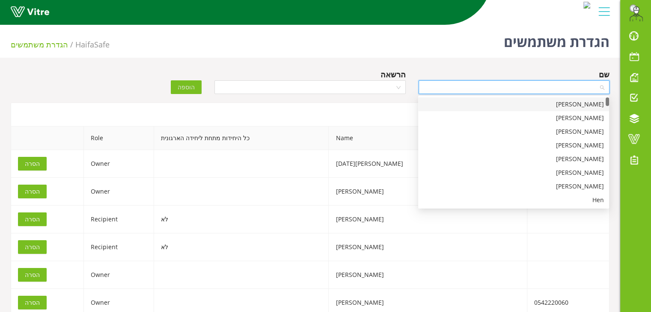
click at [463, 87] on input "search" at bounding box center [511, 87] width 175 height 13
type input "[PERSON_NAME]"
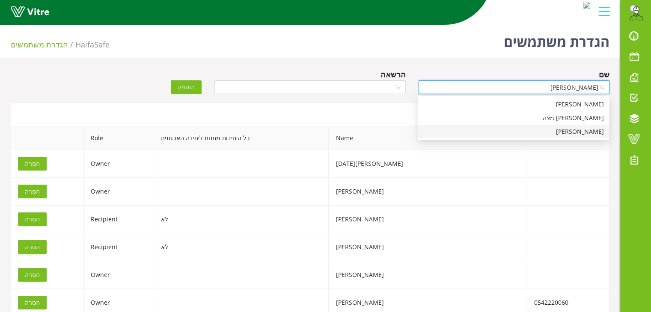
click at [525, 131] on div "[PERSON_NAME]" at bounding box center [513, 131] width 181 height 9
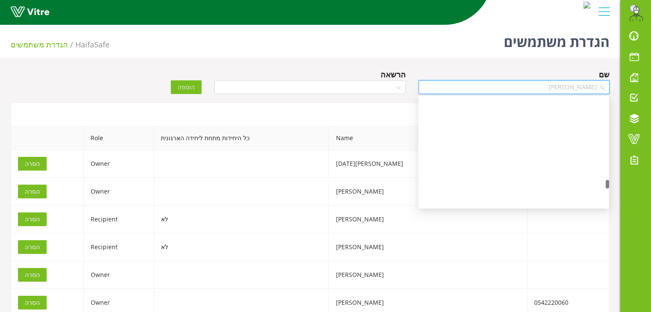
scroll to position [6032, 0]
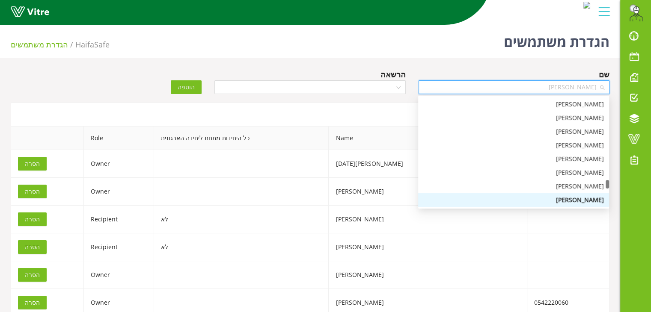
click at [459, 84] on span "[PERSON_NAME]" at bounding box center [514, 87] width 181 height 13
click at [354, 83] on input "search" at bounding box center [307, 87] width 175 height 13
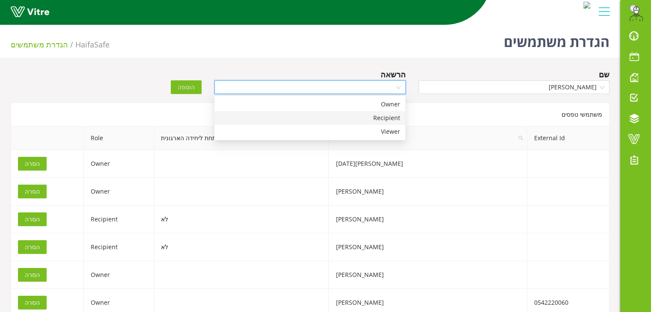
click at [355, 117] on div "Recipient" at bounding box center [310, 117] width 181 height 9
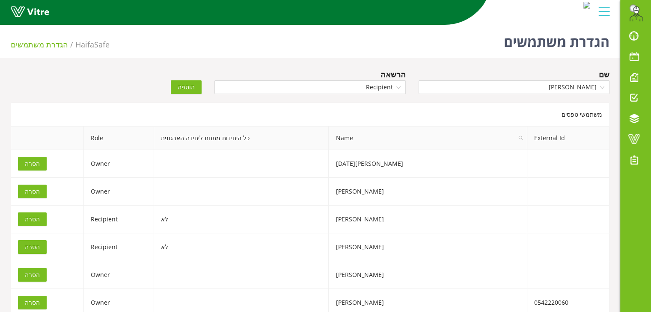
click at [186, 83] on span "הוספה" at bounding box center [186, 87] width 17 height 9
click at [465, 88] on input "search" at bounding box center [511, 87] width 175 height 13
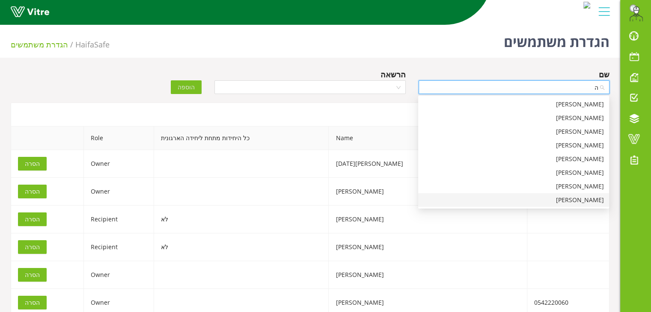
scroll to position [0, 0]
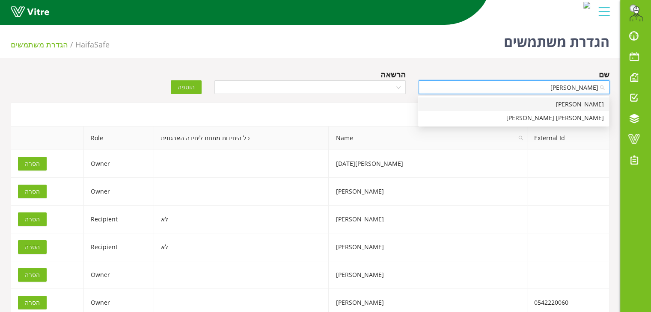
type input "[PERSON_NAME]"
click at [484, 108] on div "[PERSON_NAME]" at bounding box center [513, 104] width 181 height 9
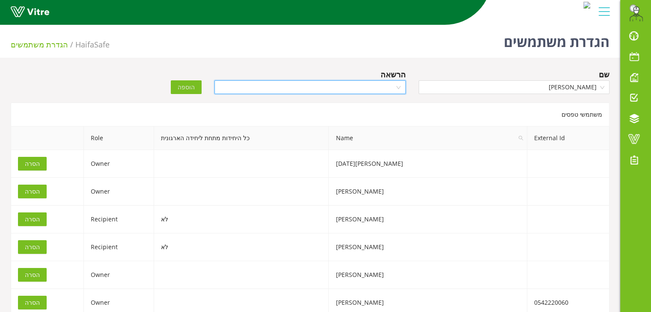
click at [377, 91] on input "search" at bounding box center [307, 87] width 175 height 13
click at [375, 103] on div "Owner" at bounding box center [310, 104] width 181 height 9
click at [193, 89] on span "הוספה" at bounding box center [186, 87] width 17 height 9
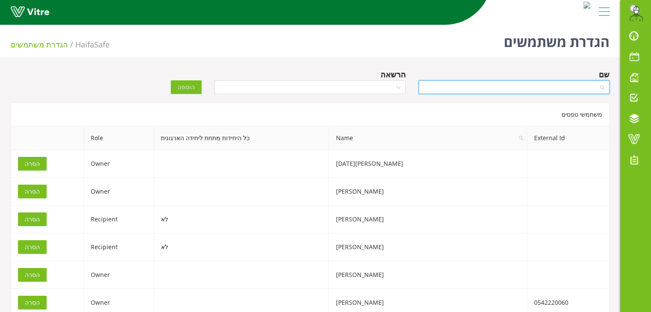
click at [476, 88] on input "search" at bounding box center [511, 87] width 175 height 13
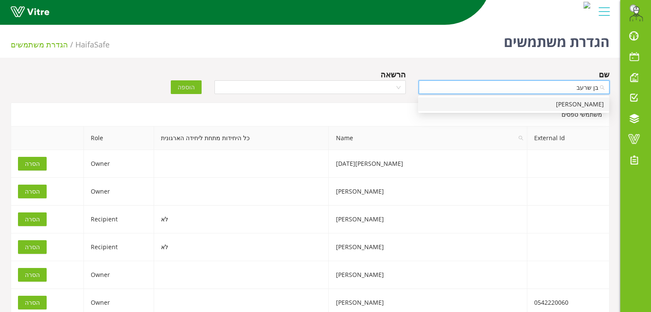
type input "[PERSON_NAME]"
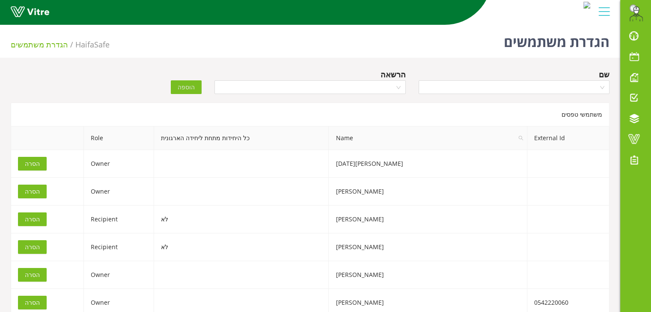
click at [478, 113] on div "משתמשי טפסים" at bounding box center [310, 115] width 599 height 24
click at [489, 92] on input "search" at bounding box center [511, 87] width 175 height 13
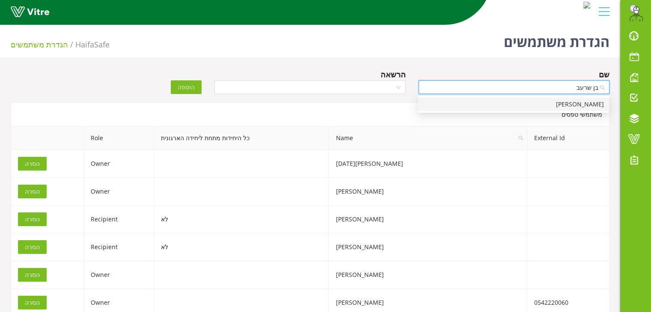
type input "[PERSON_NAME]"
click at [488, 103] on div "[PERSON_NAME]" at bounding box center [513, 104] width 181 height 9
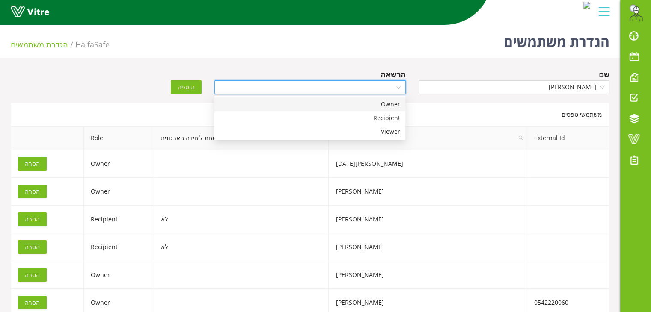
click at [389, 92] on input "search" at bounding box center [307, 87] width 175 height 13
click at [387, 104] on div "Owner" at bounding box center [310, 104] width 181 height 9
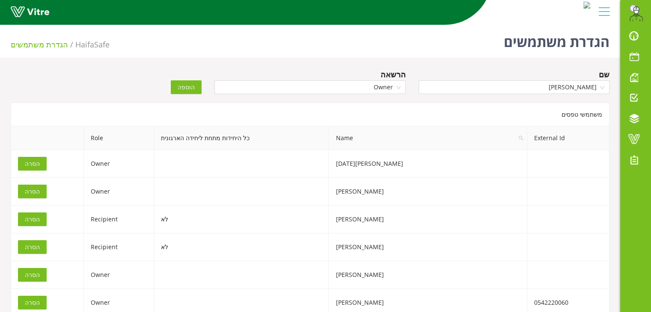
click at [188, 85] on span "הוספה" at bounding box center [186, 87] width 17 height 9
click at [502, 89] on span "[PERSON_NAME]" at bounding box center [514, 87] width 181 height 13
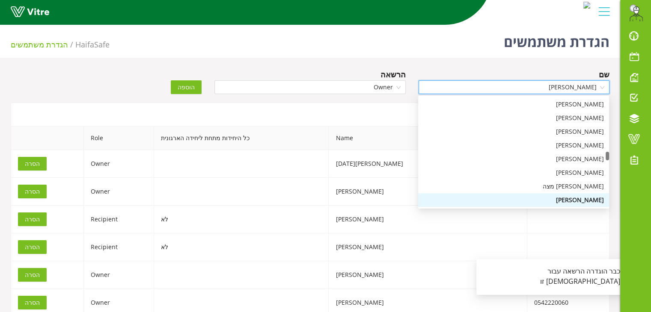
click at [502, 89] on span "[PERSON_NAME]" at bounding box center [514, 87] width 181 height 13
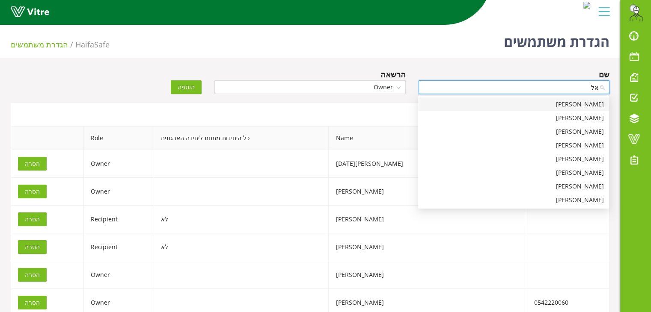
type input "א"
type input "יאר"
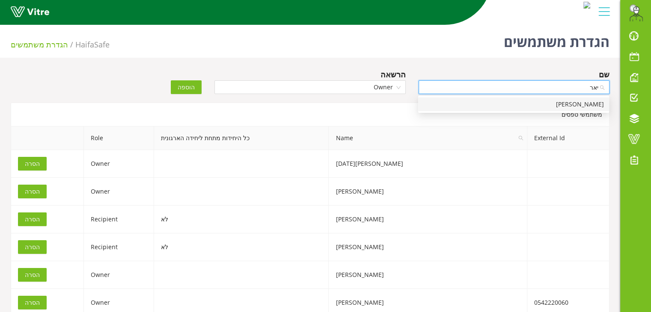
click at [497, 101] on div "[PERSON_NAME]" at bounding box center [513, 104] width 181 height 9
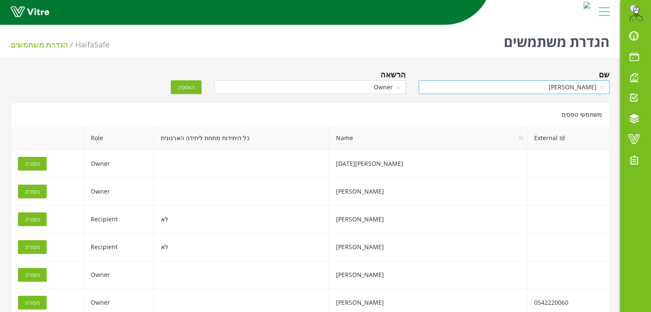
click at [188, 89] on span "הוספה" at bounding box center [186, 87] width 17 height 9
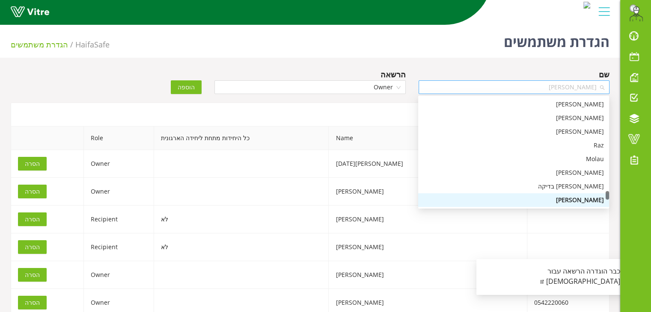
drag, startPoint x: 556, startPoint y: 86, endPoint x: 606, endPoint y: 88, distance: 49.7
click at [606, 88] on div "[PERSON_NAME]" at bounding box center [513, 87] width 191 height 14
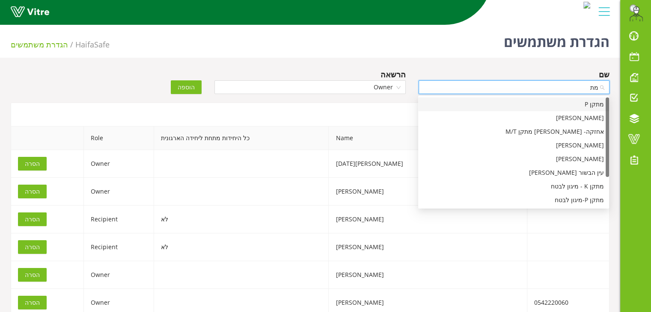
type input "מ"
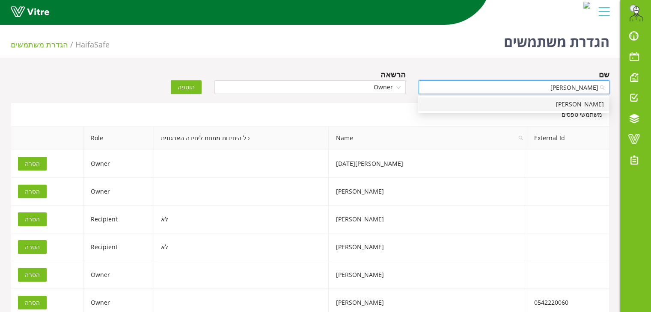
type input "[PERSON_NAME]"
click at [576, 100] on div "[PERSON_NAME]" at bounding box center [513, 104] width 181 height 9
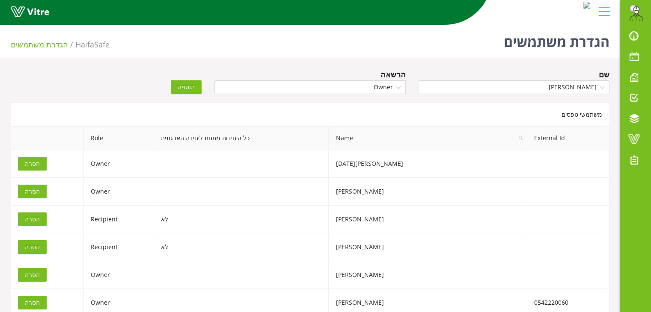
click at [190, 89] on span "הוספה" at bounding box center [186, 87] width 17 height 9
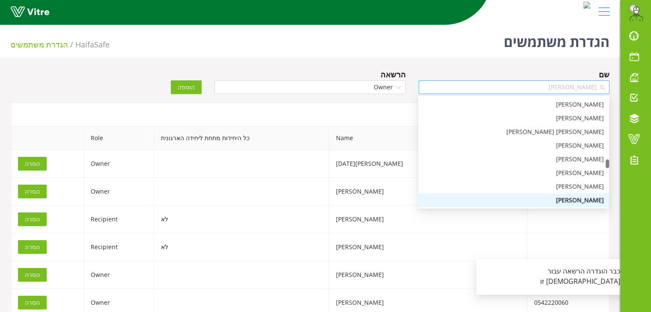
click at [544, 90] on span "[PERSON_NAME]" at bounding box center [514, 87] width 181 height 13
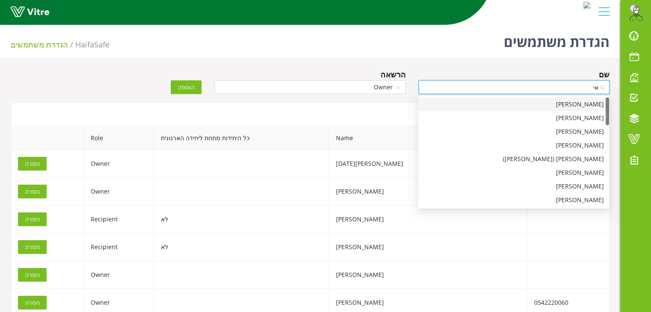
type input "א"
type input "אלכס"
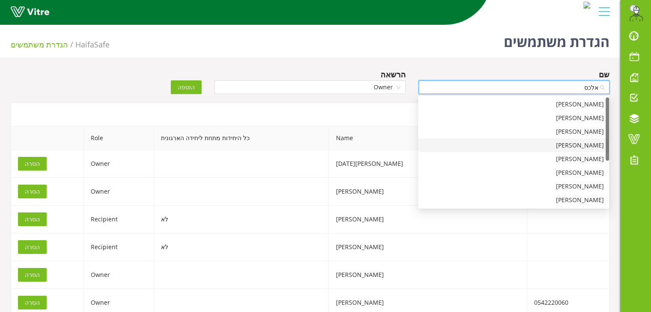
click at [575, 141] on div "[PERSON_NAME]" at bounding box center [513, 145] width 181 height 9
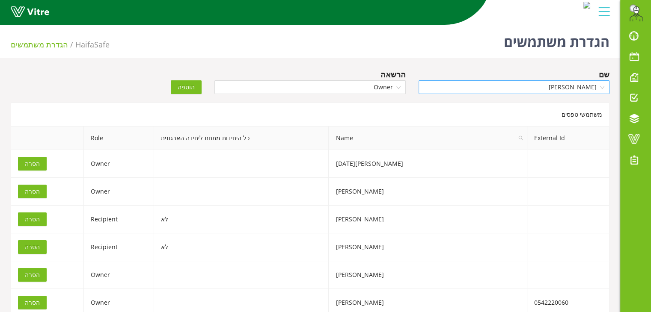
click at [193, 90] on span "הוספה" at bounding box center [186, 87] width 17 height 9
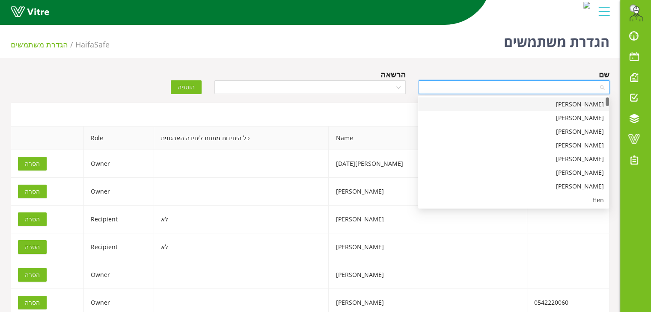
click at [477, 89] on input "search" at bounding box center [511, 87] width 175 height 13
type input "[PERSON_NAME]"
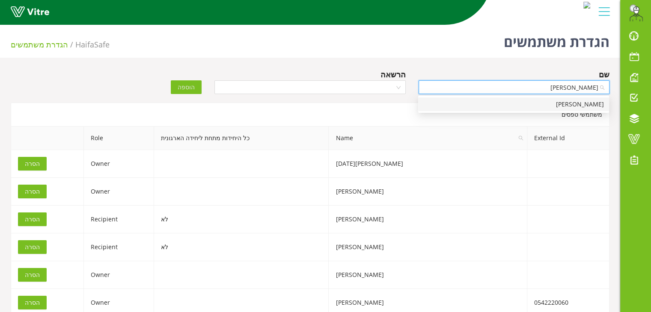
click at [474, 105] on div "[PERSON_NAME]" at bounding box center [513, 104] width 181 height 9
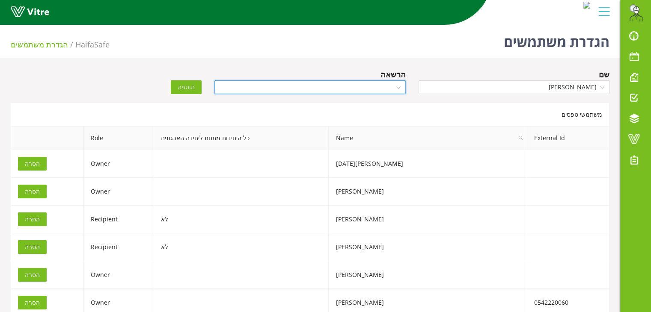
click at [367, 89] on input "search" at bounding box center [307, 87] width 175 height 13
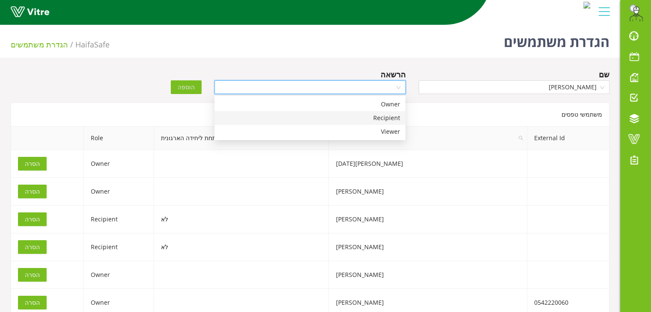
click at [365, 120] on div "Recipient" at bounding box center [310, 117] width 181 height 9
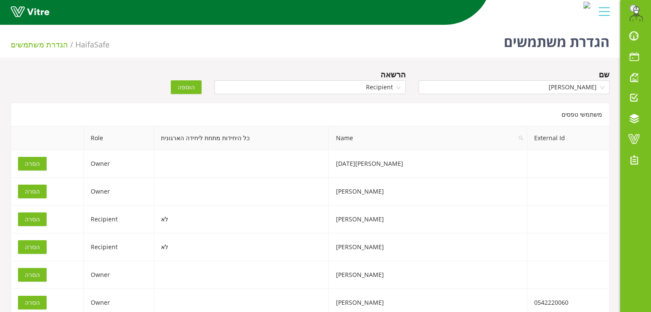
click at [189, 85] on span "הוספה" at bounding box center [186, 87] width 17 height 9
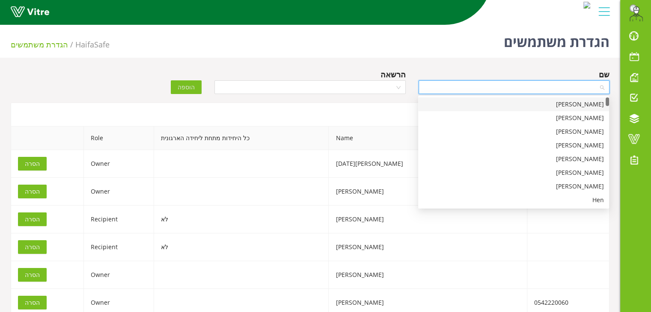
click at [485, 86] on input "search" at bounding box center [511, 87] width 175 height 13
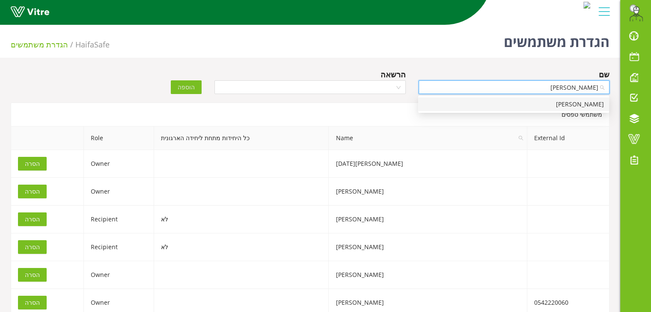
type input "[PERSON_NAME]"
click at [476, 104] on div "[PERSON_NAME]" at bounding box center [513, 104] width 181 height 9
click at [361, 86] on input "search" at bounding box center [307, 87] width 175 height 13
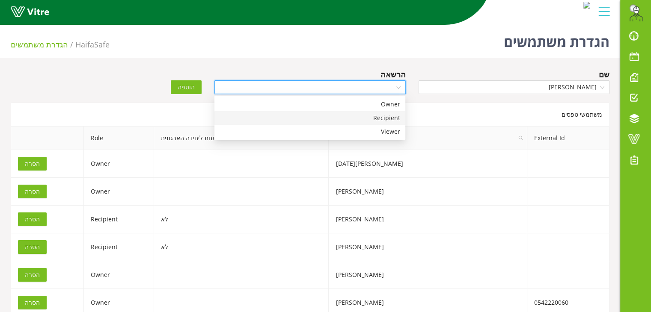
click at [359, 119] on div "Recipient" at bounding box center [310, 117] width 181 height 9
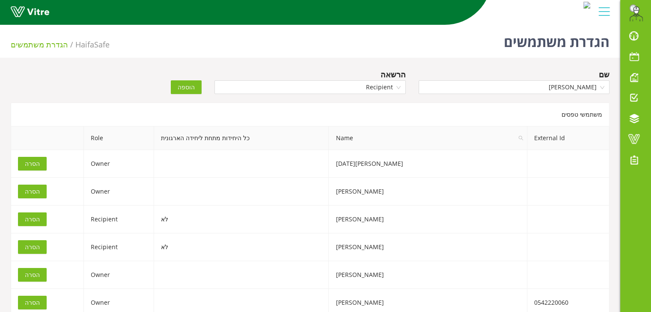
click at [196, 88] on button "הוספה" at bounding box center [186, 87] width 31 height 14
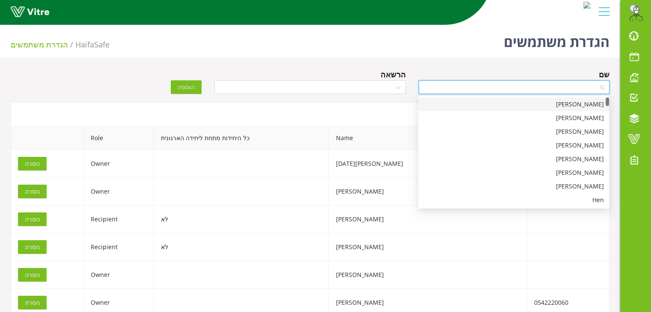
click at [449, 93] on input "search" at bounding box center [511, 87] width 175 height 13
type input "פינ"
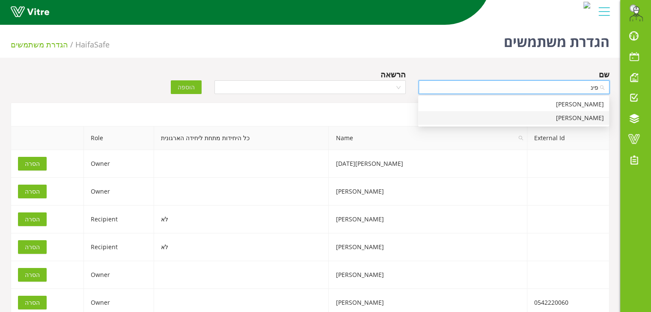
click at [484, 123] on div "[PERSON_NAME]" at bounding box center [513, 118] width 191 height 14
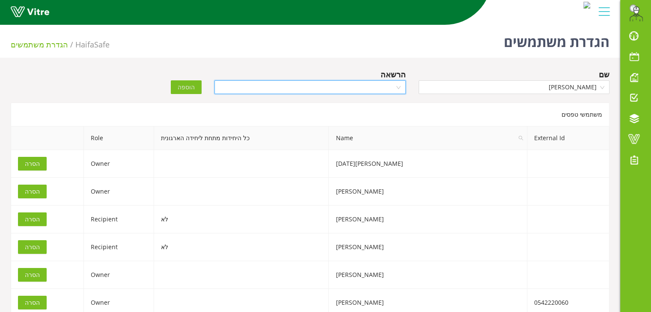
click at [371, 88] on input "search" at bounding box center [307, 87] width 175 height 13
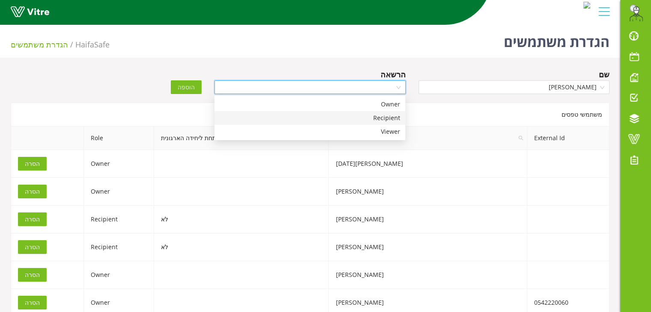
click at [359, 120] on div "Recipient" at bounding box center [310, 117] width 181 height 9
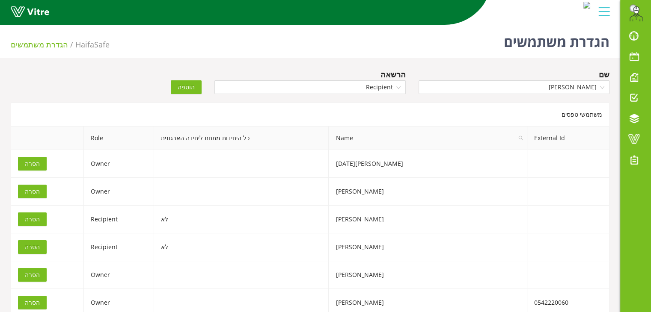
click at [195, 86] on button "הוספה" at bounding box center [186, 87] width 31 height 14
click at [441, 88] on input "search" at bounding box center [511, 87] width 175 height 13
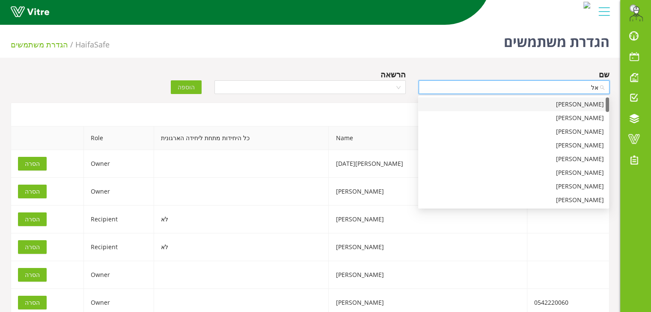
type input "א"
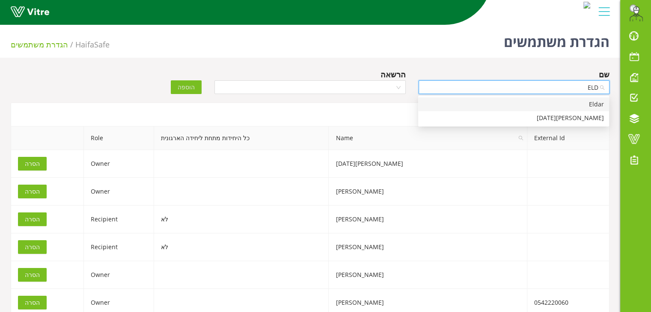
type input "ELDA"
click at [498, 120] on div "[PERSON_NAME][DATE]" at bounding box center [513, 117] width 181 height 9
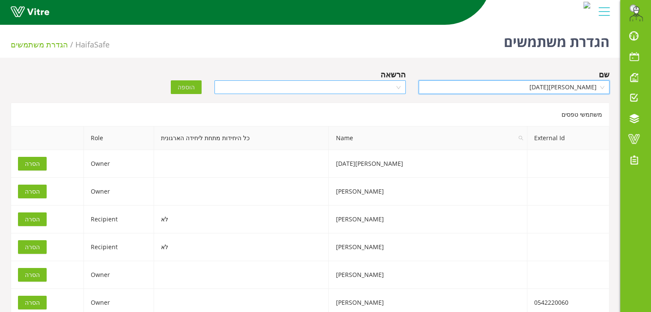
click at [374, 88] on input "search" at bounding box center [307, 87] width 175 height 13
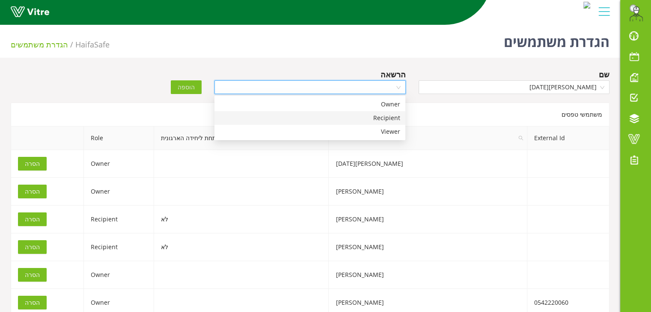
click at [362, 117] on div "Recipient" at bounding box center [310, 117] width 181 height 9
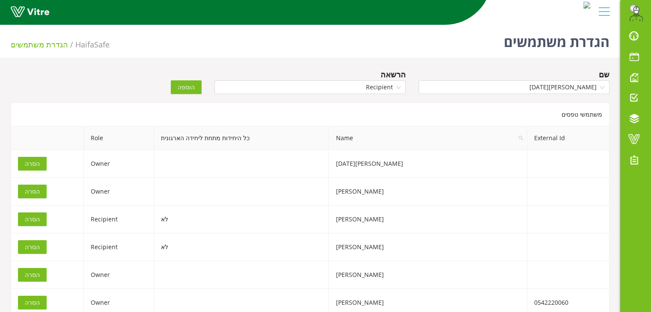
click at [187, 86] on span "הוספה" at bounding box center [186, 87] width 17 height 9
click at [466, 86] on input "search" at bounding box center [511, 87] width 175 height 13
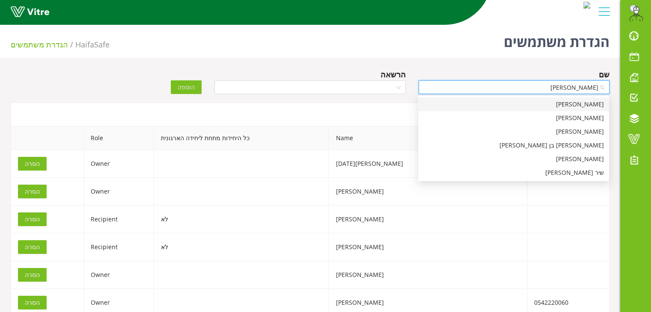
type input "[PERSON_NAME]"
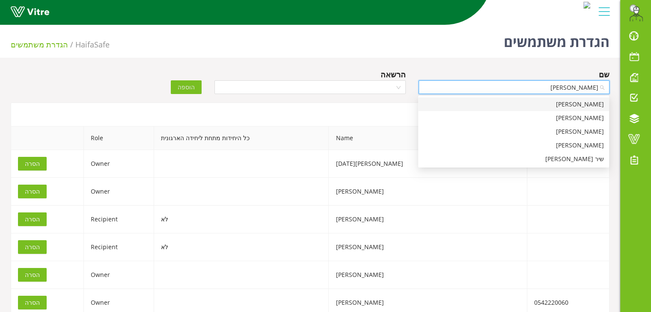
click at [567, 102] on div "[PERSON_NAME]" at bounding box center [513, 104] width 181 height 9
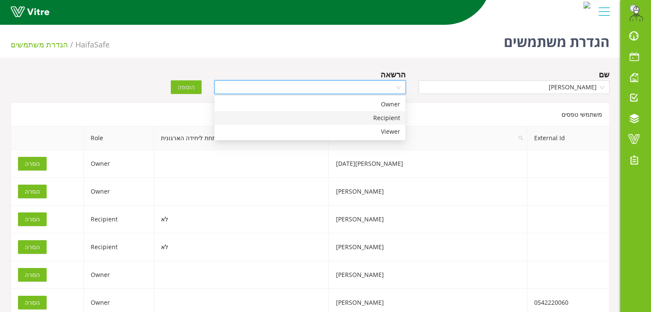
click at [381, 84] on input "search" at bounding box center [307, 87] width 175 height 13
click at [382, 121] on div "Recipient" at bounding box center [310, 117] width 181 height 9
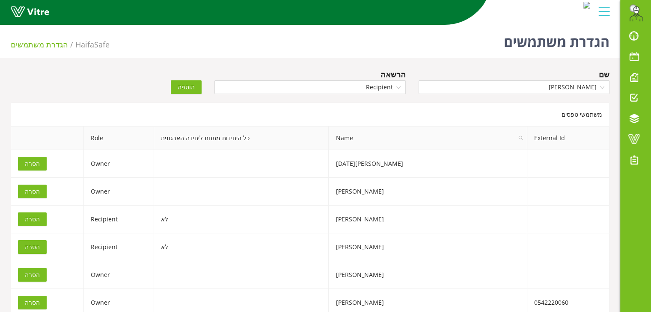
click at [190, 86] on span "הוספה" at bounding box center [186, 87] width 17 height 9
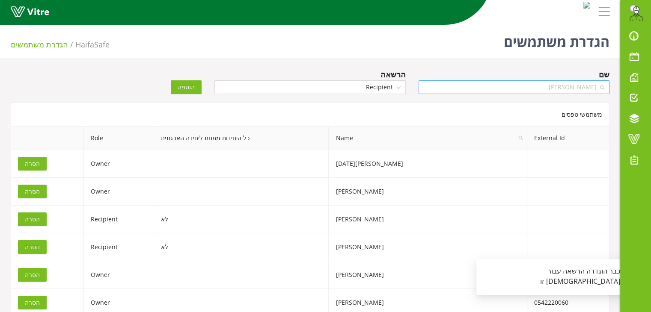
scroll to position [3351, 0]
click at [533, 92] on span "[PERSON_NAME]" at bounding box center [514, 87] width 181 height 13
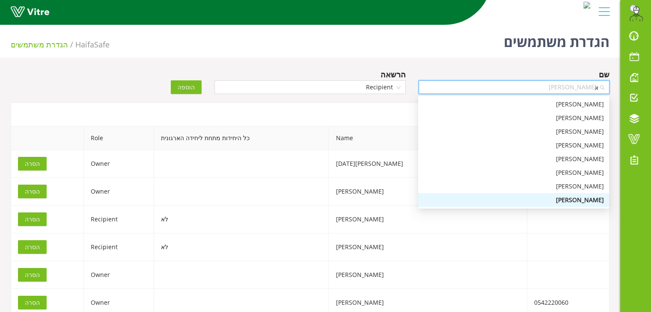
scroll to position [0, 0]
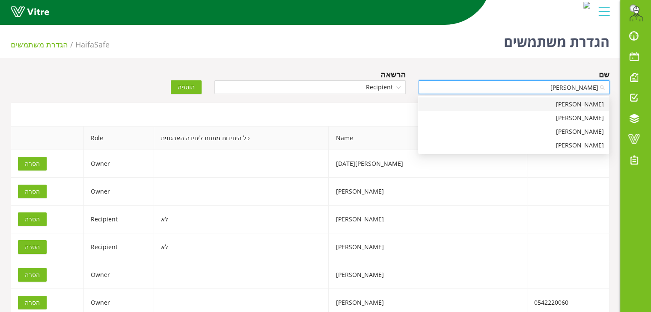
type input "[PERSON_NAME]"
click at [537, 107] on div "[PERSON_NAME]" at bounding box center [513, 104] width 181 height 9
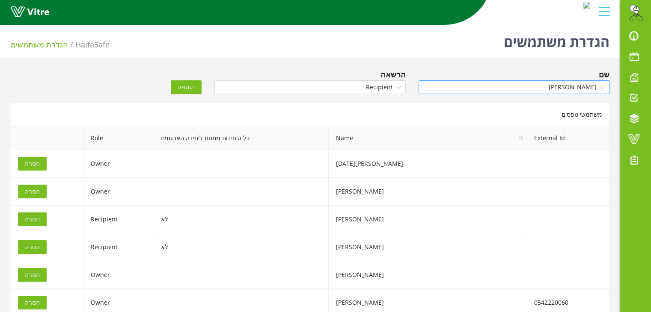
click at [183, 88] on span "הוספה" at bounding box center [186, 87] width 17 height 9
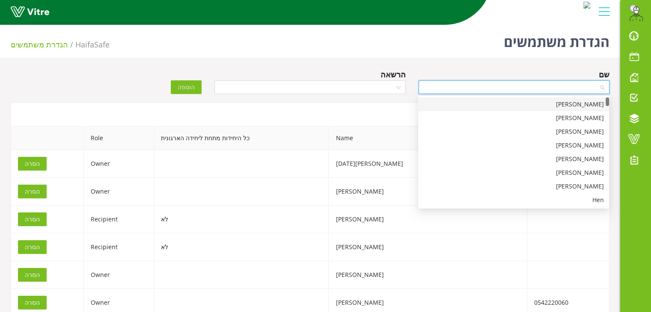
click at [487, 90] on input "search" at bounding box center [511, 87] width 175 height 13
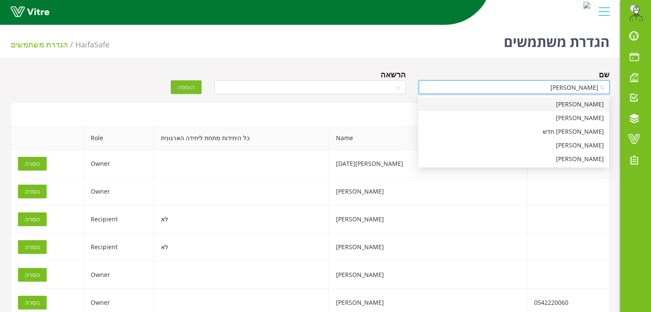
type input "[PERSON_NAME]"
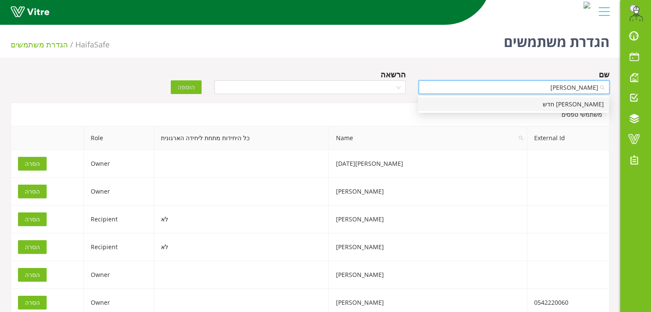
click at [495, 101] on div "[PERSON_NAME] חדש" at bounding box center [513, 104] width 181 height 9
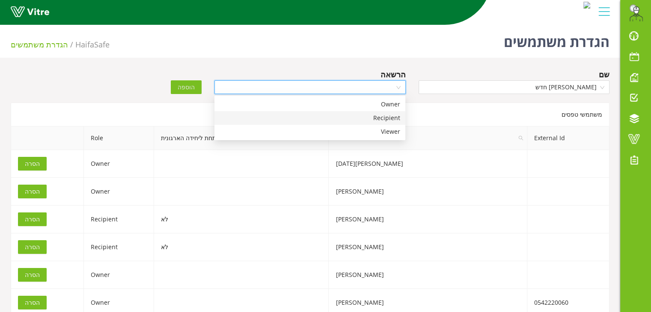
click at [378, 88] on input "search" at bounding box center [307, 87] width 175 height 13
click at [379, 114] on div "Recipient" at bounding box center [310, 117] width 181 height 9
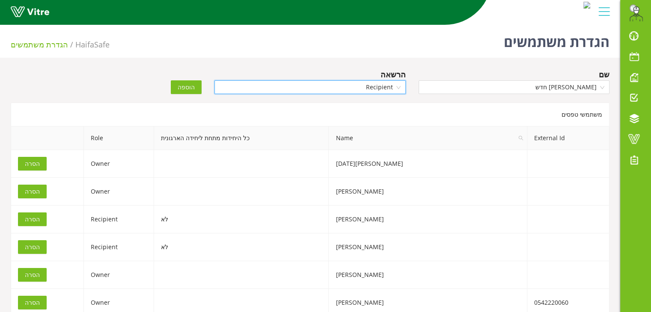
click at [187, 81] on button "הוספה" at bounding box center [186, 87] width 31 height 14
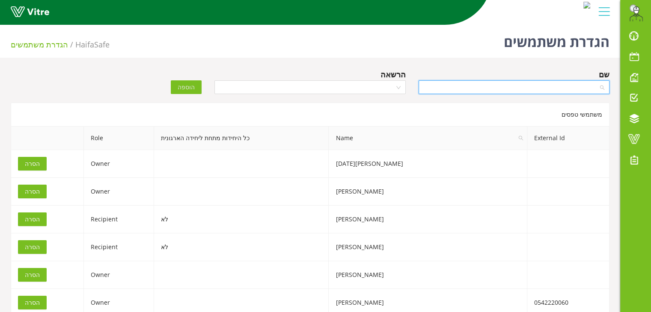
click at [450, 88] on input "search" at bounding box center [511, 87] width 175 height 13
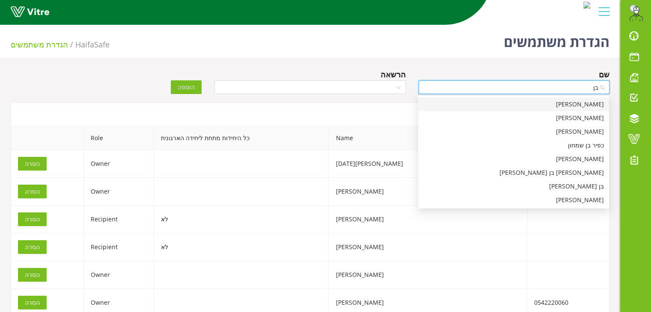
type input "בן ב"
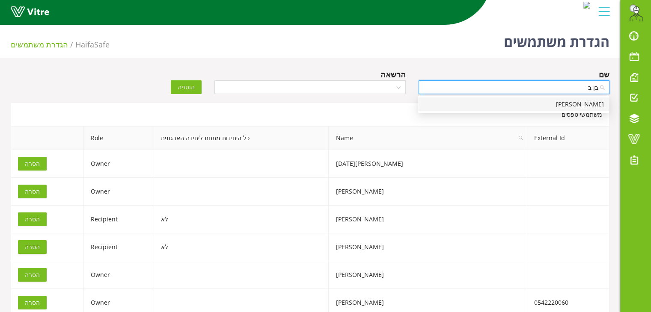
click at [445, 101] on div "[PERSON_NAME]" at bounding box center [513, 104] width 181 height 9
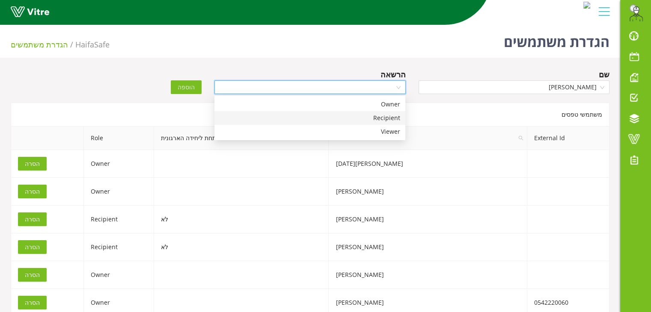
click at [345, 93] on input "search" at bounding box center [307, 87] width 175 height 13
click at [332, 113] on div "Recipient" at bounding box center [310, 117] width 181 height 9
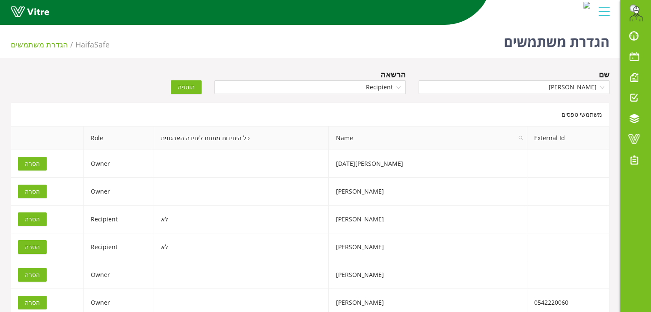
click at [193, 86] on span "הוספה" at bounding box center [186, 87] width 17 height 9
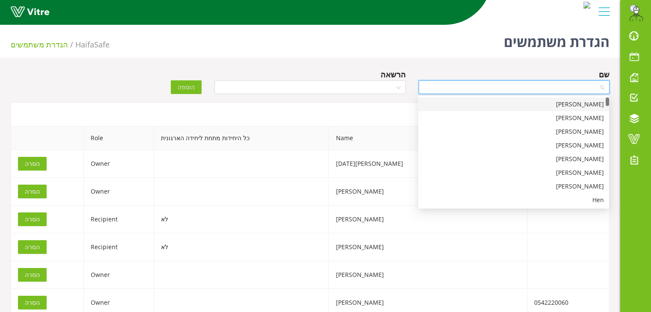
click at [553, 84] on input "search" at bounding box center [511, 87] width 175 height 13
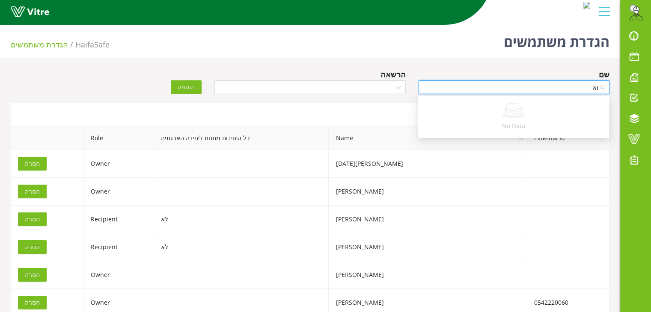
type input "ו"
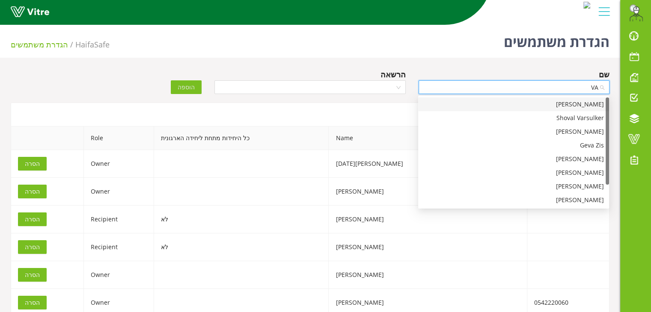
type input "VAD"
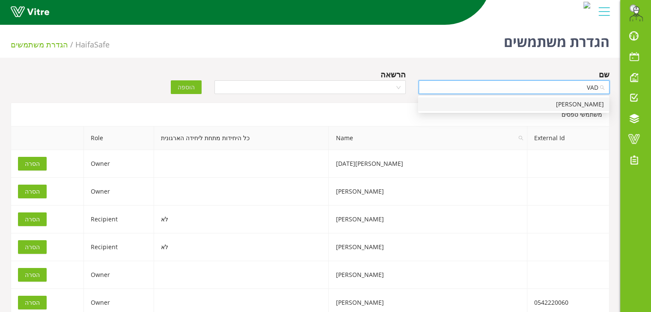
click at [563, 102] on div "[PERSON_NAME]" at bounding box center [513, 104] width 181 height 9
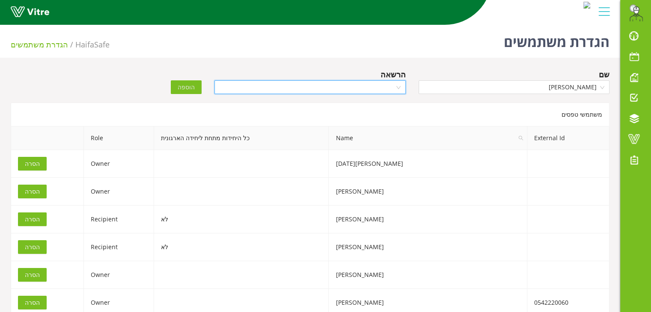
click at [371, 83] on input "search" at bounding box center [307, 87] width 175 height 13
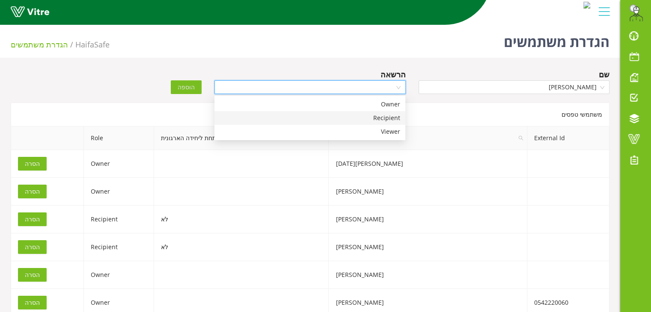
click at [370, 117] on div "Recipient" at bounding box center [310, 117] width 181 height 9
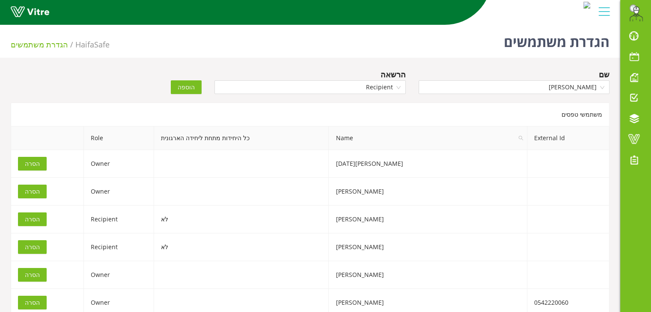
click at [193, 85] on span "הוספה" at bounding box center [186, 87] width 17 height 9
click at [452, 93] on input "search" at bounding box center [511, 87] width 175 height 13
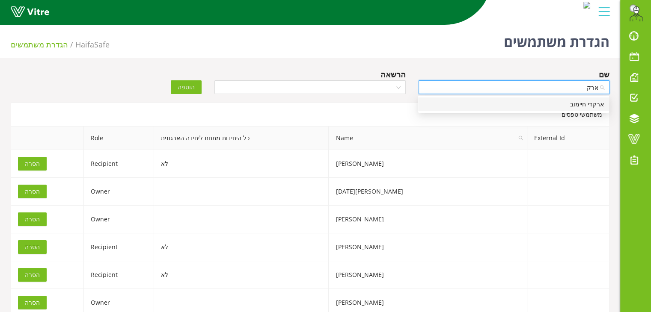
type input "ארקד"
click at [469, 108] on div "ארקדי חיימוב" at bounding box center [513, 104] width 181 height 9
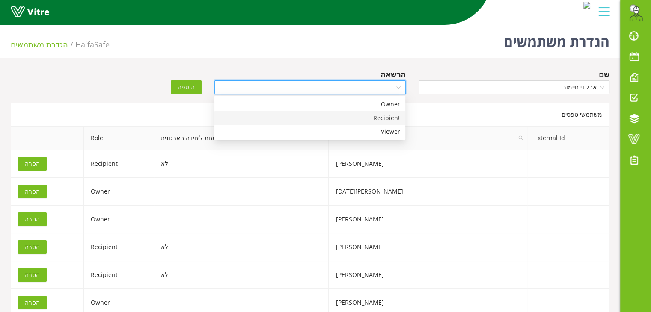
click at [356, 90] on input "search" at bounding box center [307, 87] width 175 height 13
click at [358, 115] on div "Recipient" at bounding box center [310, 117] width 181 height 9
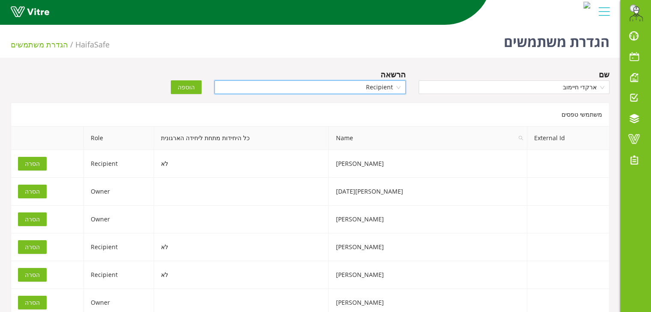
click at [192, 89] on span "הוספה" at bounding box center [186, 87] width 17 height 9
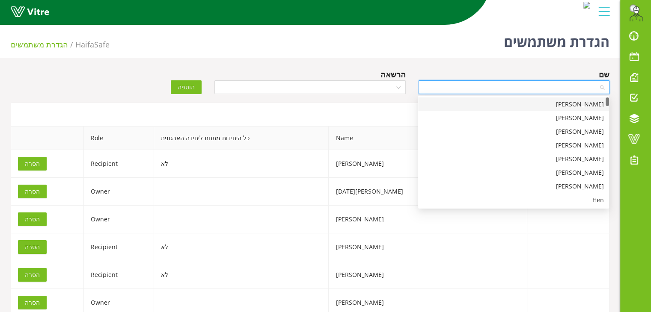
click at [444, 86] on input "search" at bounding box center [511, 87] width 175 height 13
type input "ARK"
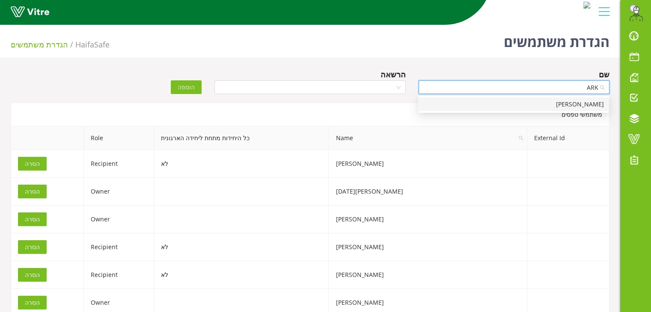
click at [450, 99] on div "[PERSON_NAME]" at bounding box center [513, 105] width 191 height 14
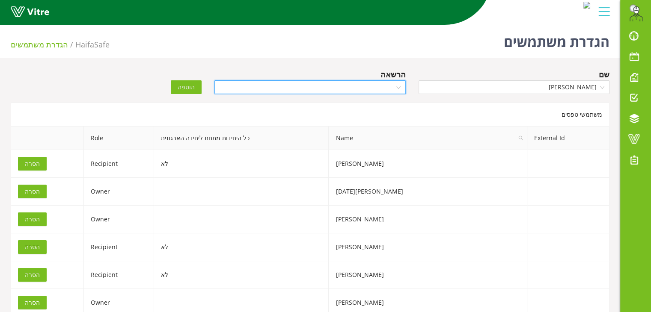
click at [373, 84] on input "search" at bounding box center [307, 87] width 175 height 13
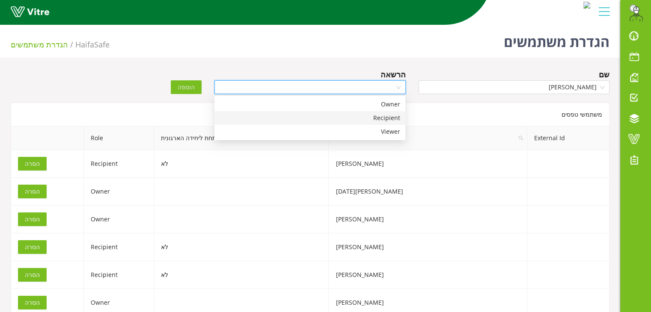
click at [365, 114] on div "Recipient" at bounding box center [310, 117] width 181 height 9
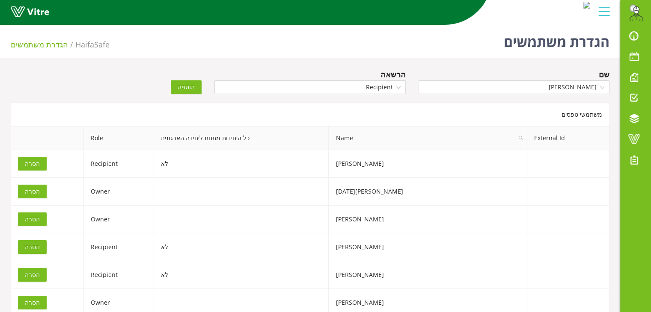
click at [190, 87] on span "הוספה" at bounding box center [186, 87] width 17 height 9
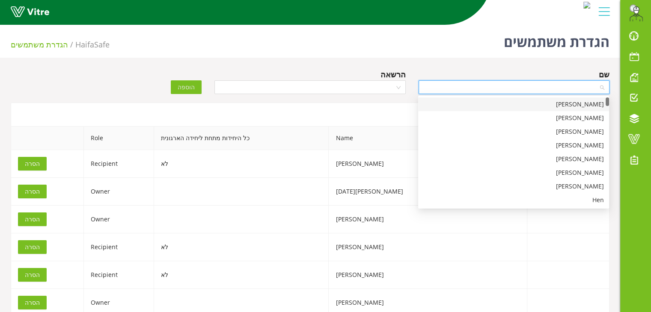
click at [539, 89] on input "search" at bounding box center [511, 87] width 175 height 13
type input "T"
type input "א"
type input "שב"
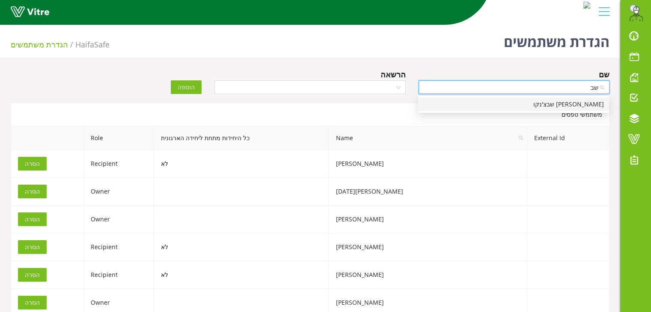
click at [521, 102] on div "[PERSON_NAME] שבצ'נקו" at bounding box center [513, 104] width 181 height 9
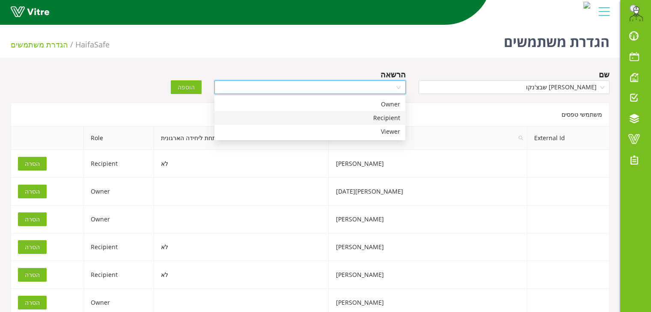
click at [385, 89] on input "search" at bounding box center [307, 87] width 175 height 13
click at [380, 113] on div "Recipient" at bounding box center [310, 117] width 181 height 9
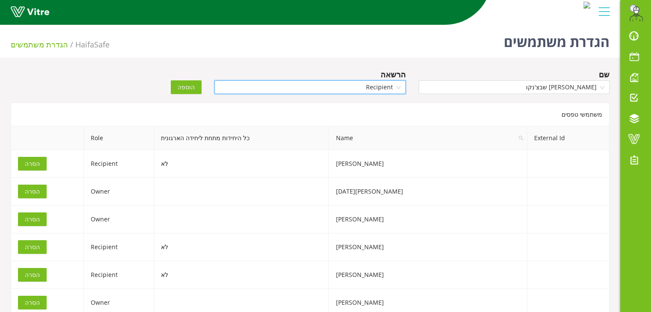
click at [180, 88] on span "הוספה" at bounding box center [186, 87] width 17 height 9
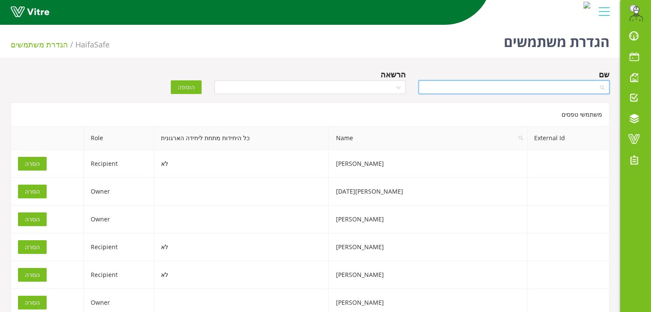
click at [450, 88] on input "search" at bounding box center [511, 87] width 175 height 13
type input "[PERSON_NAME]"
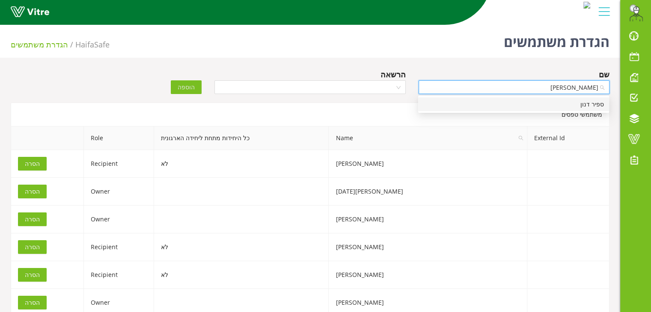
click at [446, 107] on div "ספיר דנון" at bounding box center [513, 104] width 181 height 9
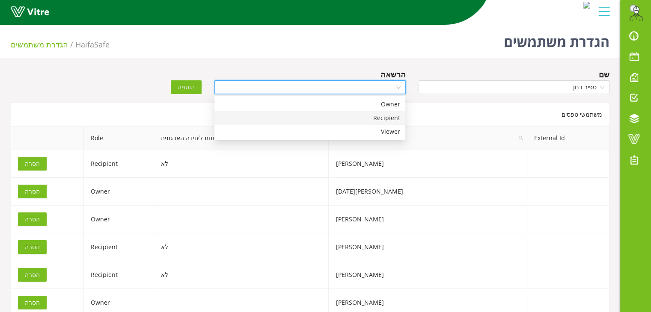
click at [354, 89] on input "search" at bounding box center [307, 87] width 175 height 13
click at [356, 117] on div "Recipient" at bounding box center [310, 117] width 181 height 9
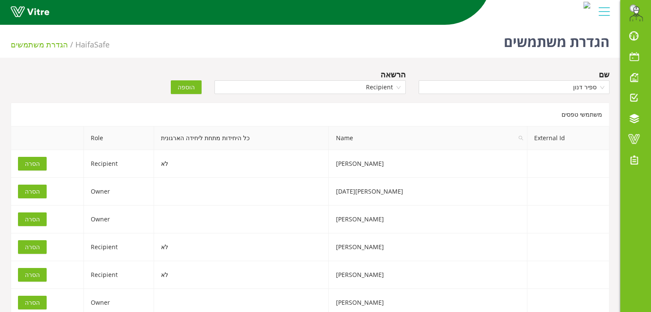
click at [187, 83] on span "הוספה" at bounding box center [186, 87] width 17 height 9
click at [481, 90] on span "ספיר דנון" at bounding box center [514, 87] width 181 height 13
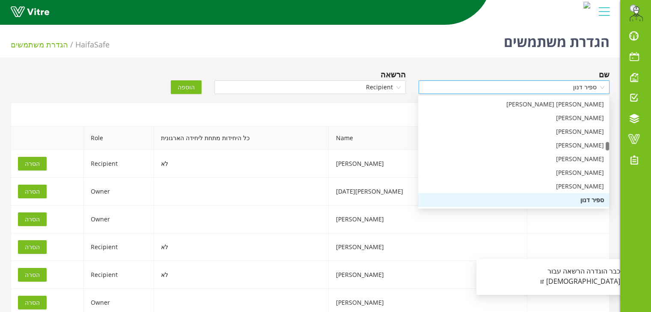
click at [481, 90] on span "ספיר דנון" at bounding box center [514, 87] width 181 height 13
drag, startPoint x: 481, startPoint y: 90, endPoint x: 614, endPoint y: 88, distance: 132.7
click at [614, 88] on div "שם [PERSON_NAME]" at bounding box center [514, 83] width 204 height 30
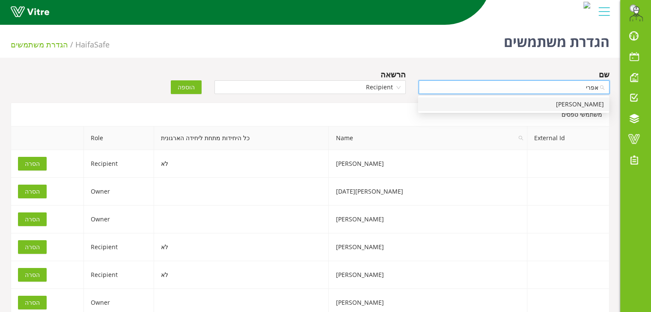
type input "[PERSON_NAME]"
click at [558, 105] on div "[PERSON_NAME]" at bounding box center [513, 104] width 181 height 9
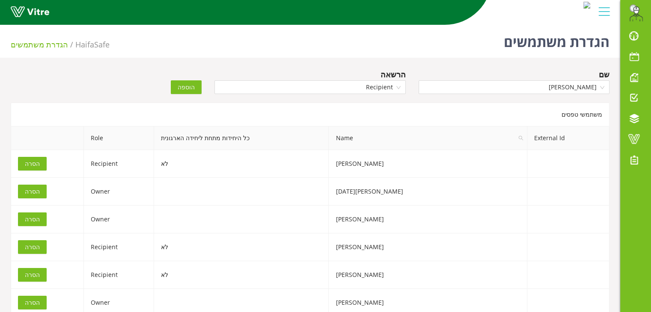
click at [189, 90] on span "הוספה" at bounding box center [186, 87] width 17 height 9
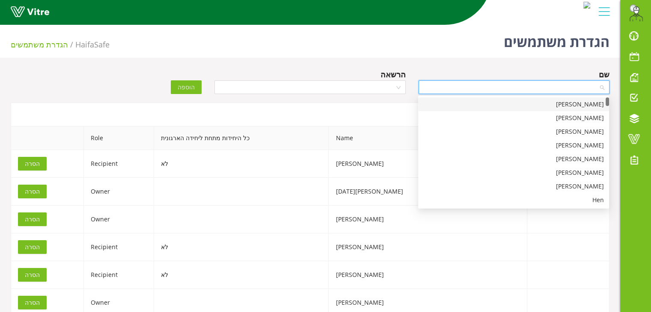
click at [475, 84] on input "search" at bounding box center [511, 87] width 175 height 13
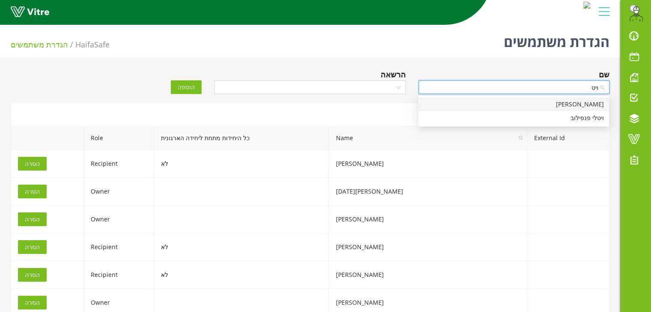
type input "[PERSON_NAME]"
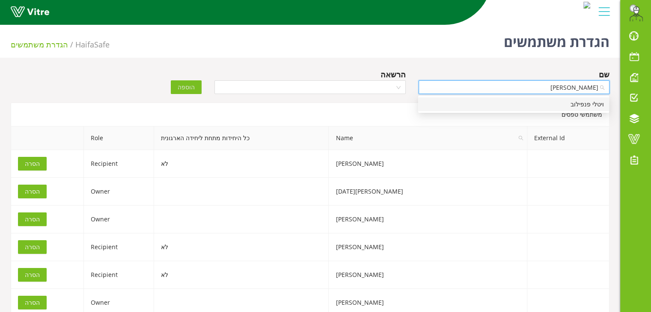
click at [464, 101] on div "ויטלי פנפילוב" at bounding box center [513, 104] width 181 height 9
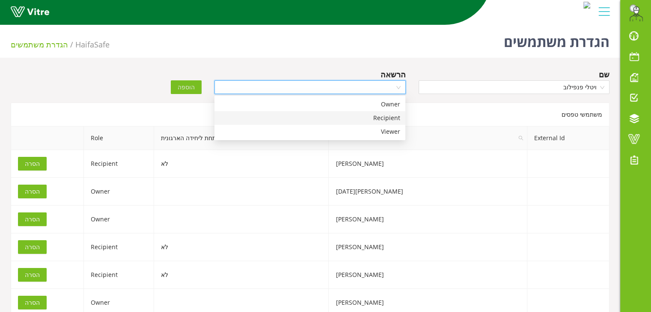
click at [369, 89] on input "search" at bounding box center [307, 87] width 175 height 13
click at [366, 114] on div "Recipient" at bounding box center [310, 117] width 181 height 9
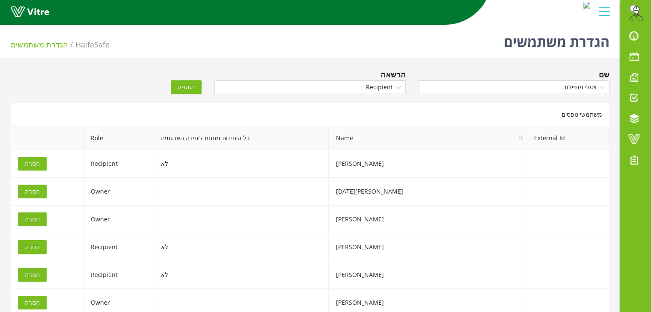
click at [180, 91] on span "הוספה" at bounding box center [186, 87] width 17 height 9
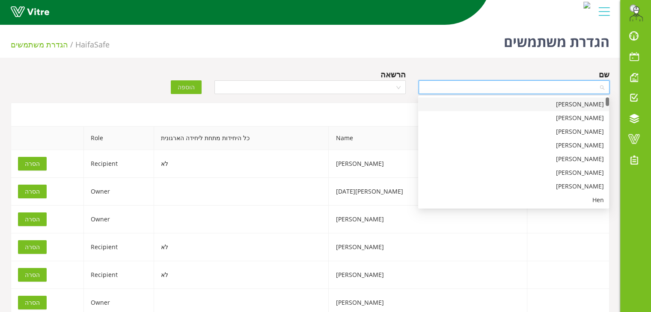
click at [438, 92] on input "search" at bounding box center [511, 87] width 175 height 13
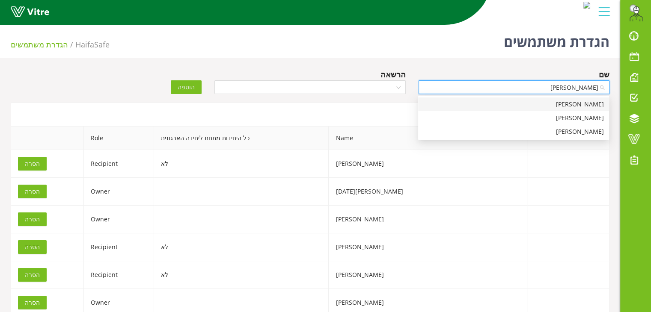
type input "[PERSON_NAME]"
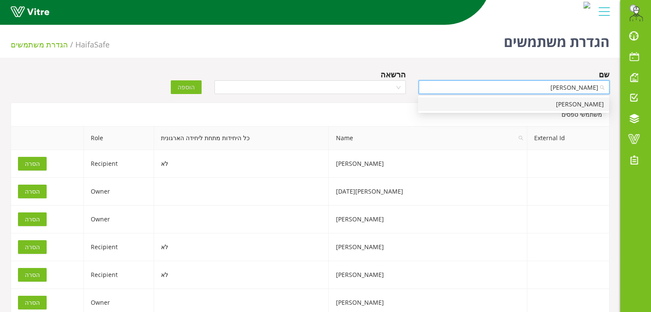
click at [438, 108] on div "[PERSON_NAME]" at bounding box center [513, 104] width 181 height 9
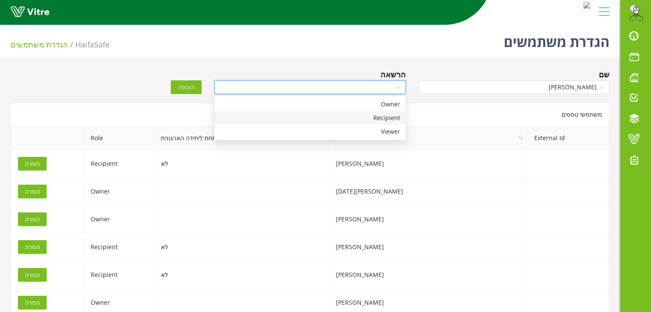
click at [365, 86] on input "search" at bounding box center [307, 87] width 175 height 13
click at [349, 119] on div "Recipient" at bounding box center [310, 117] width 181 height 9
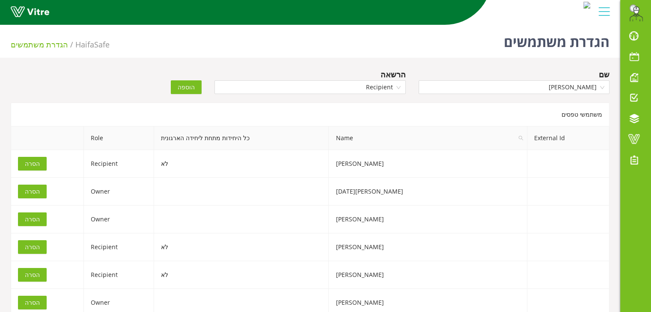
click at [184, 86] on span "הוספה" at bounding box center [186, 87] width 17 height 9
click at [450, 88] on input "search" at bounding box center [511, 87] width 175 height 13
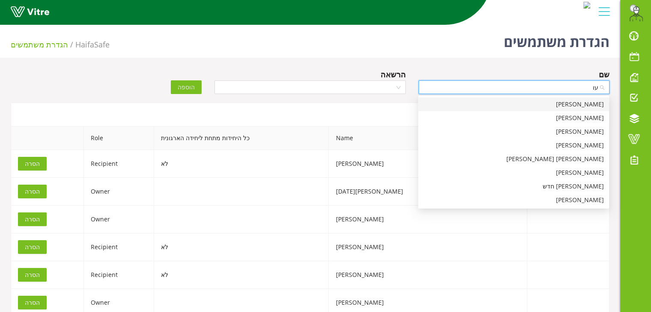
type input "[PERSON_NAME]"
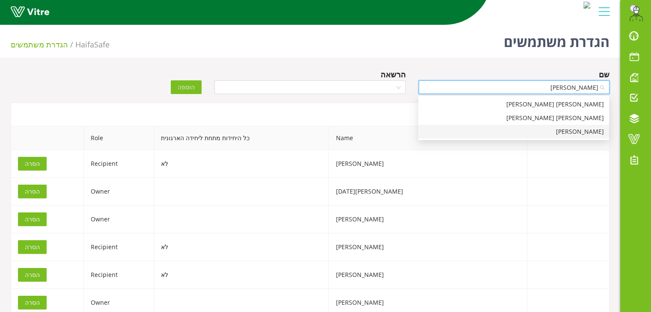
click at [453, 129] on div "[PERSON_NAME]" at bounding box center [513, 131] width 181 height 9
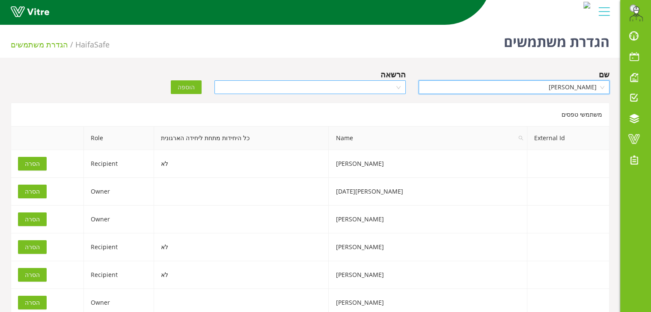
click at [360, 84] on input "search" at bounding box center [307, 87] width 175 height 13
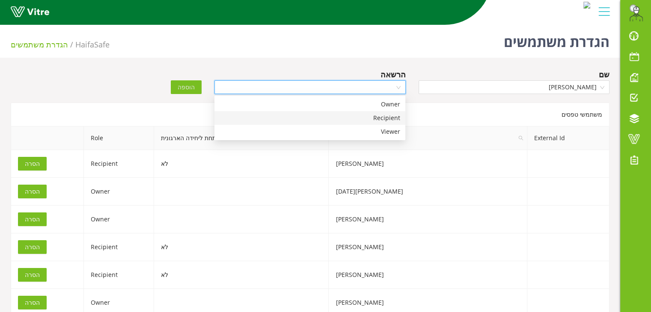
click at [358, 117] on div "Recipient" at bounding box center [310, 117] width 181 height 9
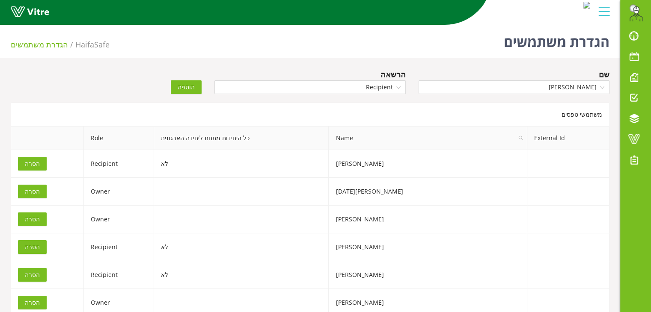
click at [184, 85] on span "הוספה" at bounding box center [186, 87] width 17 height 9
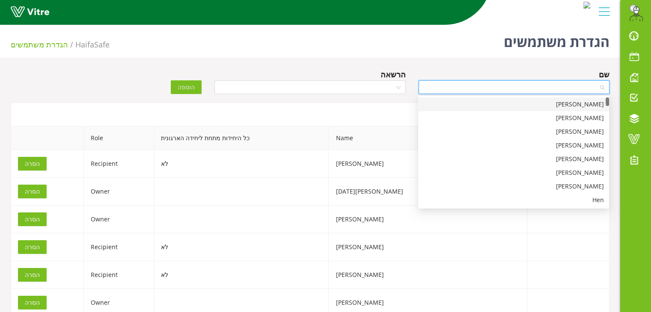
click at [453, 85] on input "search" at bounding box center [511, 87] width 175 height 13
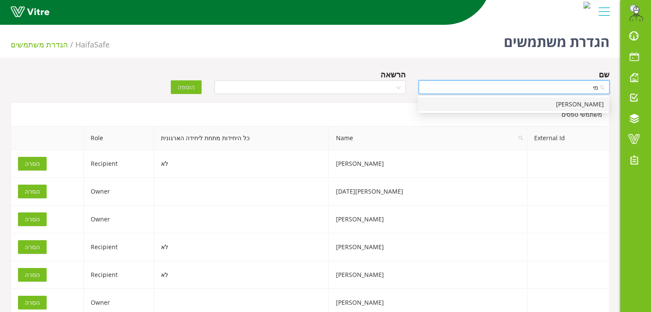
type input "מ"
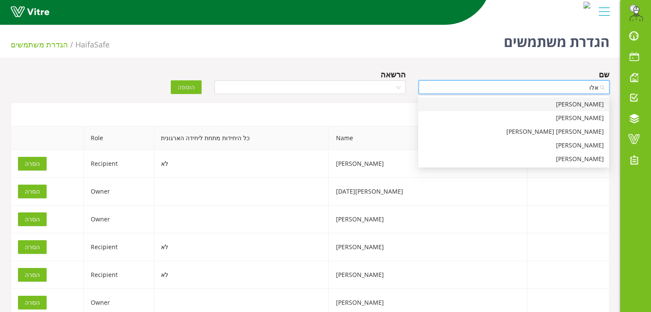
type input "[PERSON_NAME]"
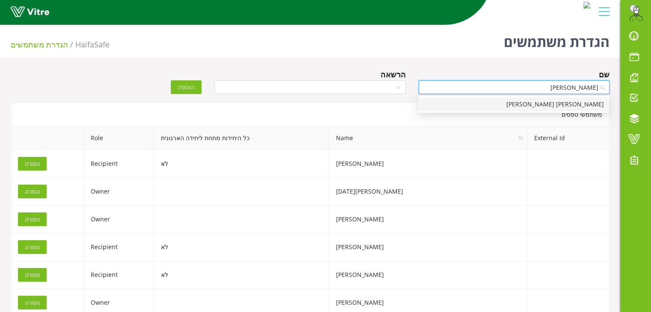
click at [445, 101] on div "[PERSON_NAME] [PERSON_NAME]" at bounding box center [513, 104] width 181 height 9
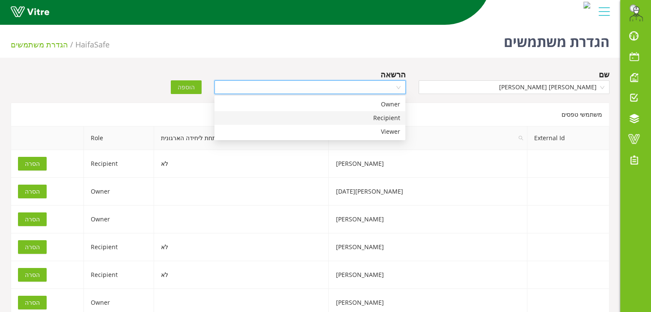
click at [362, 89] on input "search" at bounding box center [307, 87] width 175 height 13
click at [352, 119] on div "Recipient" at bounding box center [310, 117] width 181 height 9
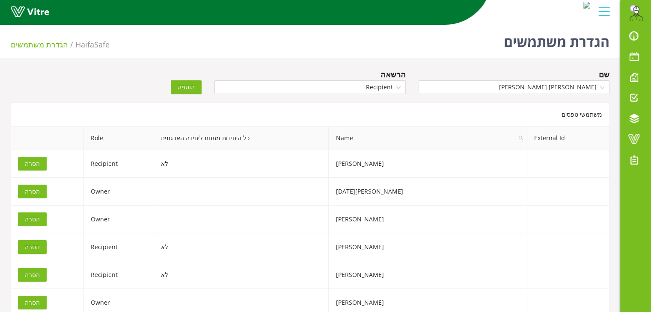
click at [181, 87] on span "הוספה" at bounding box center [186, 87] width 17 height 9
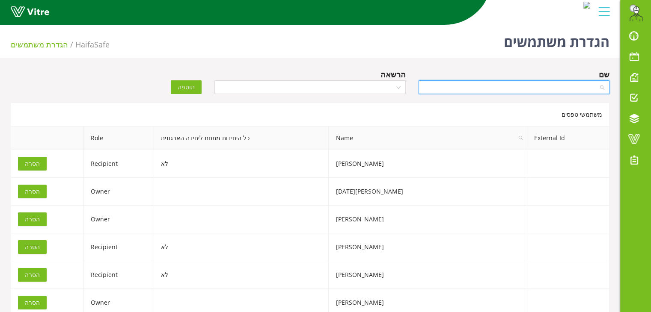
click at [466, 93] on input "search" at bounding box center [511, 87] width 175 height 13
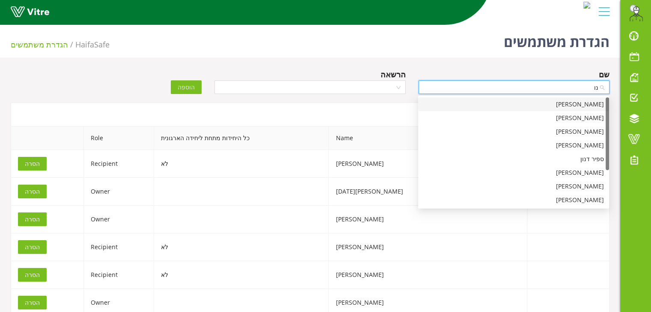
type input "נ"
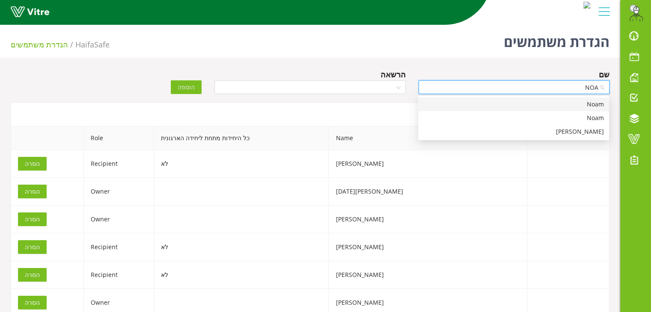
type input "NOAM"
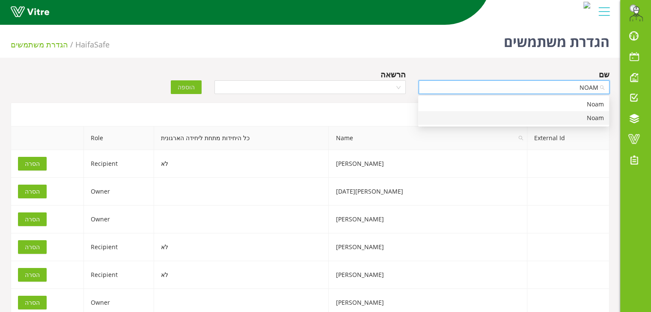
click at [565, 123] on div "Noam" at bounding box center [513, 118] width 191 height 14
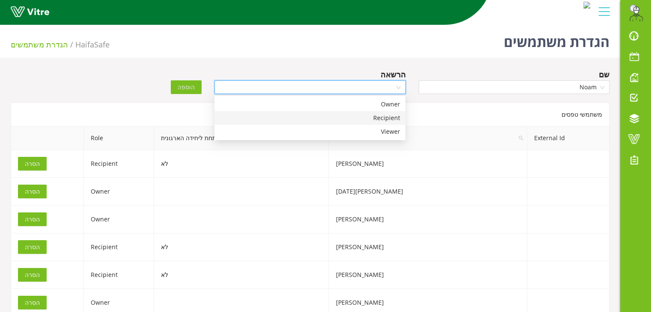
click at [357, 84] on input "search" at bounding box center [307, 87] width 175 height 13
click at [351, 117] on div "Recipient" at bounding box center [310, 117] width 181 height 9
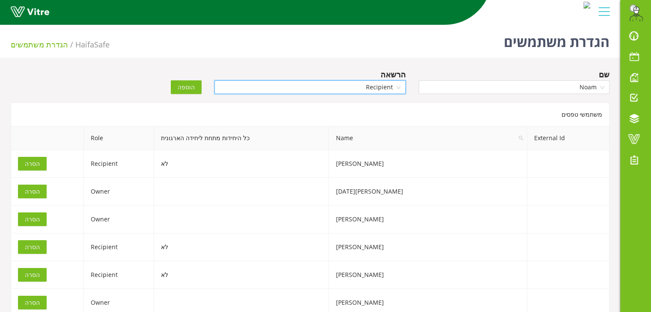
click at [191, 86] on span "הוספה" at bounding box center [186, 87] width 17 height 9
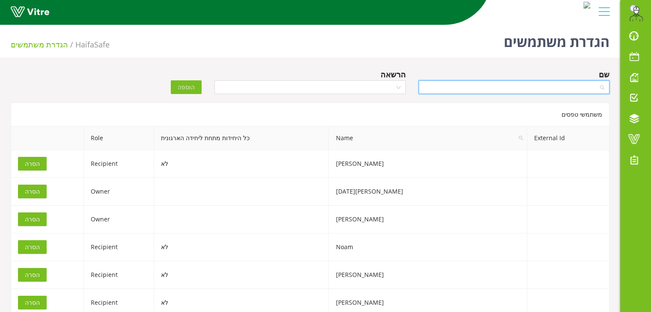
click at [486, 87] on input "search" at bounding box center [511, 87] width 175 height 13
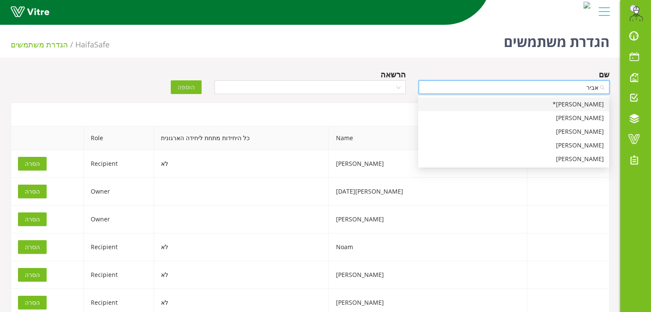
type input "[PERSON_NAME]"
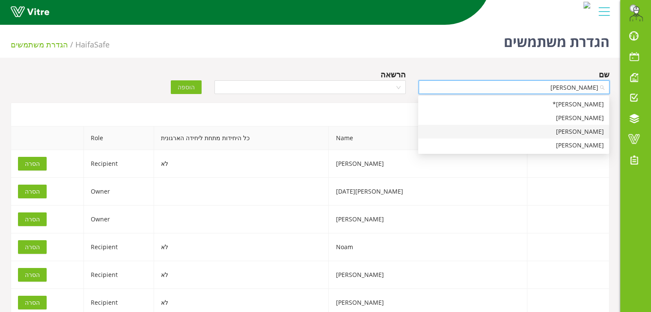
click at [590, 129] on div "[PERSON_NAME]" at bounding box center [513, 131] width 181 height 9
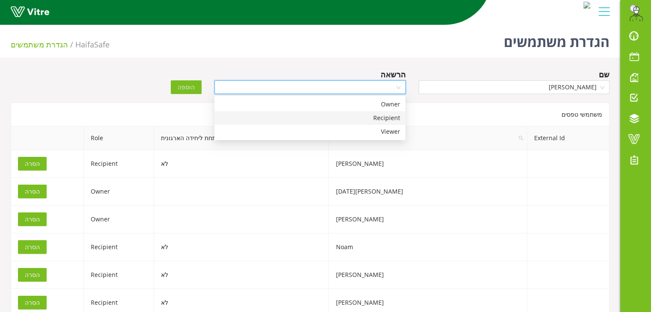
click at [379, 84] on input "search" at bounding box center [307, 87] width 175 height 13
click at [370, 117] on div "Recipient" at bounding box center [310, 117] width 181 height 9
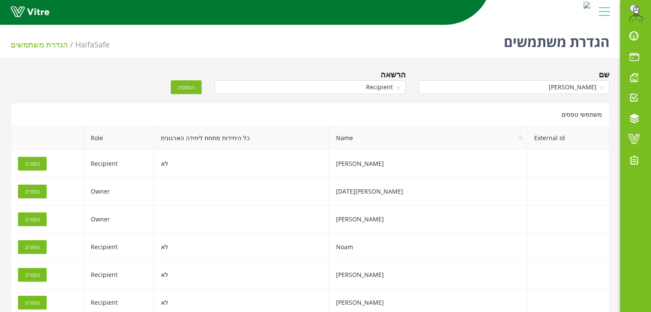
click at [195, 86] on button "הוספה" at bounding box center [186, 87] width 31 height 14
click at [447, 91] on input "search" at bounding box center [511, 87] width 175 height 13
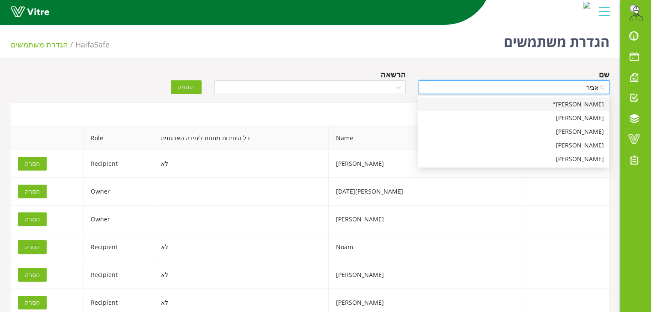
type input "[PERSON_NAME]"
click at [502, 106] on div "[PERSON_NAME]*" at bounding box center [513, 104] width 181 height 9
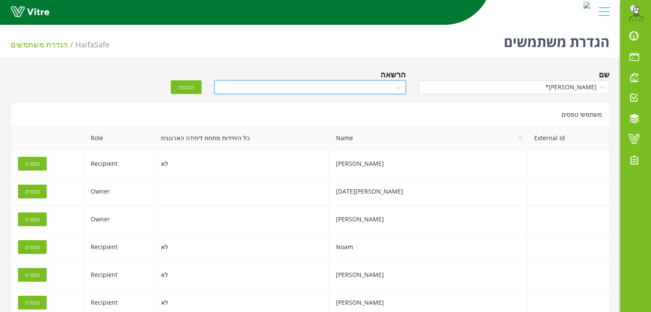
click at [379, 89] on input "search" at bounding box center [307, 87] width 175 height 13
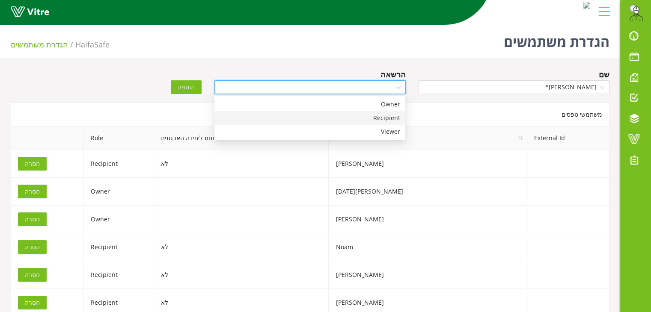
click at [372, 115] on div "Recipient" at bounding box center [310, 117] width 181 height 9
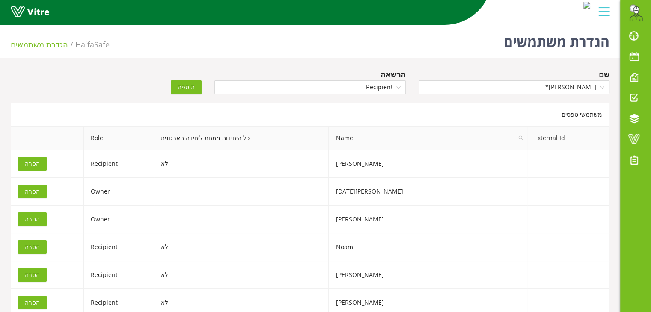
click at [189, 86] on span "הוספה" at bounding box center [186, 87] width 17 height 9
click at [501, 89] on input "search" at bounding box center [511, 87] width 175 height 13
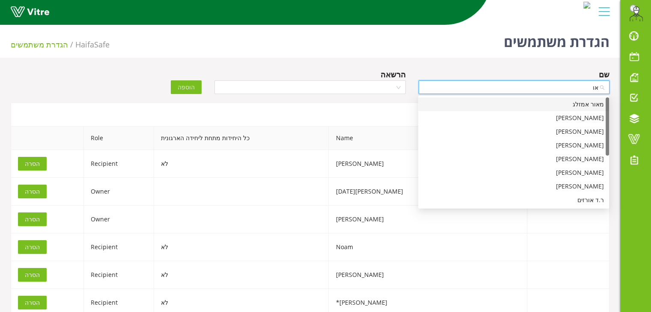
type input "א"
type input "O"
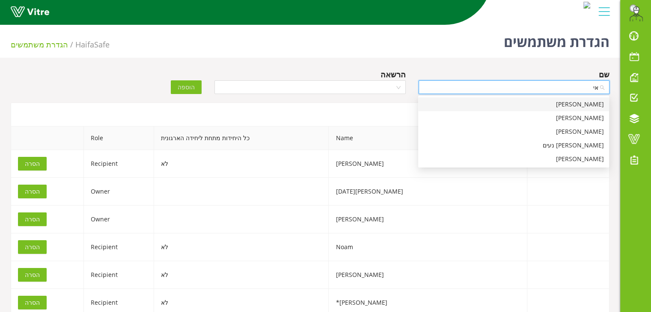
type input "א"
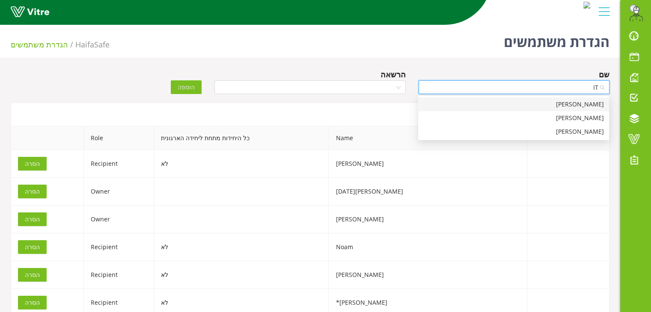
type input "I"
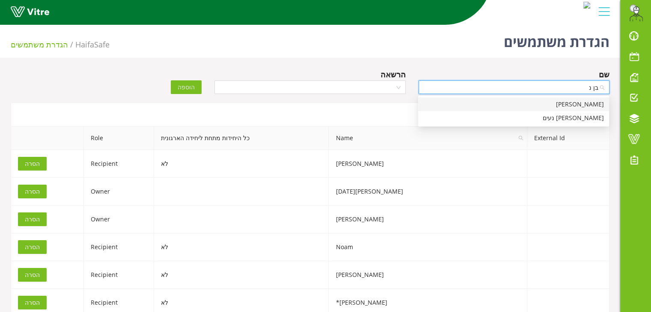
type input "בן נע"
click at [514, 107] on div "[PERSON_NAME] נעים" at bounding box center [513, 104] width 181 height 9
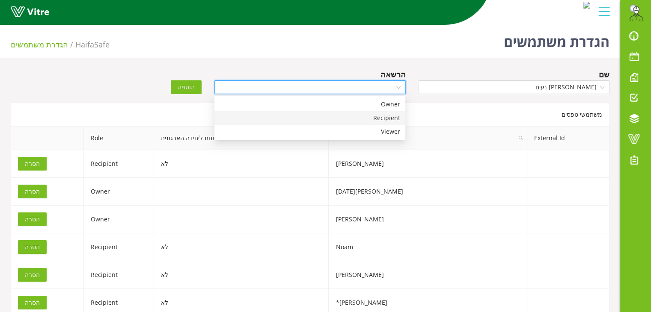
click at [371, 86] on input "search" at bounding box center [307, 87] width 175 height 13
click at [357, 118] on div "Recipient" at bounding box center [310, 117] width 181 height 9
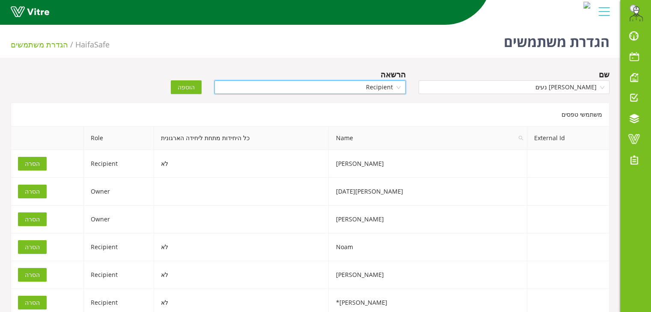
click at [185, 88] on span "הוספה" at bounding box center [186, 87] width 17 height 9
click at [493, 89] on input "search" at bounding box center [511, 87] width 175 height 13
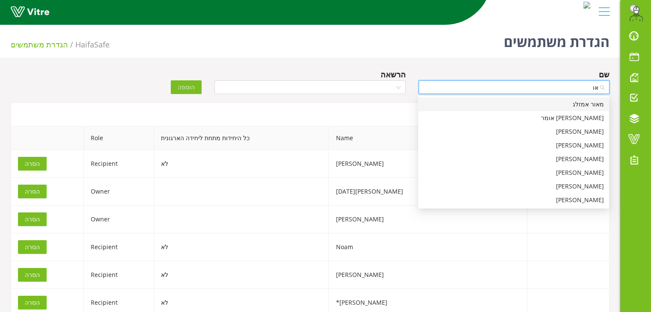
type input "א"
type input "ד"
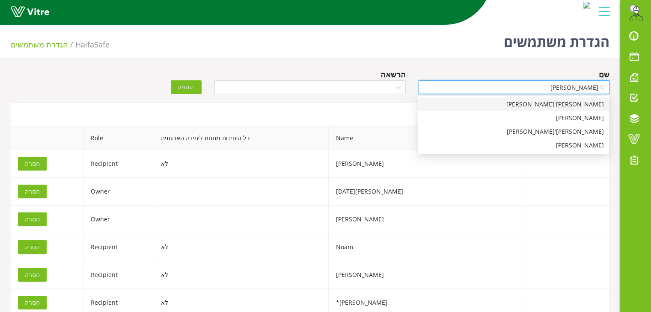
type input "[PERSON_NAME]"
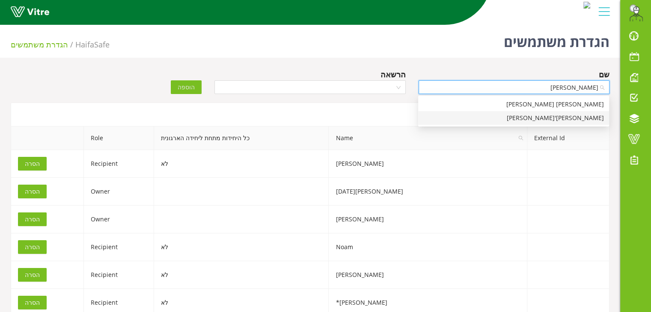
click at [512, 119] on div "[PERSON_NAME]'[PERSON_NAME]" at bounding box center [513, 117] width 181 height 9
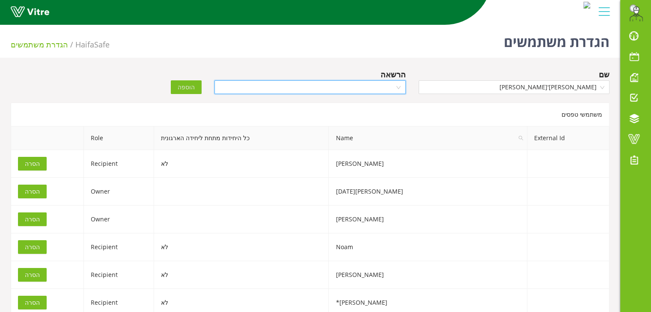
click at [373, 89] on input "search" at bounding box center [307, 87] width 175 height 13
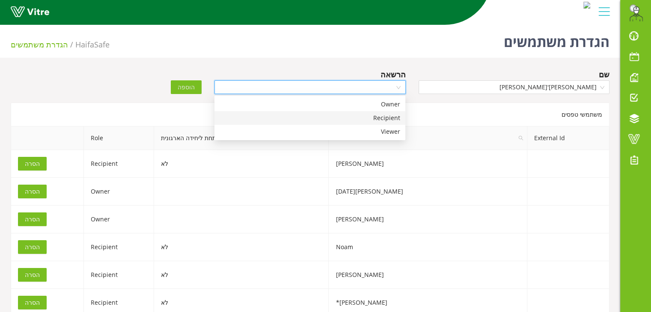
click at [367, 115] on div "Recipient" at bounding box center [310, 117] width 181 height 9
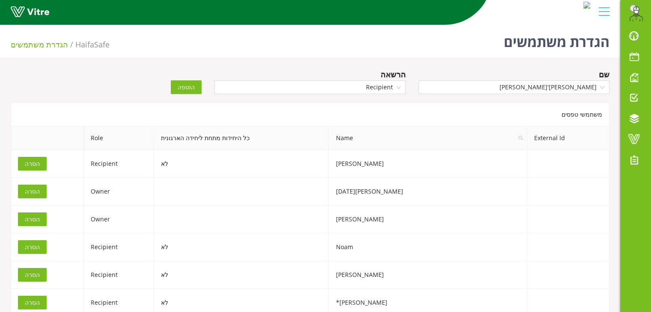
click at [188, 87] on span "הוספה" at bounding box center [186, 87] width 17 height 9
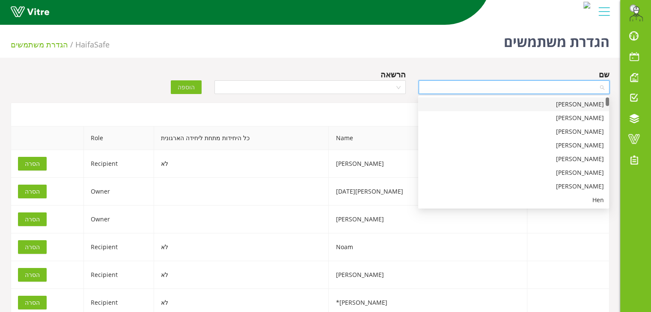
click at [531, 87] on input "search" at bounding box center [511, 87] width 175 height 13
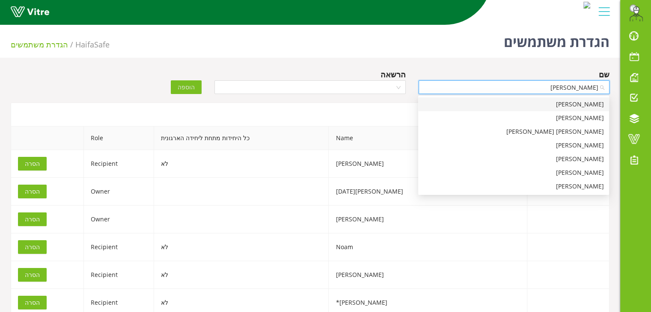
type input "[PERSON_NAME]"
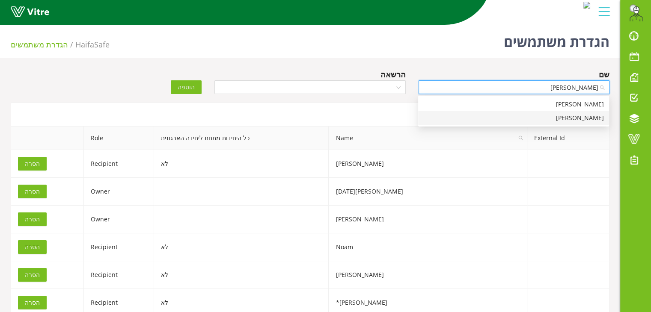
click at [539, 117] on div "[PERSON_NAME]" at bounding box center [513, 117] width 181 height 9
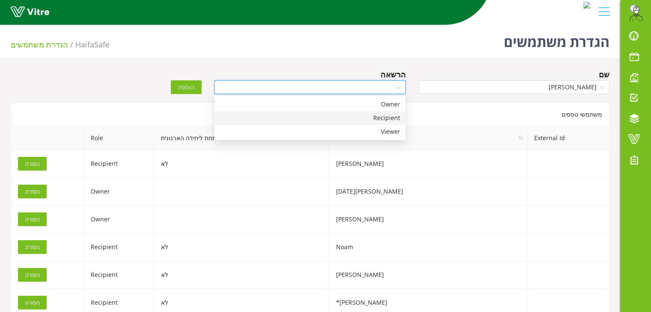
click at [375, 88] on input "search" at bounding box center [307, 87] width 175 height 13
click at [367, 117] on div "Recipient" at bounding box center [310, 117] width 181 height 9
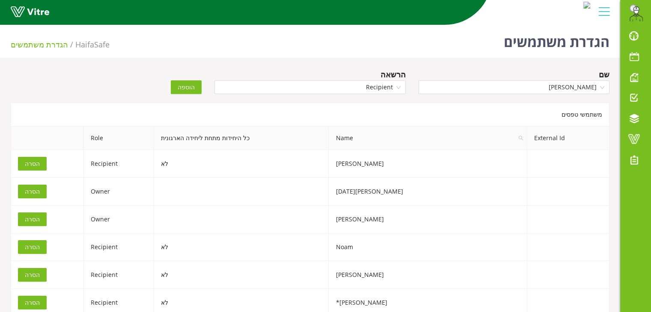
click at [196, 86] on button "הוספה" at bounding box center [186, 87] width 31 height 14
click at [454, 95] on div "שם" at bounding box center [514, 83] width 204 height 30
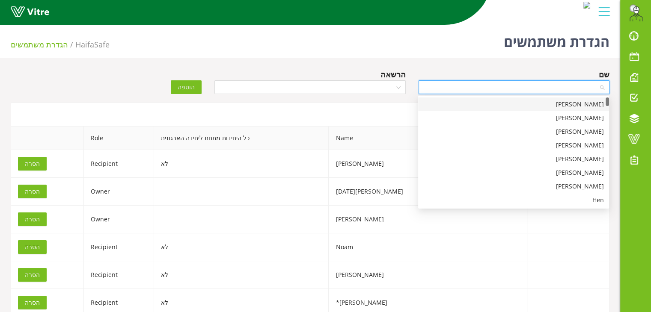
click at [466, 89] on input "search" at bounding box center [511, 87] width 175 height 13
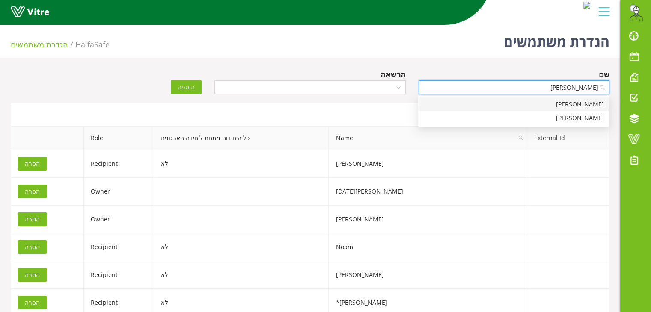
type input "[PERSON_NAME]"
click at [464, 98] on div "[PERSON_NAME]" at bounding box center [513, 105] width 191 height 14
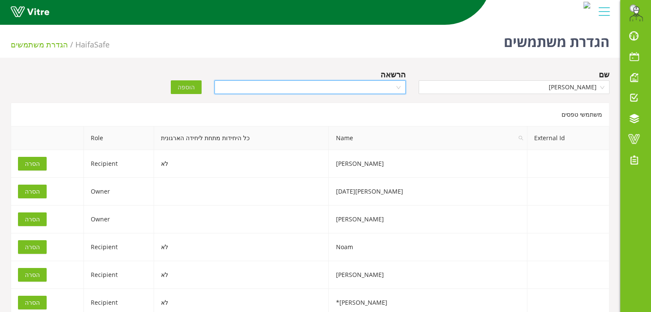
click at [365, 90] on input "search" at bounding box center [307, 87] width 175 height 13
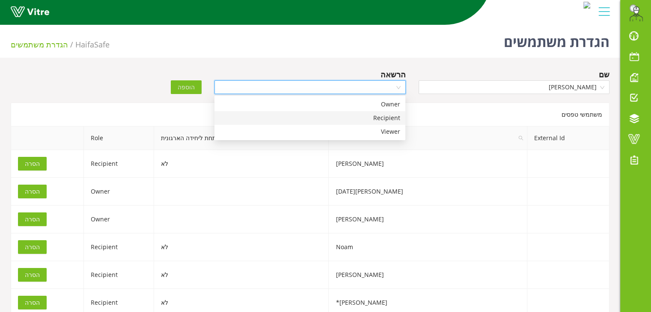
click at [359, 121] on div "Recipient" at bounding box center [310, 117] width 181 height 9
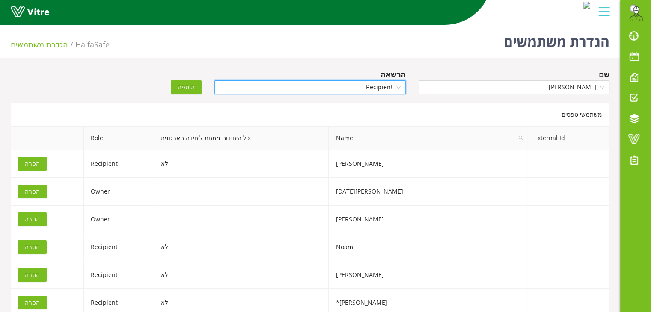
click at [191, 87] on span "הוספה" at bounding box center [186, 87] width 17 height 9
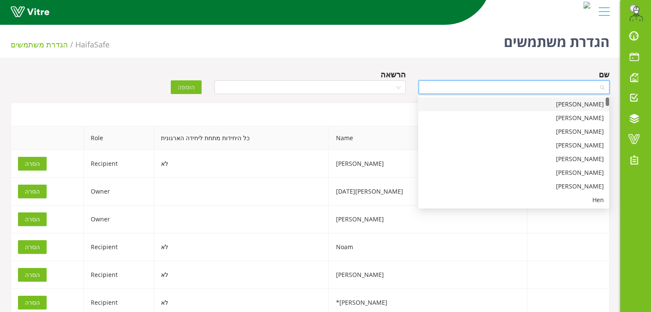
click at [484, 87] on input "search" at bounding box center [511, 87] width 175 height 13
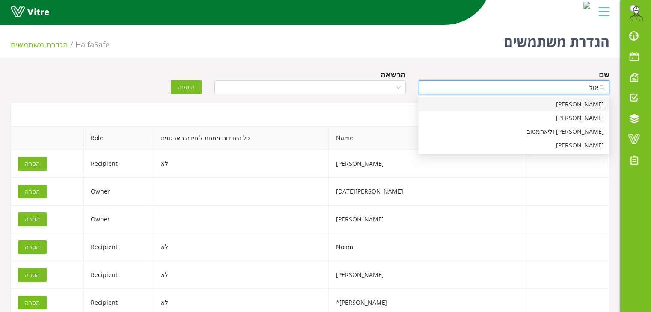
type input "[PERSON_NAME]"
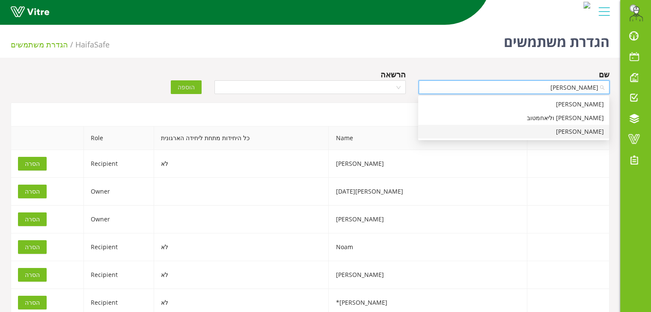
click at [546, 136] on div "[PERSON_NAME]" at bounding box center [513, 131] width 181 height 9
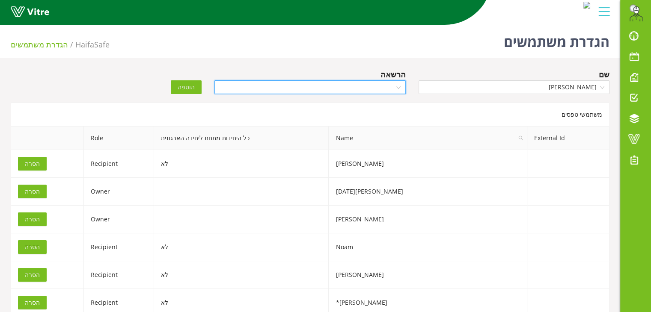
click at [371, 92] on input "search" at bounding box center [307, 87] width 175 height 13
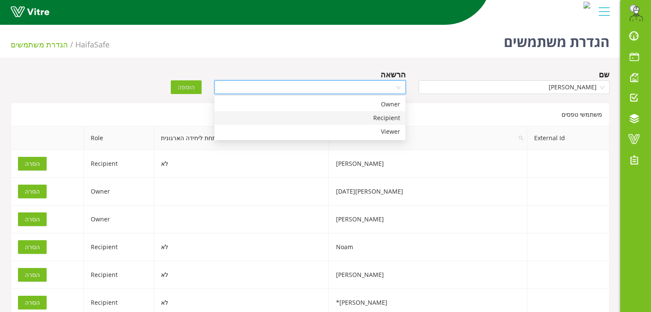
click at [355, 118] on div "Recipient" at bounding box center [310, 117] width 181 height 9
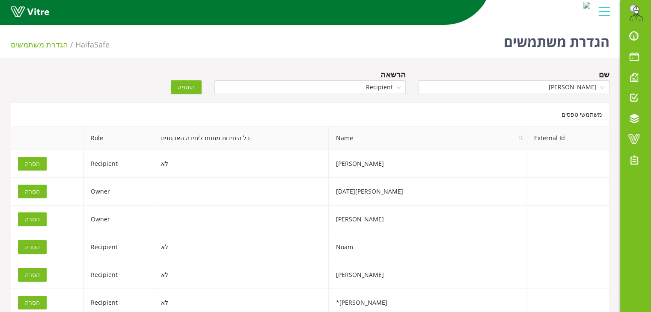
click at [183, 88] on span "הוספה" at bounding box center [186, 87] width 17 height 9
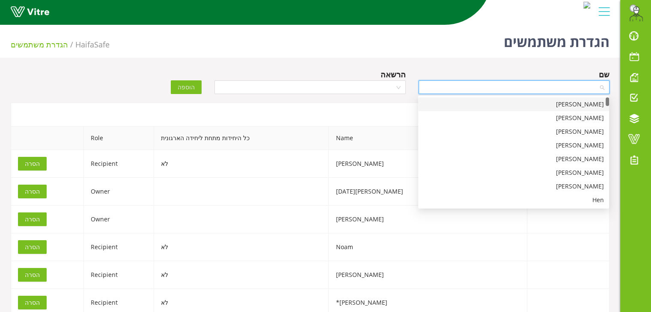
click at [453, 90] on input "search" at bounding box center [511, 87] width 175 height 13
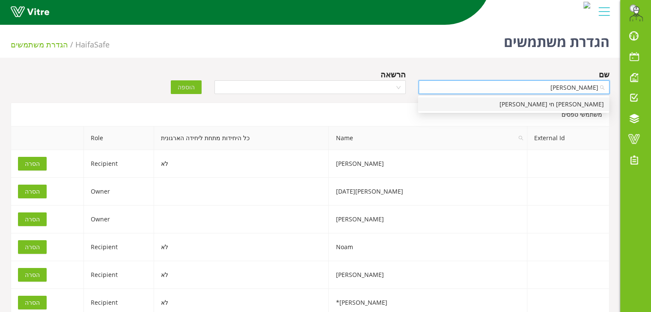
type input "[PERSON_NAME]"
click at [457, 100] on div "[PERSON_NAME] חי [PERSON_NAME]" at bounding box center [513, 104] width 181 height 9
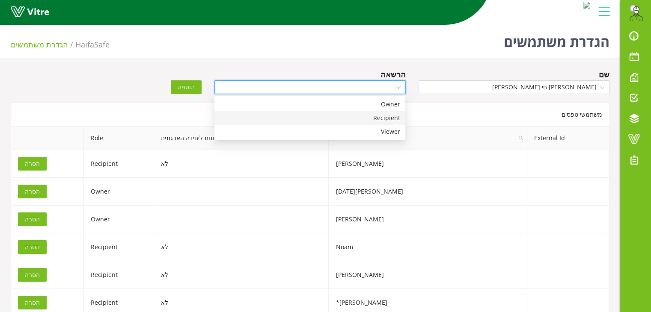
click at [363, 88] on input "search" at bounding box center [307, 87] width 175 height 13
click at [356, 118] on div "Recipient" at bounding box center [310, 117] width 181 height 9
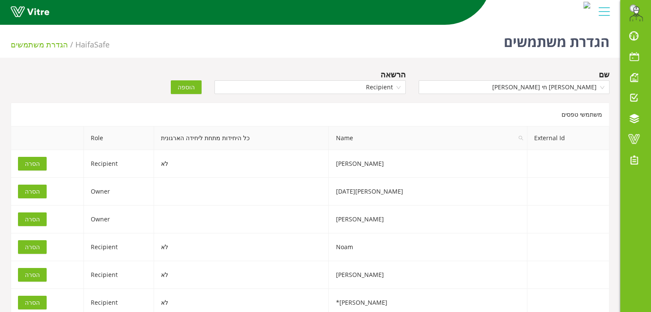
click at [196, 83] on button "הוספה" at bounding box center [186, 87] width 31 height 14
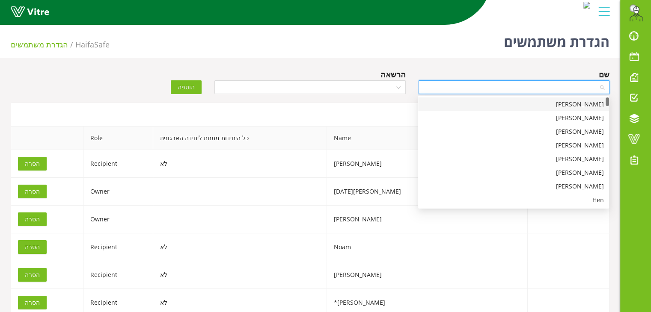
click at [440, 91] on input "search" at bounding box center [511, 87] width 175 height 13
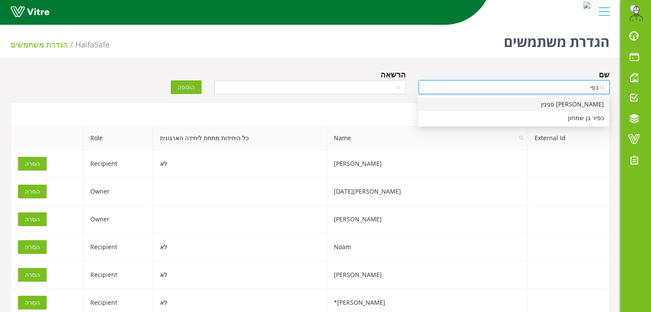
type input "[PERSON_NAME]"
click at [441, 119] on div "כפיר בן שמחון" at bounding box center [513, 117] width 181 height 9
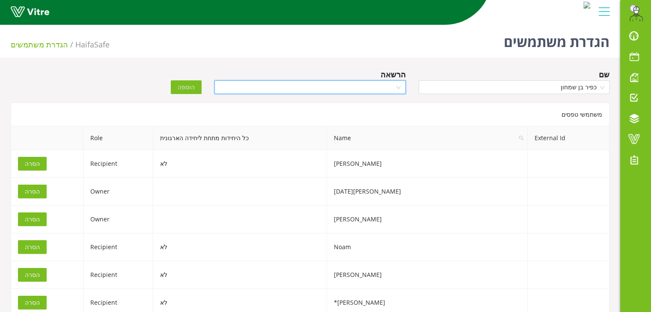
click at [372, 87] on input "search" at bounding box center [307, 87] width 175 height 13
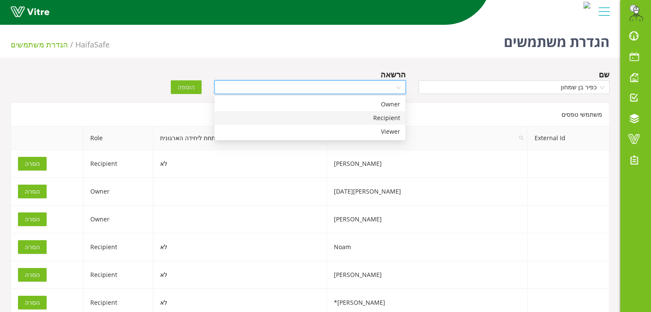
click at [364, 122] on div "Recipient" at bounding box center [310, 117] width 181 height 9
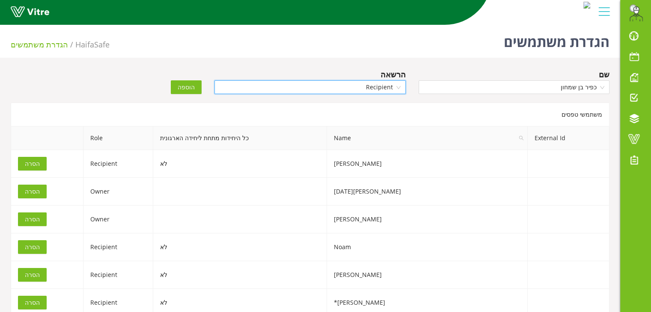
click at [196, 87] on button "הוספה" at bounding box center [186, 87] width 31 height 14
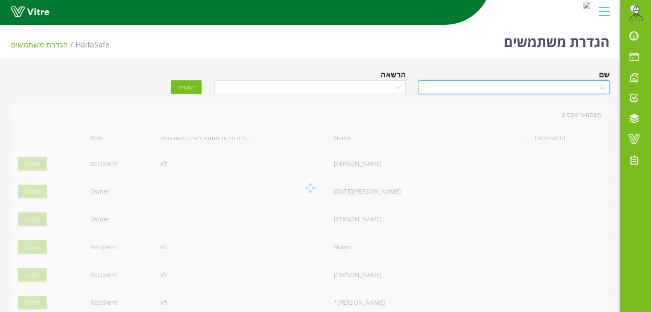
click at [439, 91] on input "search" at bounding box center [511, 87] width 175 height 13
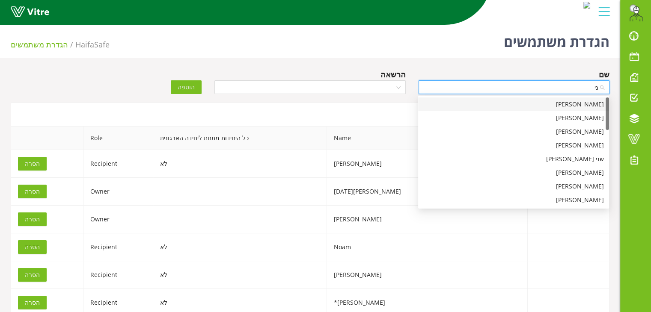
type input "[PERSON_NAME]"
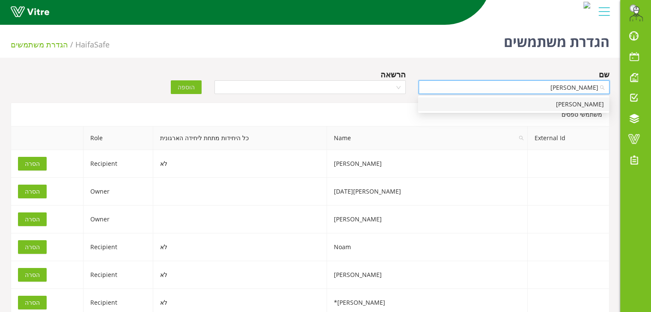
click at [435, 99] on div "[PERSON_NAME]" at bounding box center [513, 105] width 191 height 14
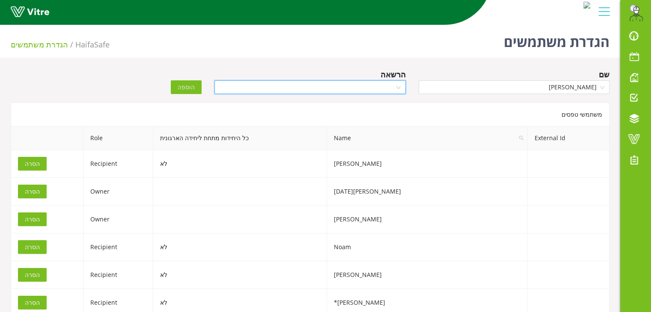
click at [371, 86] on input "search" at bounding box center [307, 87] width 175 height 13
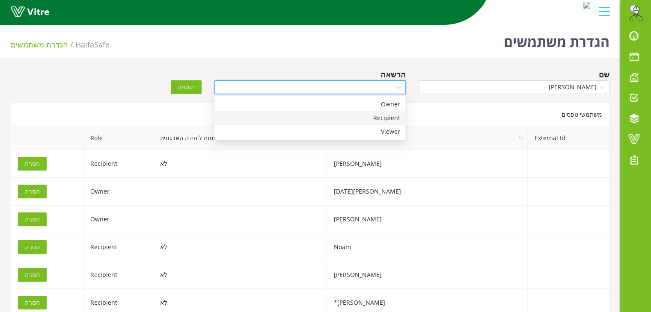
click at [363, 116] on div "Recipient" at bounding box center [310, 117] width 181 height 9
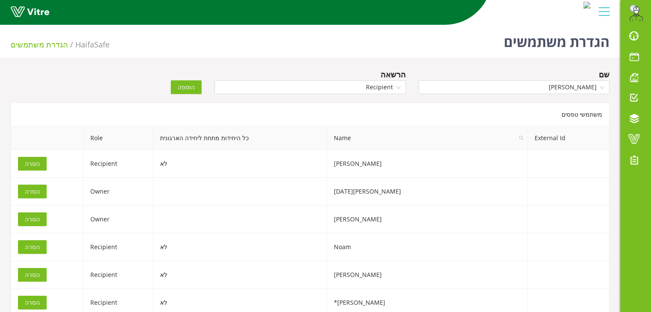
click at [187, 86] on span "הוספה" at bounding box center [186, 87] width 17 height 9
click at [446, 91] on input "search" at bounding box center [511, 87] width 175 height 13
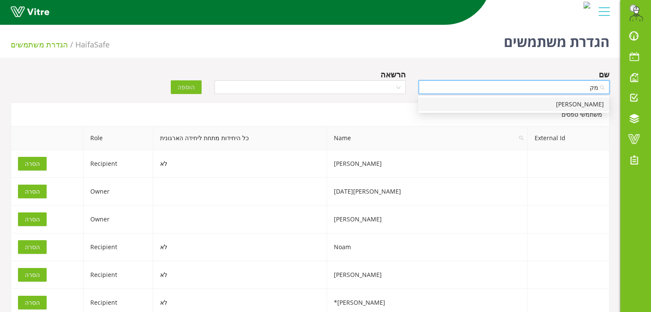
type input "מ"
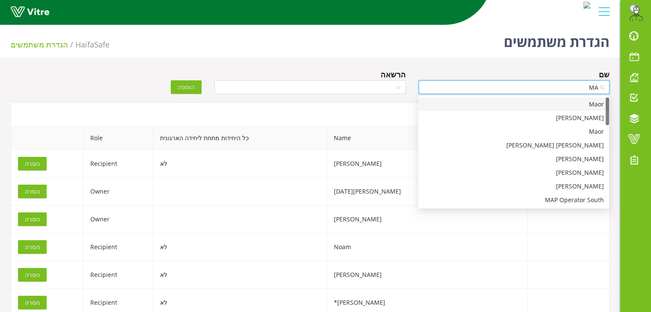
type input "MAX"
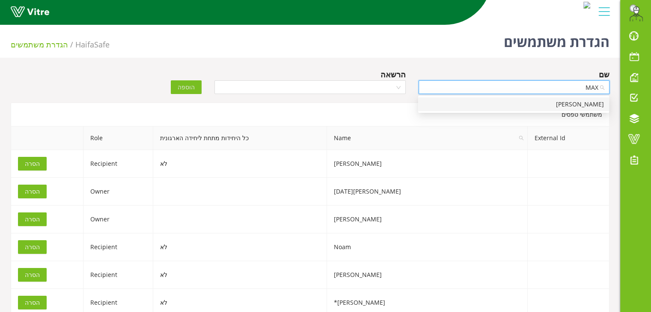
click at [486, 103] on div "[PERSON_NAME]" at bounding box center [513, 104] width 181 height 9
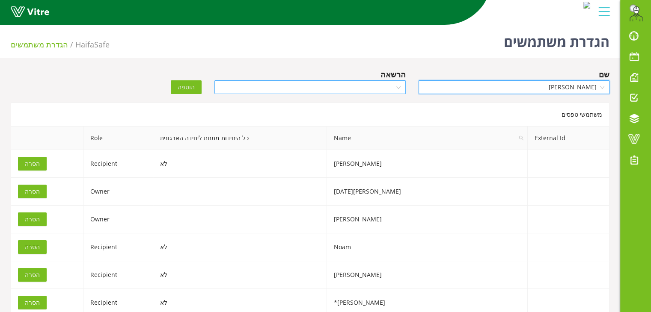
click at [377, 88] on input "search" at bounding box center [307, 87] width 175 height 13
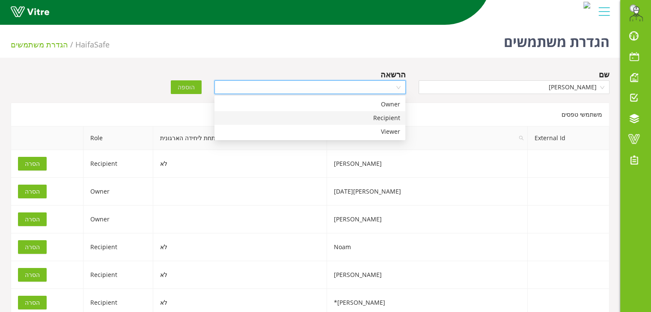
click at [372, 116] on div "Recipient" at bounding box center [310, 117] width 181 height 9
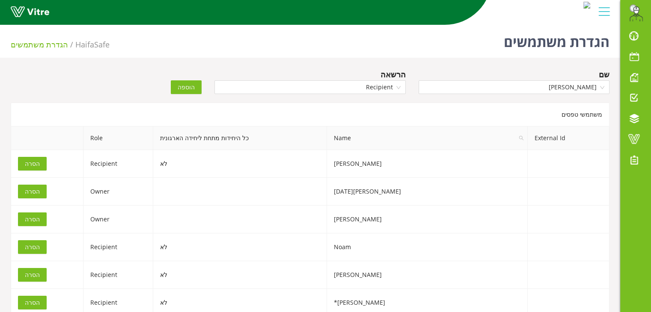
click at [189, 84] on span "הוספה" at bounding box center [186, 87] width 17 height 9
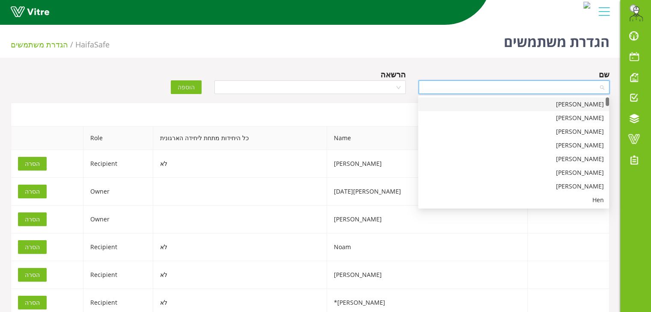
click at [520, 91] on input "search" at bounding box center [511, 87] width 175 height 13
type input "T"
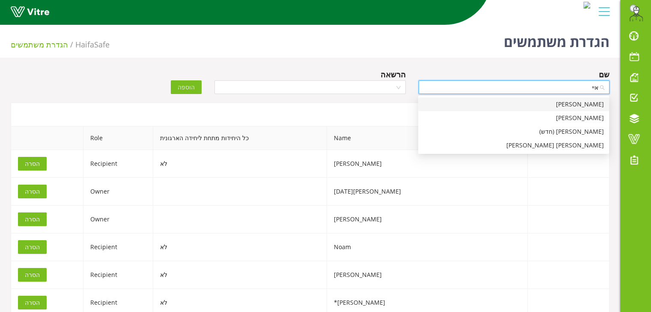
type input "[PERSON_NAME]"
click at [519, 103] on div "[PERSON_NAME]" at bounding box center [513, 104] width 181 height 9
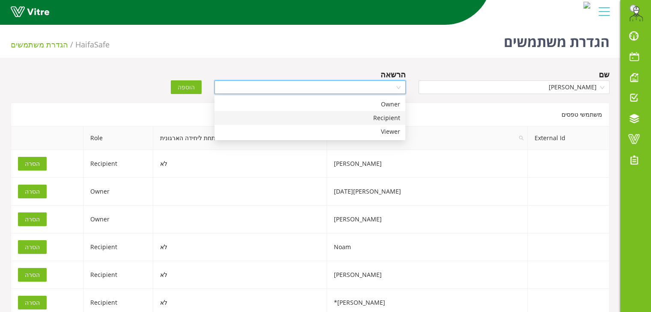
click at [379, 86] on input "search" at bounding box center [307, 87] width 175 height 13
click at [368, 119] on div "Recipient" at bounding box center [310, 117] width 181 height 9
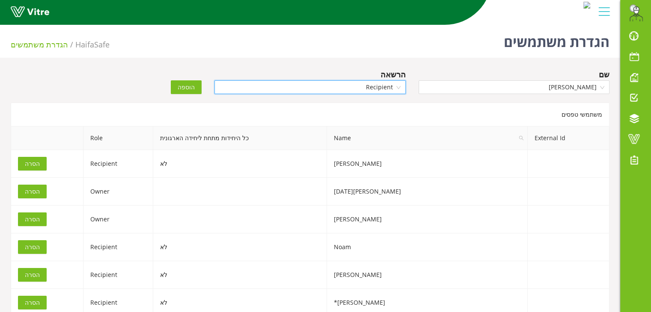
click at [179, 86] on button "הוספה" at bounding box center [186, 87] width 31 height 14
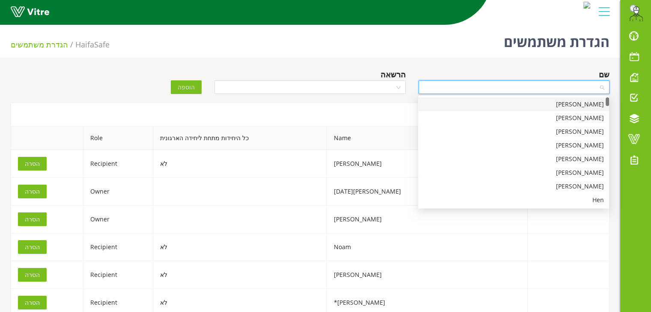
click at [508, 86] on input "search" at bounding box center [511, 87] width 175 height 13
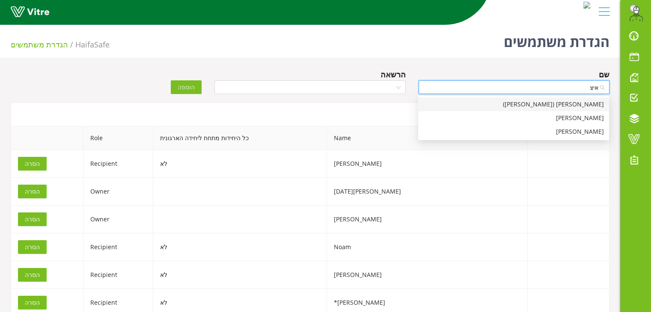
type input "[PERSON_NAME]"
click at [514, 118] on div "[PERSON_NAME]" at bounding box center [513, 117] width 181 height 9
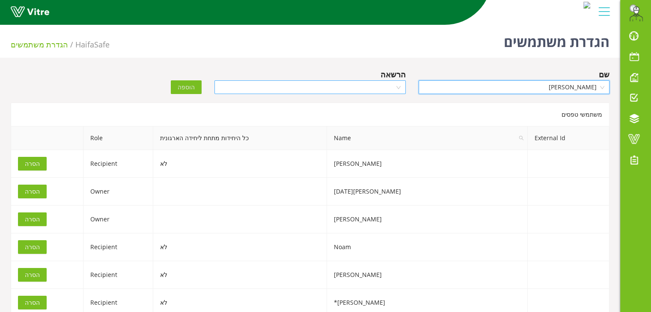
click at [376, 86] on input "search" at bounding box center [307, 87] width 175 height 13
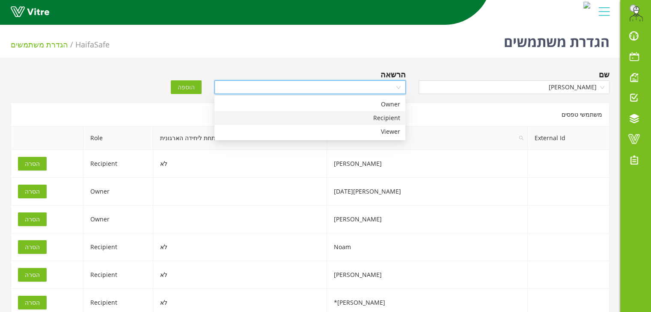
click at [377, 117] on div "Recipient" at bounding box center [310, 117] width 181 height 9
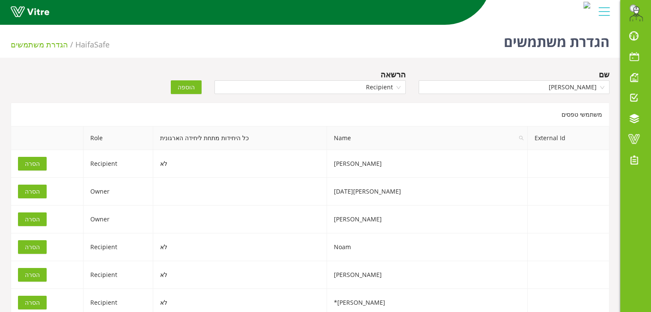
click at [184, 91] on span "הוספה" at bounding box center [186, 87] width 17 height 9
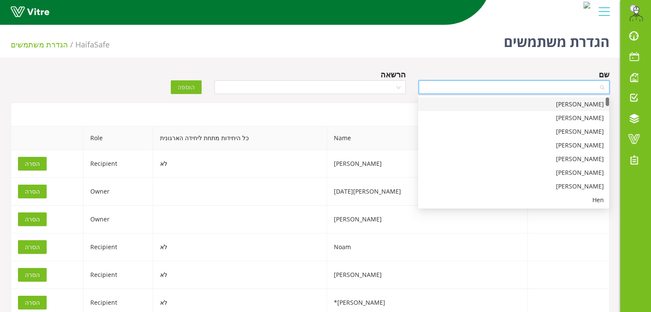
click at [499, 89] on input "search" at bounding box center [511, 87] width 175 height 13
click at [452, 53] on div "הגדרת משתמשים HaifaSafe הגדרת משתמשים" at bounding box center [310, 39] width 620 height 36
